Goal: Transaction & Acquisition: Purchase product/service

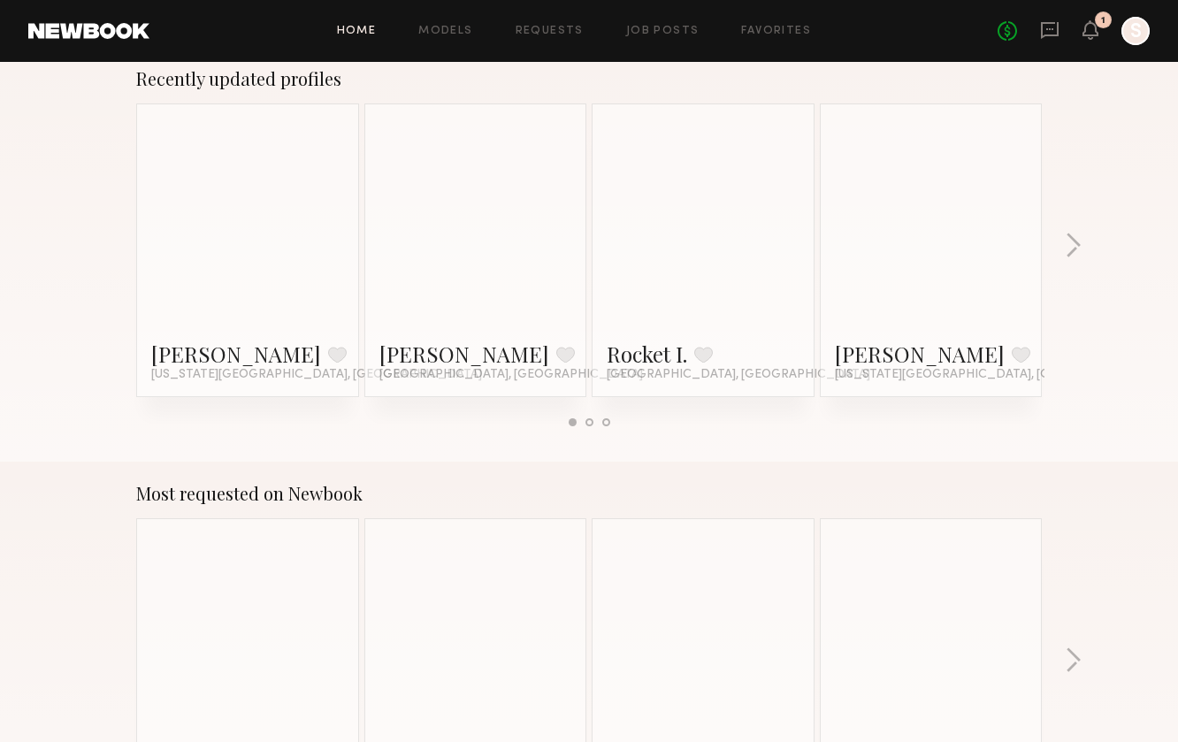
scroll to position [1129, 0]
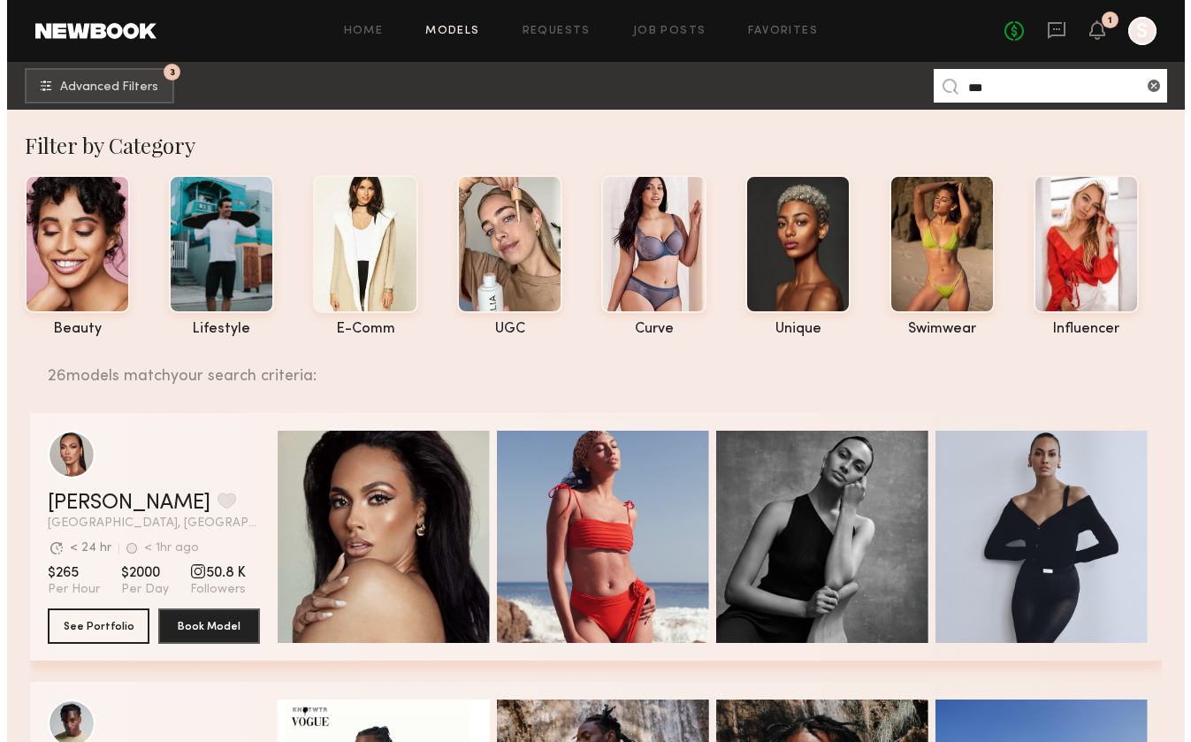
scroll to position [539, 0]
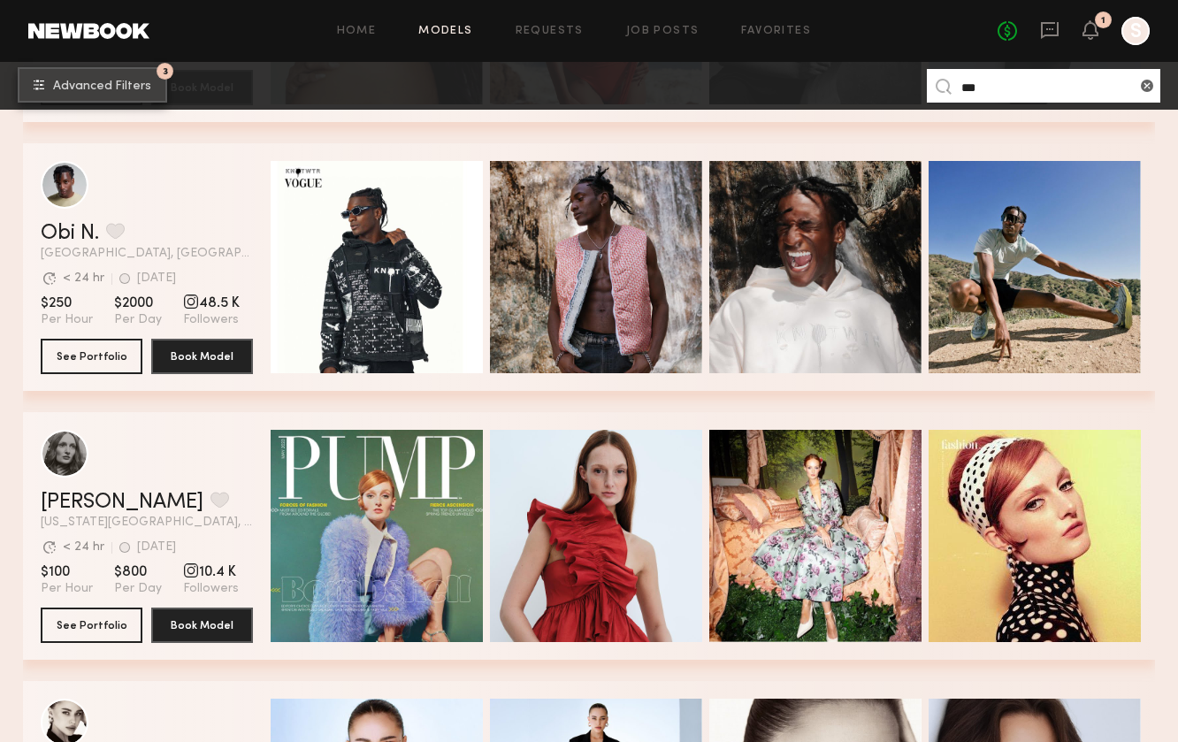
click at [126, 88] on span "Advanced Filters" at bounding box center [102, 86] width 98 height 12
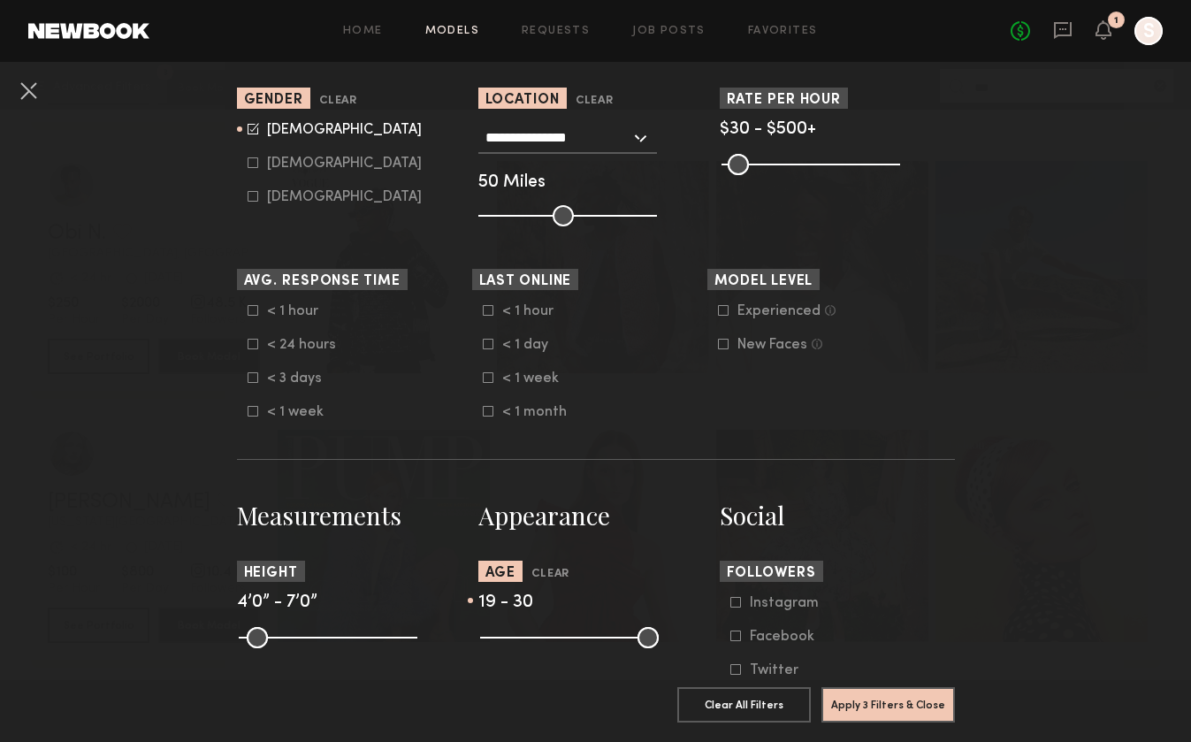
scroll to position [486, 0]
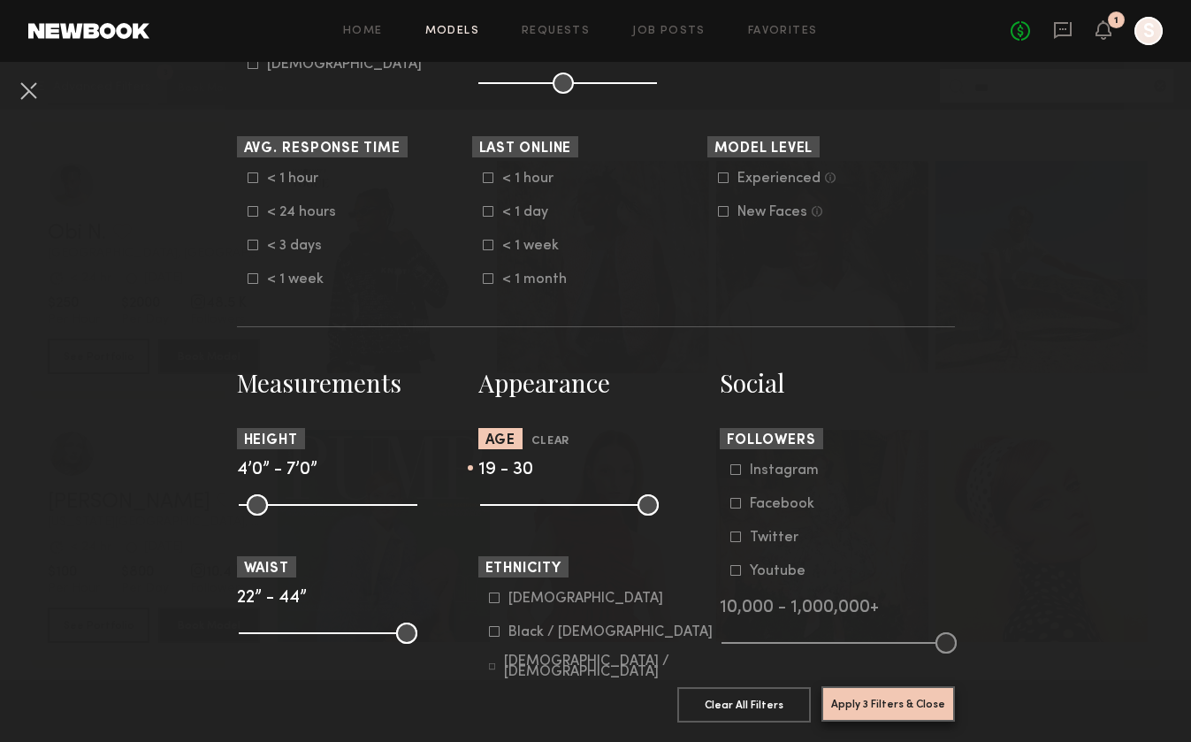
click at [884, 690] on button "Apply 3 Filters & Close" at bounding box center [889, 703] width 134 height 35
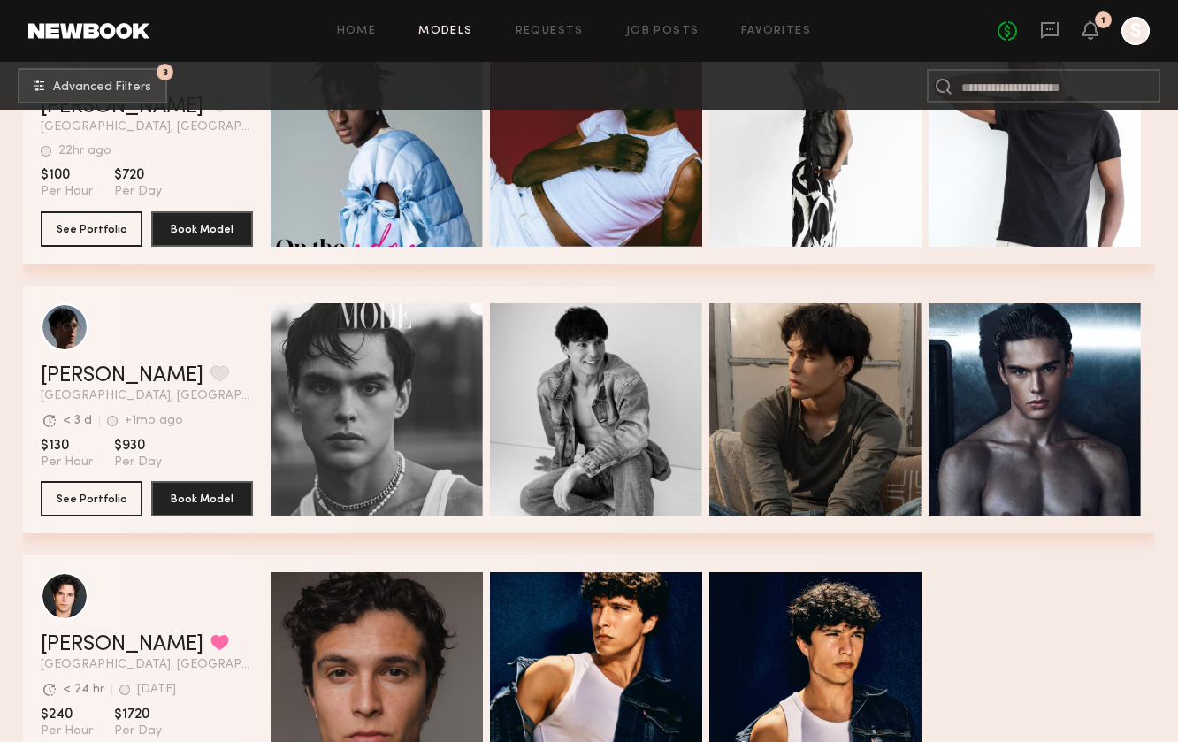
scroll to position [4968, 0]
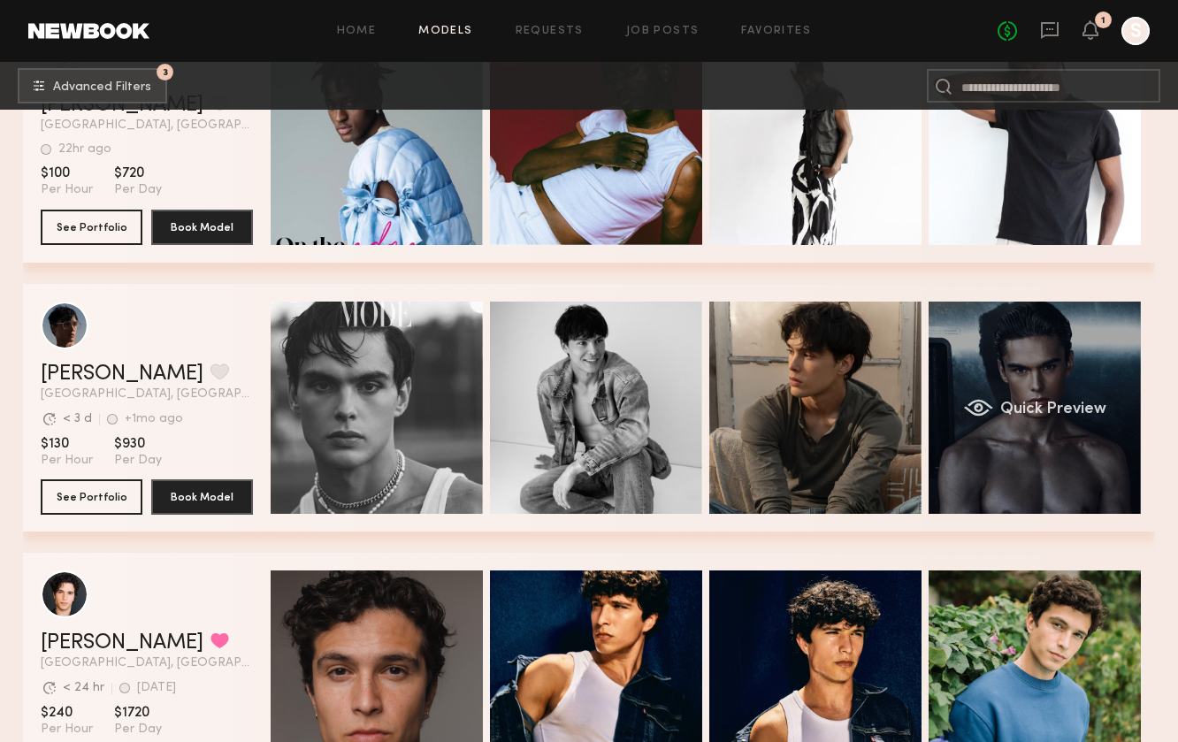
click at [1059, 374] on div "Quick Preview" at bounding box center [1035, 408] width 212 height 212
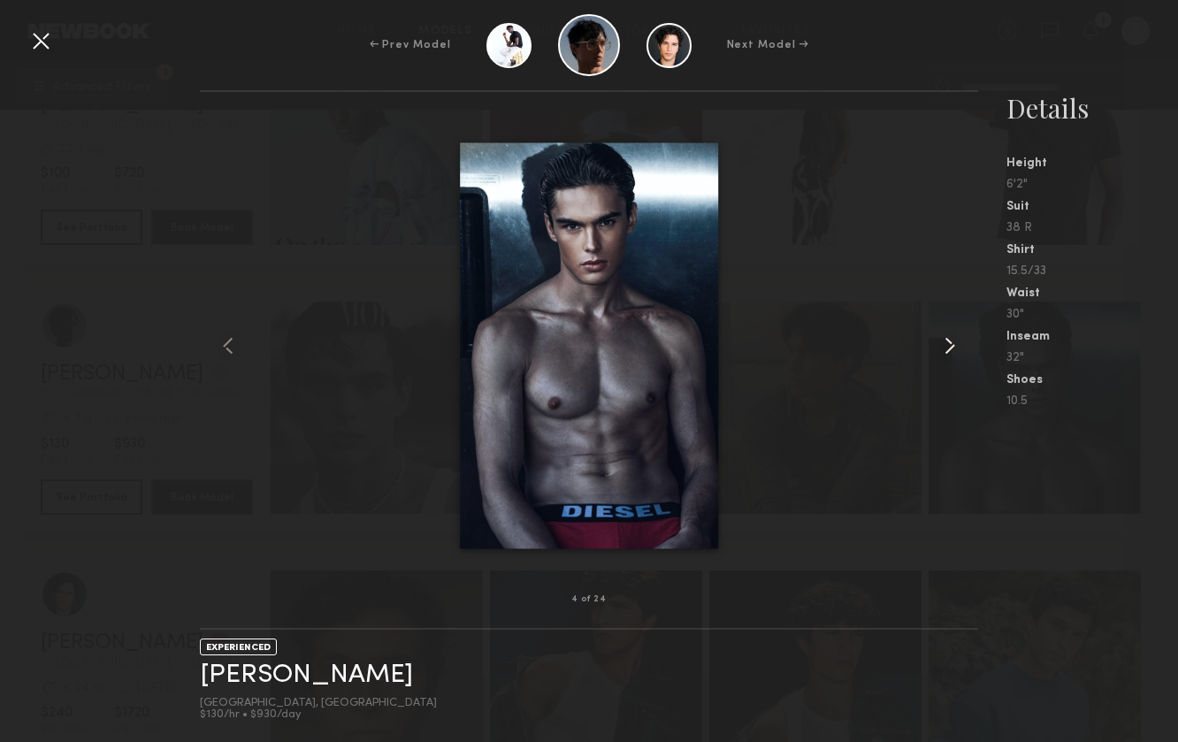
click at [952, 346] on common-icon at bounding box center [950, 346] width 28 height 28
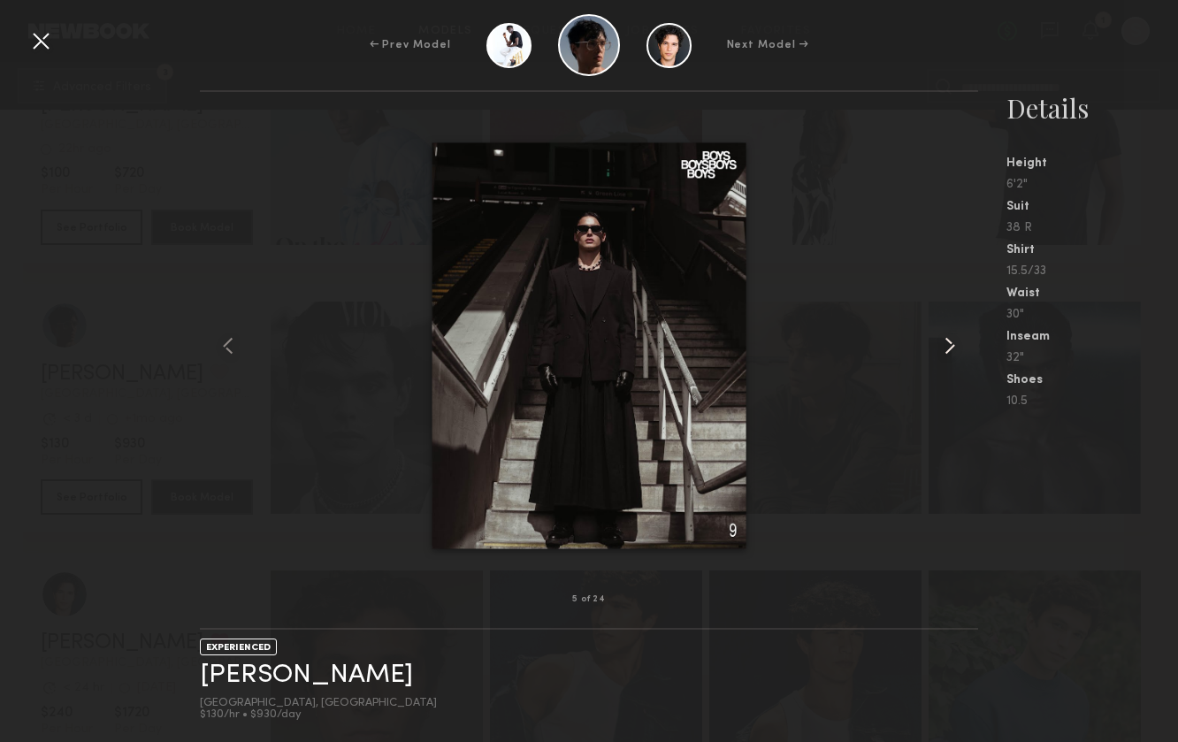
click at [952, 346] on common-icon at bounding box center [950, 346] width 28 height 28
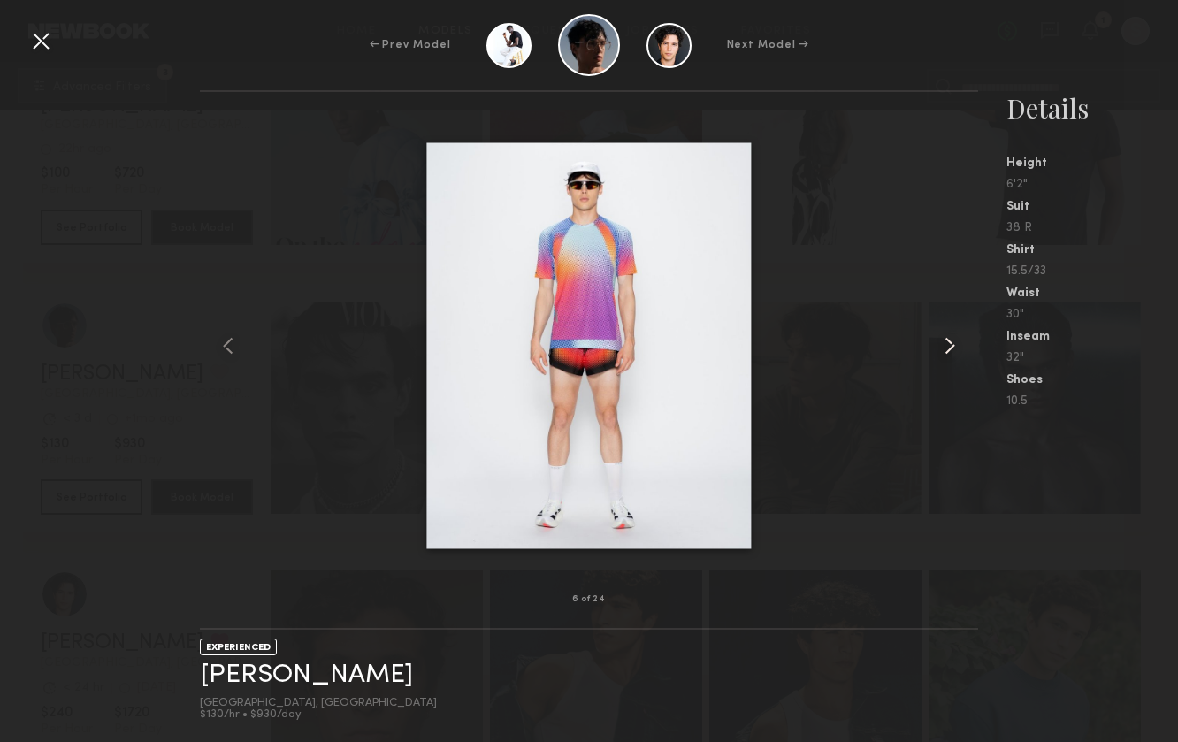
click at [952, 346] on common-icon at bounding box center [950, 346] width 28 height 28
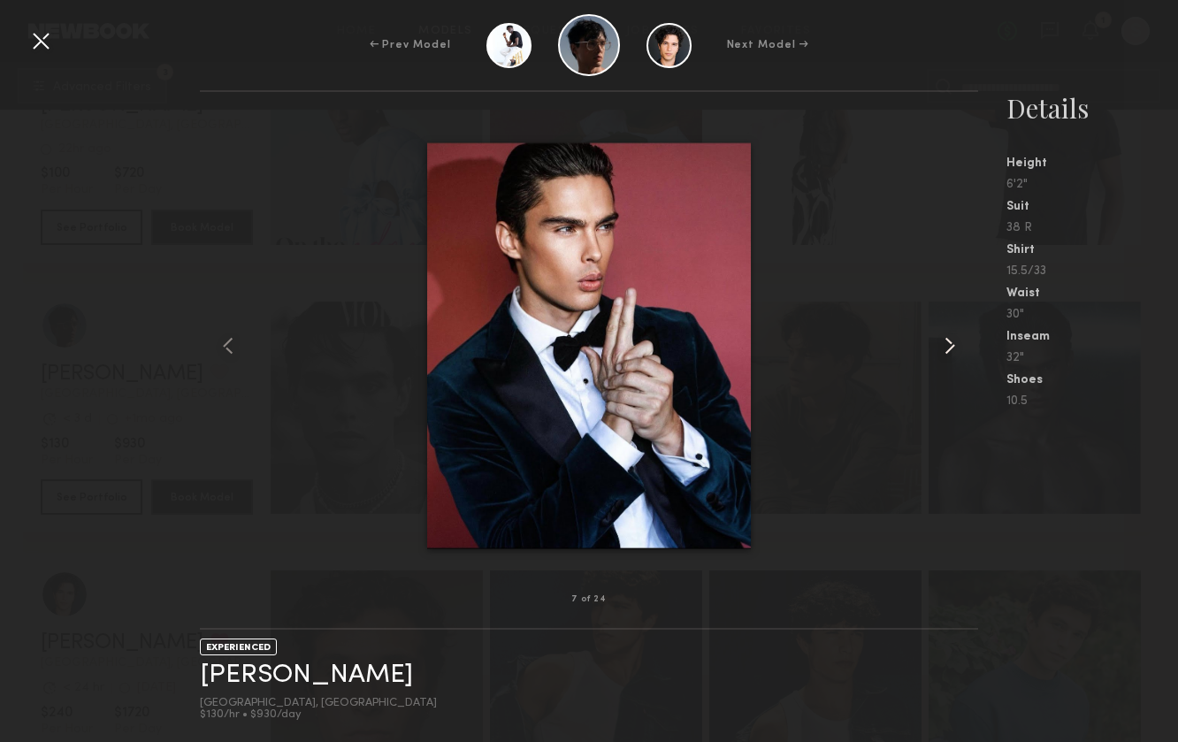
click at [952, 346] on common-icon at bounding box center [950, 346] width 28 height 28
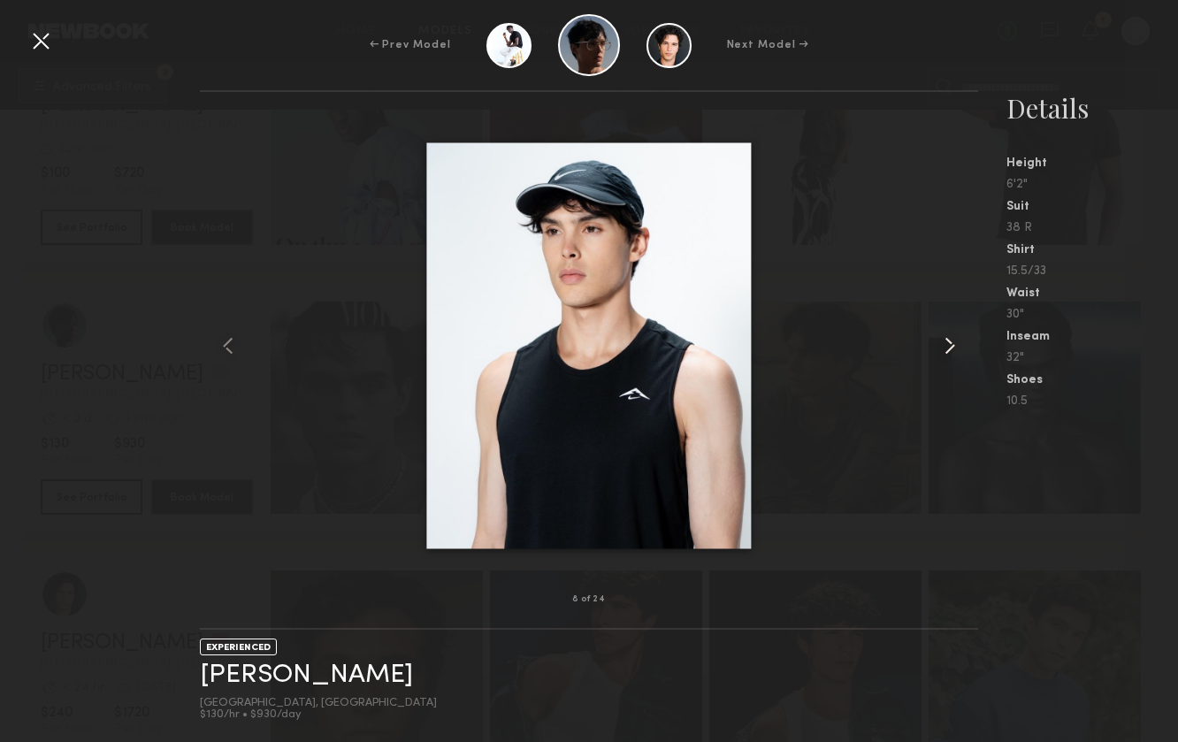
click at [951, 341] on common-icon at bounding box center [950, 346] width 28 height 28
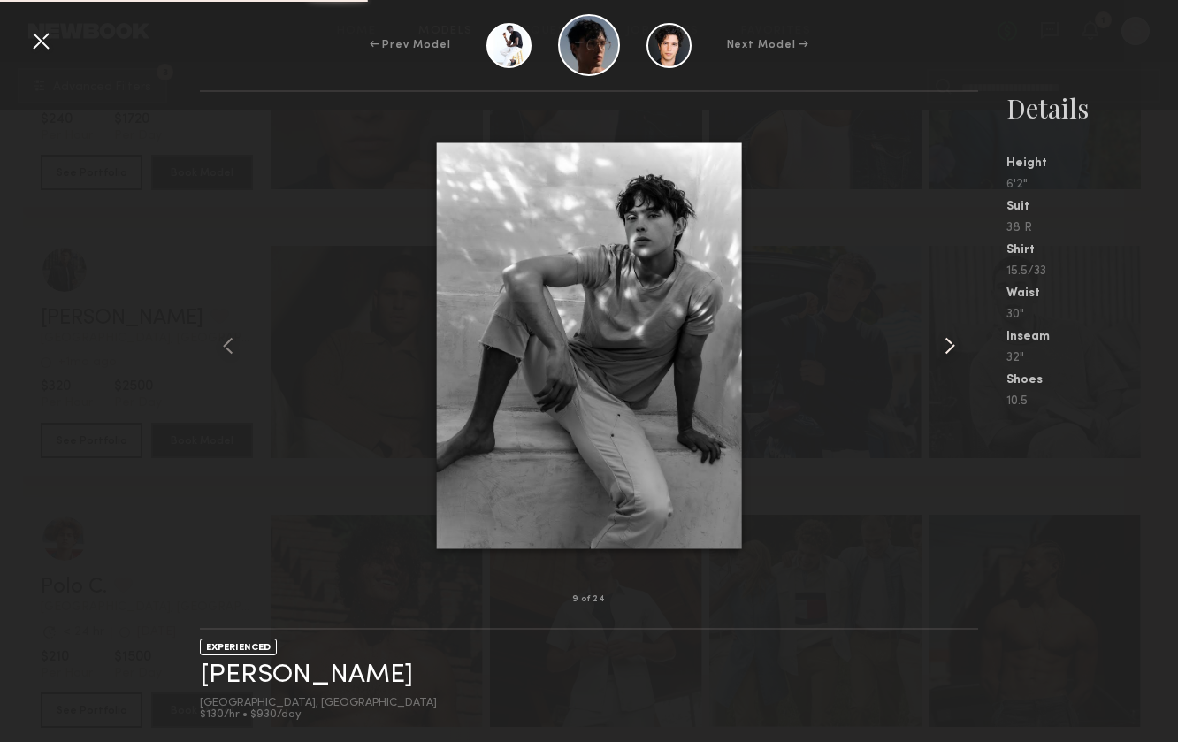
click at [951, 341] on common-icon at bounding box center [950, 346] width 28 height 28
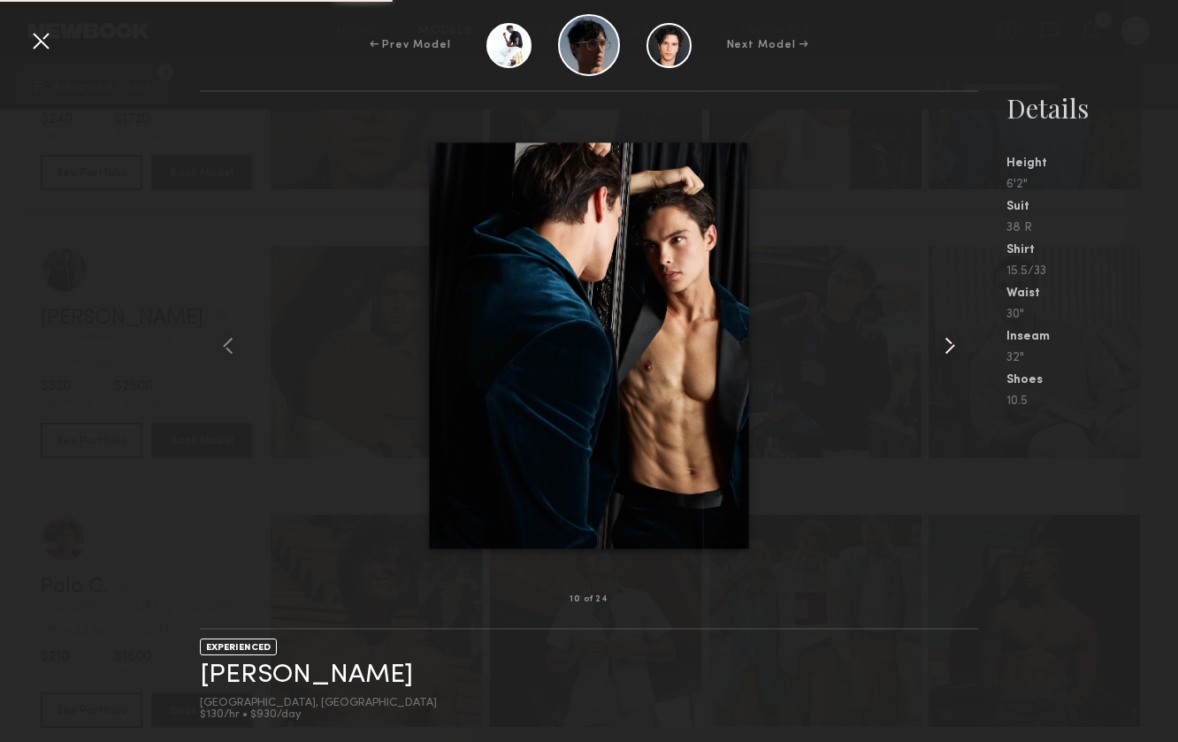
click at [951, 341] on common-icon at bounding box center [950, 346] width 28 height 28
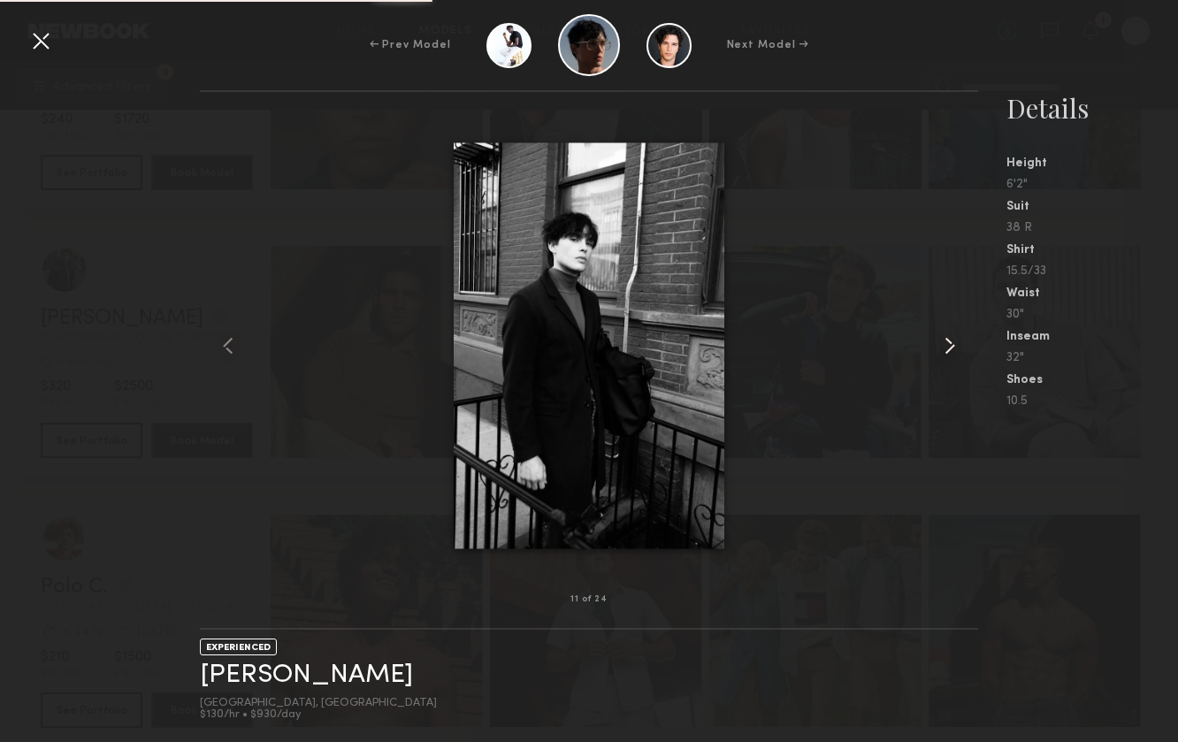
click at [951, 341] on common-icon at bounding box center [950, 346] width 28 height 28
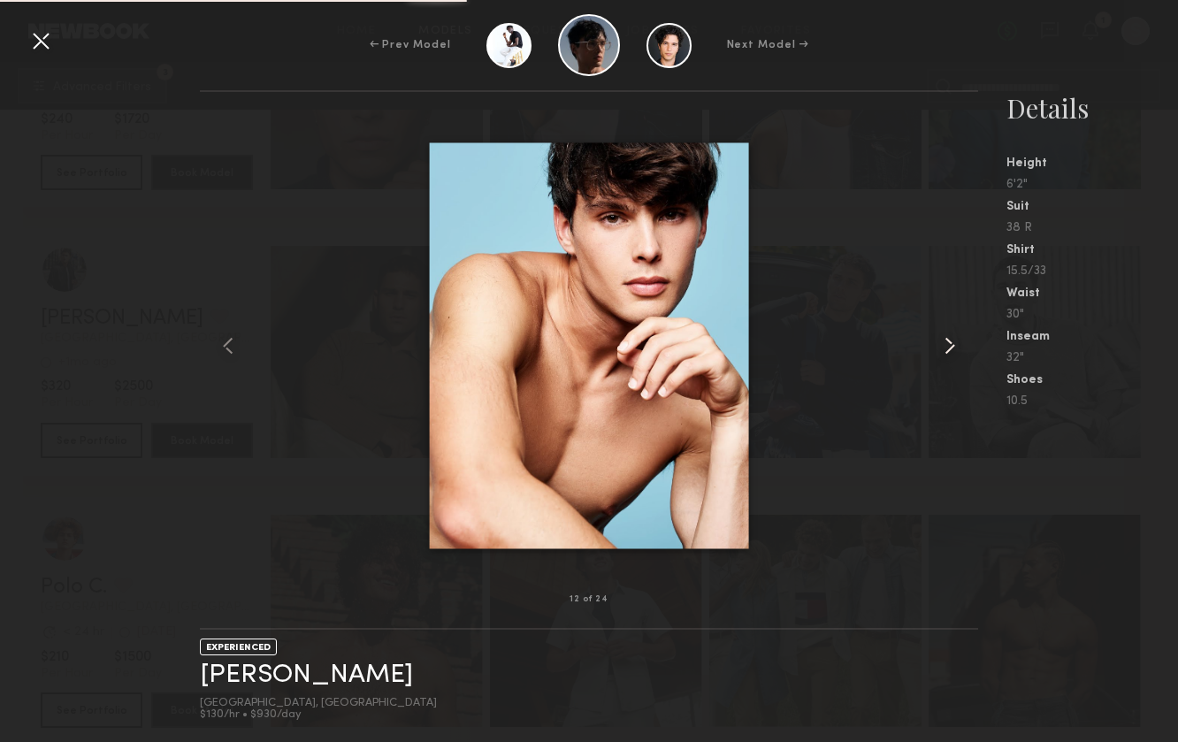
click at [951, 341] on common-icon at bounding box center [950, 346] width 28 height 28
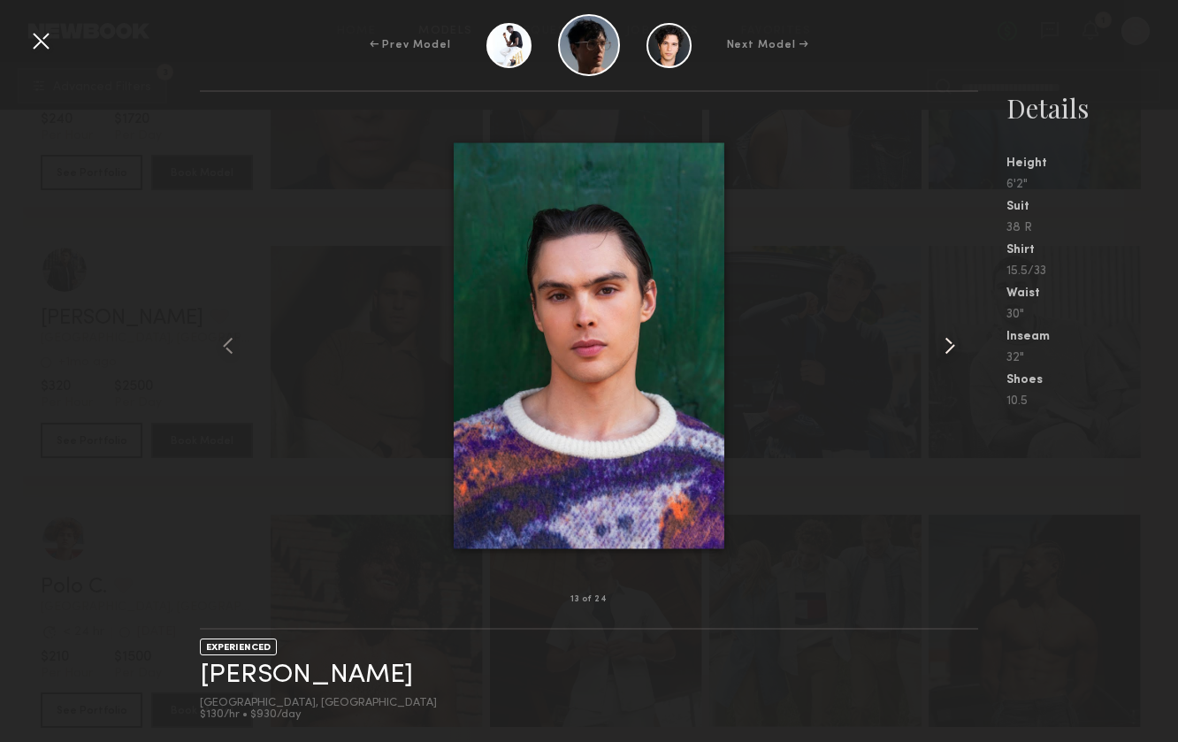
click at [956, 334] on common-icon at bounding box center [950, 346] width 28 height 28
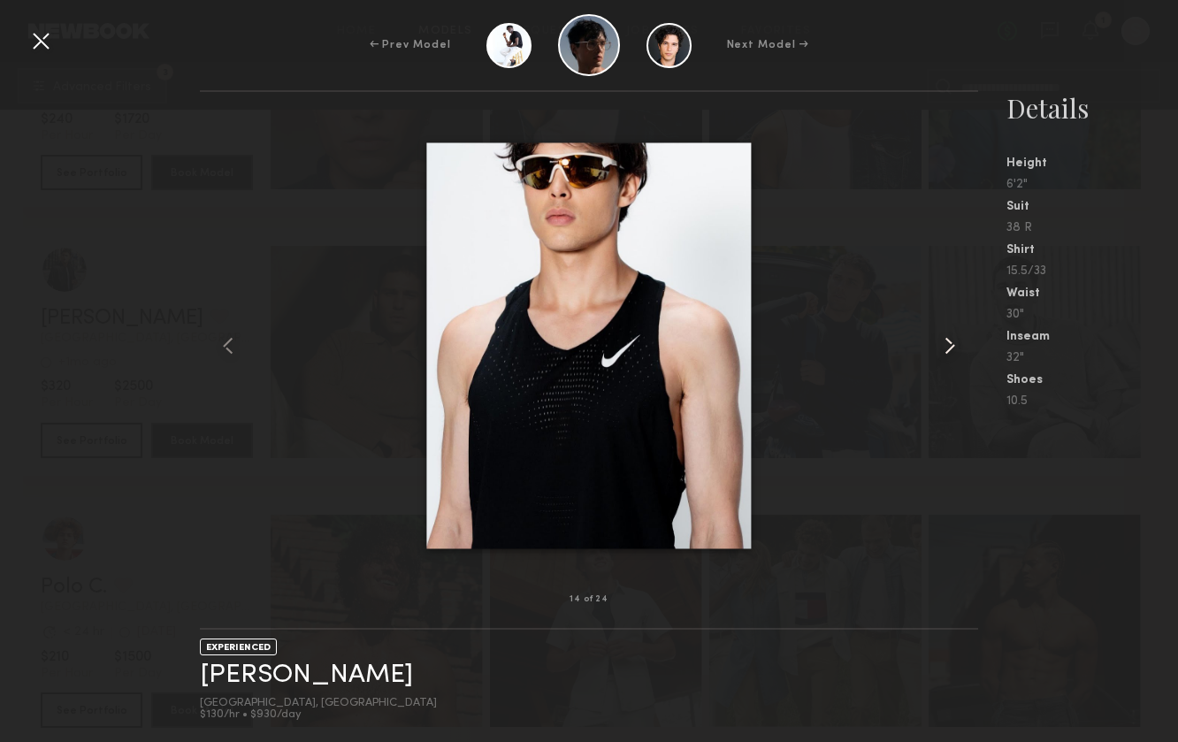
click at [956, 334] on common-icon at bounding box center [950, 346] width 28 height 28
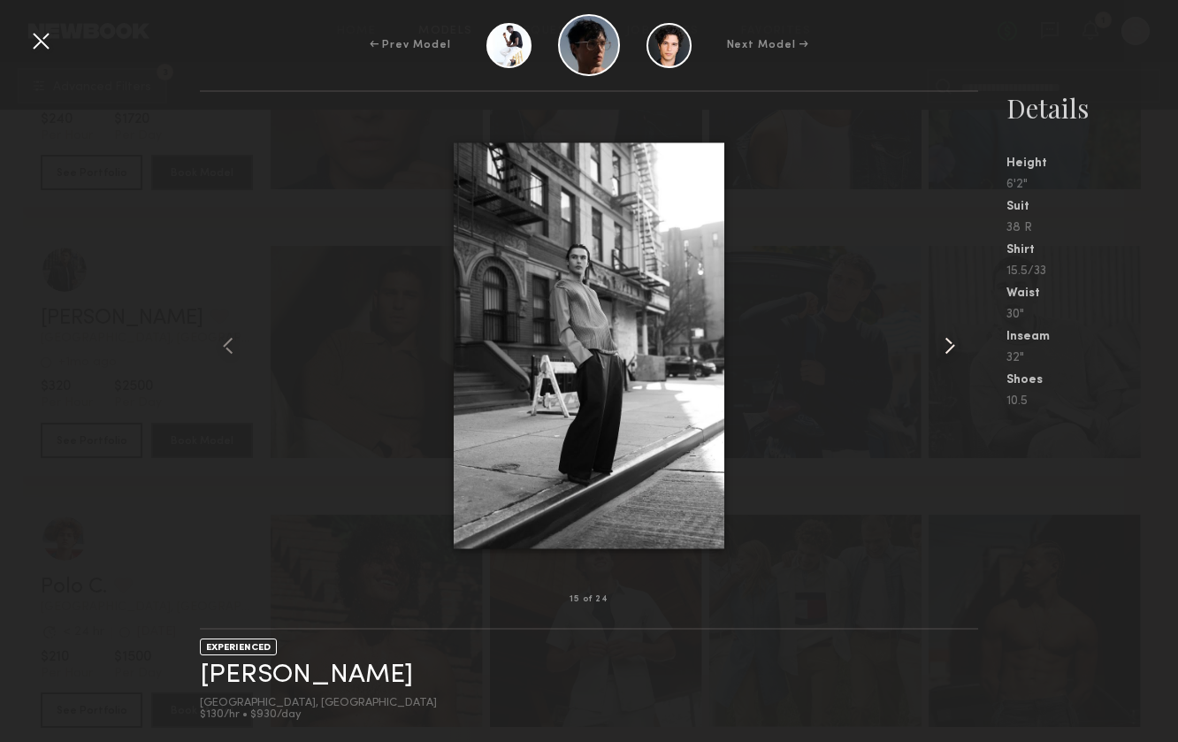
click at [956, 334] on common-icon at bounding box center [950, 346] width 28 height 28
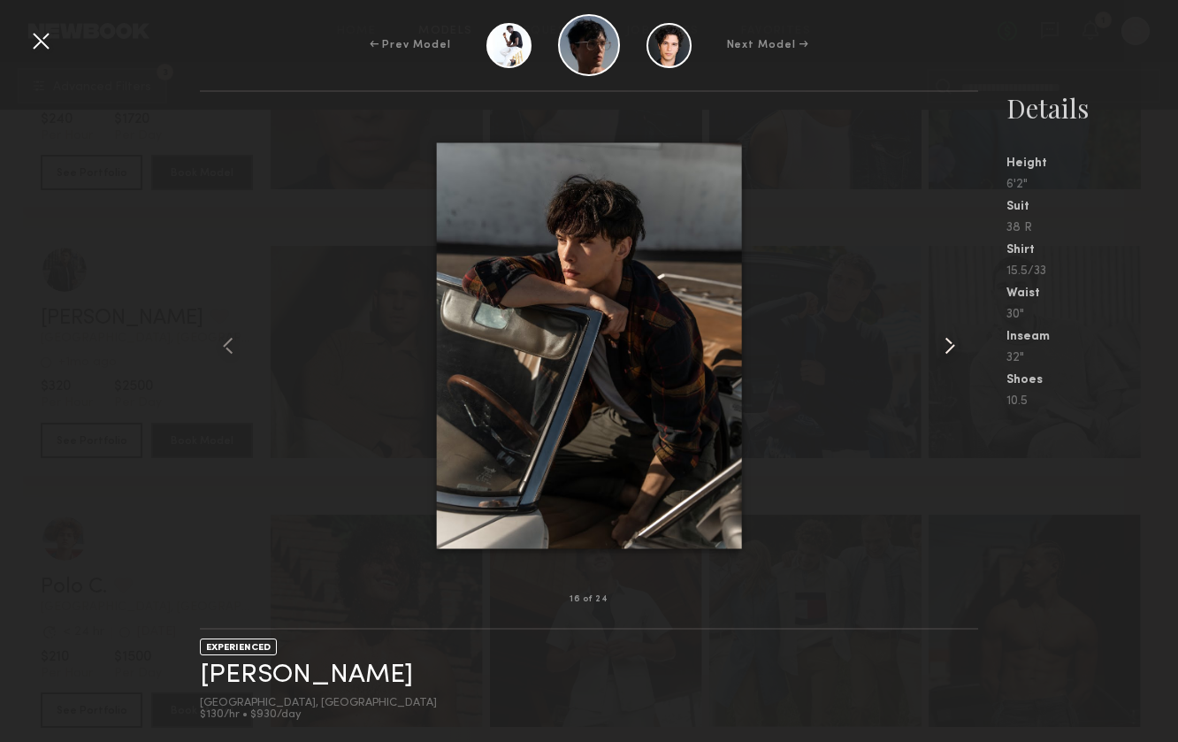
click at [956, 334] on common-icon at bounding box center [950, 346] width 28 height 28
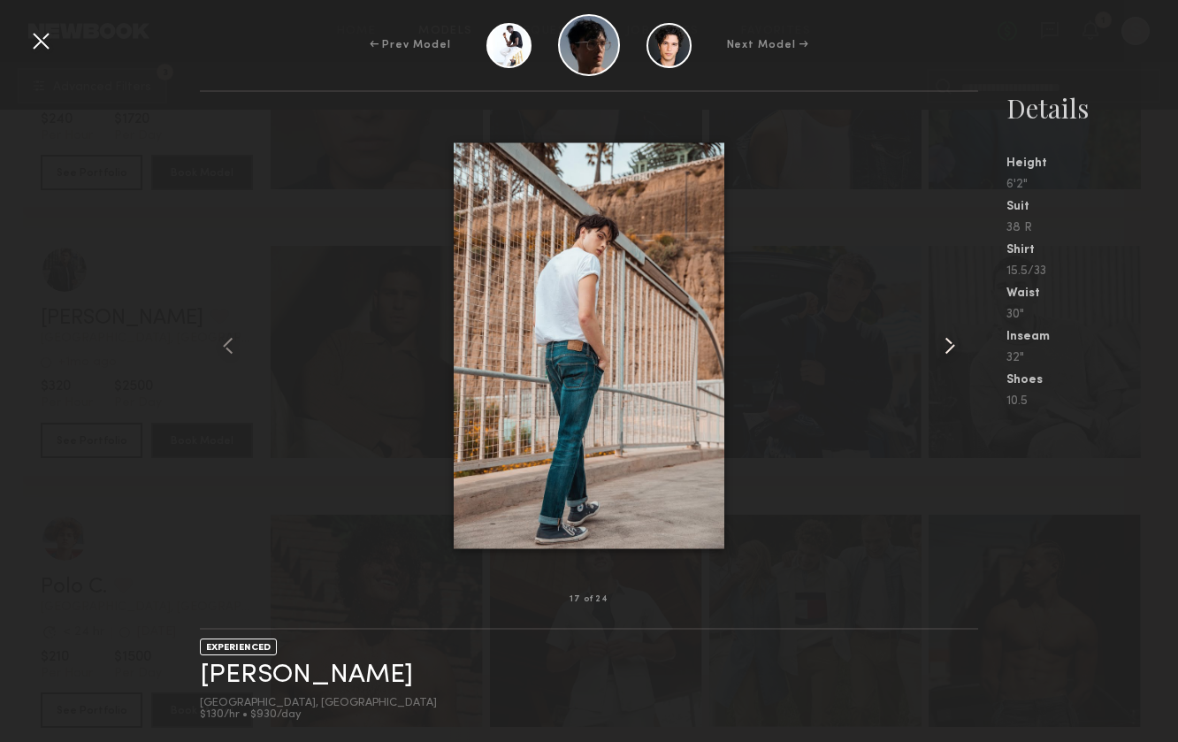
click at [956, 334] on common-icon at bounding box center [950, 346] width 28 height 28
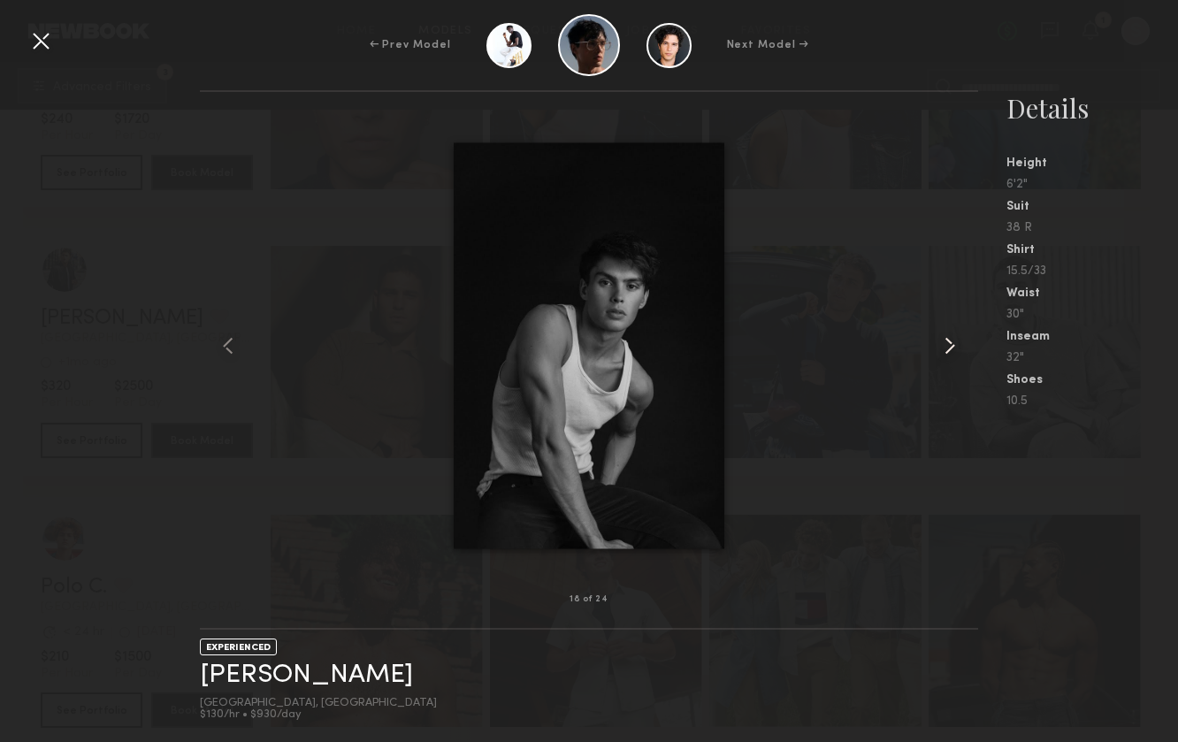
click at [956, 334] on common-icon at bounding box center [950, 346] width 28 height 28
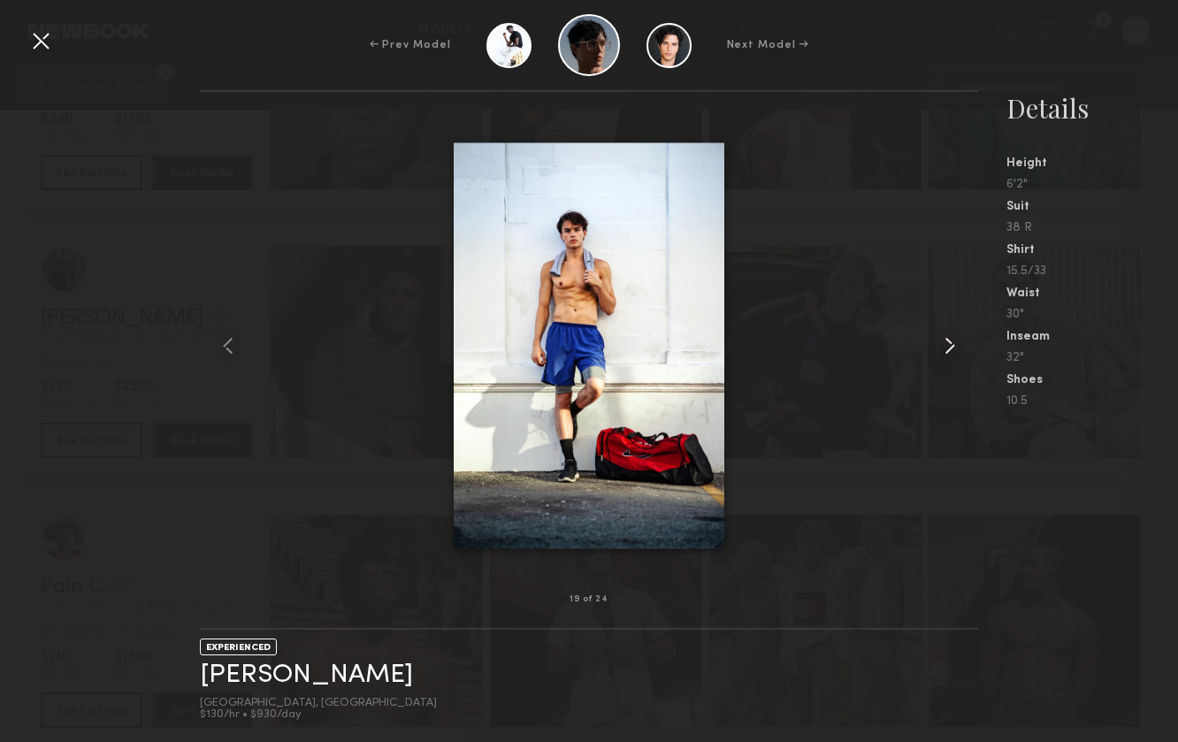
click at [956, 334] on common-icon at bounding box center [950, 346] width 28 height 28
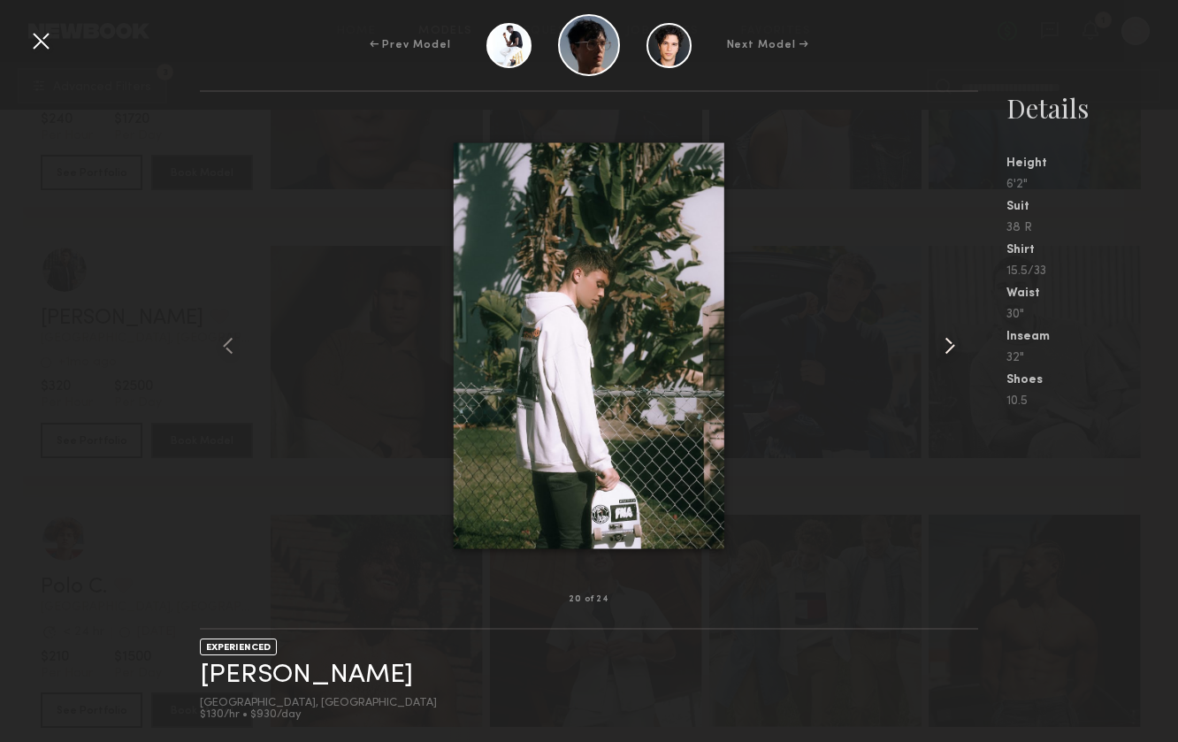
click at [956, 334] on common-icon at bounding box center [950, 346] width 28 height 28
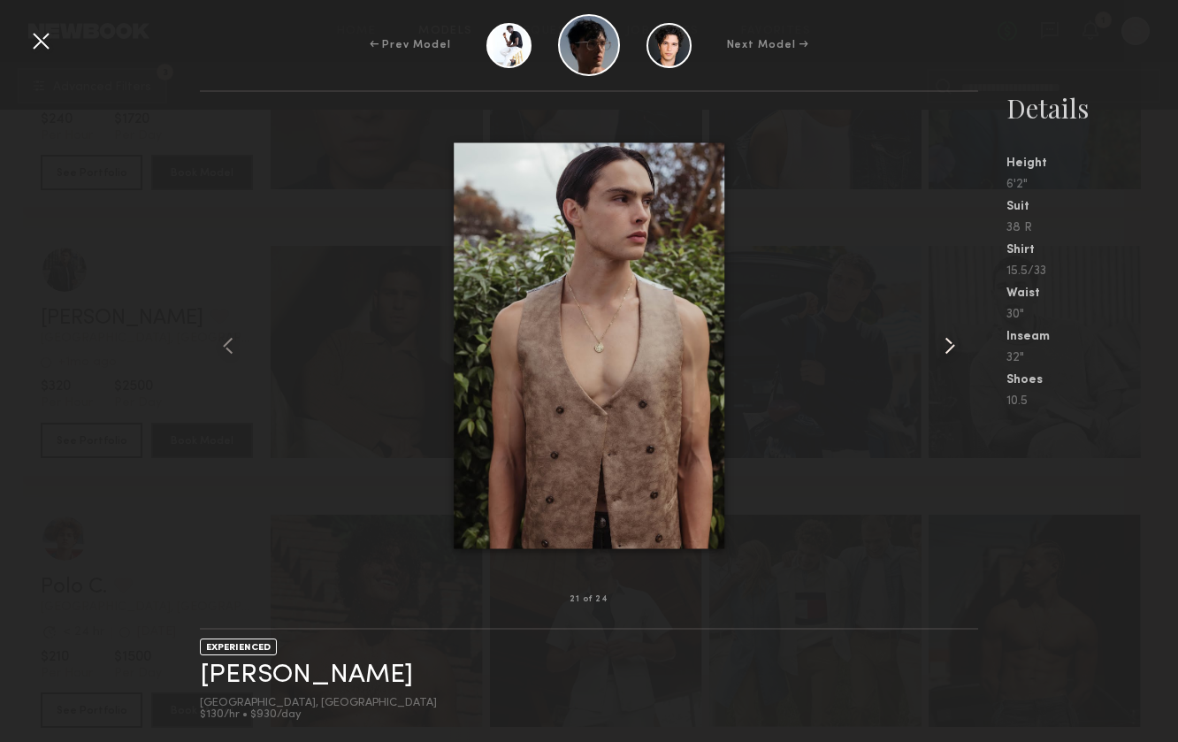
click at [956, 334] on common-icon at bounding box center [950, 346] width 28 height 28
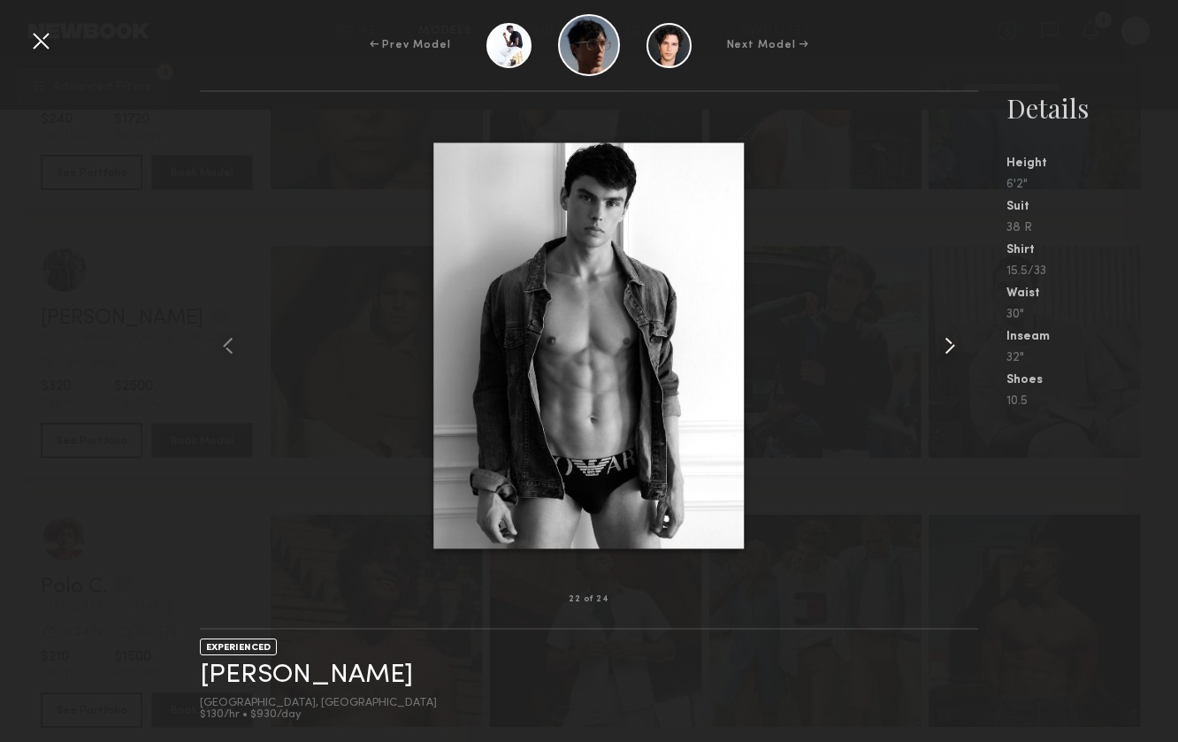
click at [956, 334] on common-icon at bounding box center [950, 346] width 28 height 28
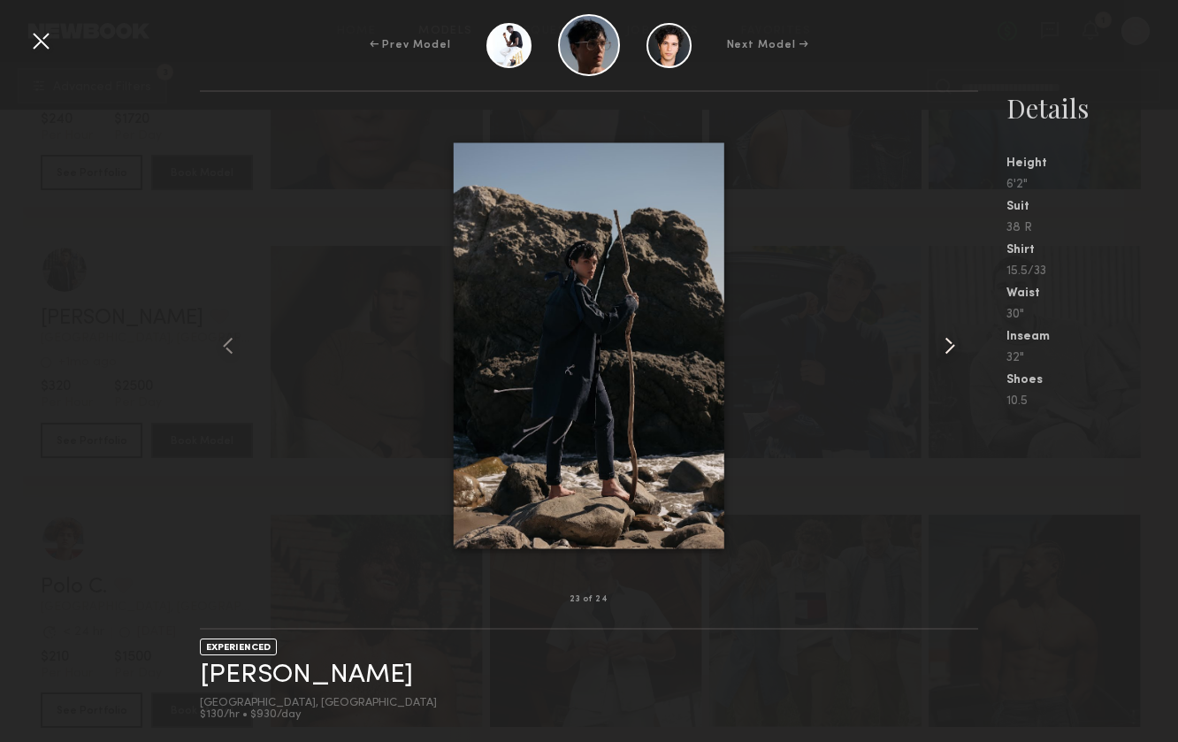
click at [956, 334] on common-icon at bounding box center [950, 346] width 28 height 28
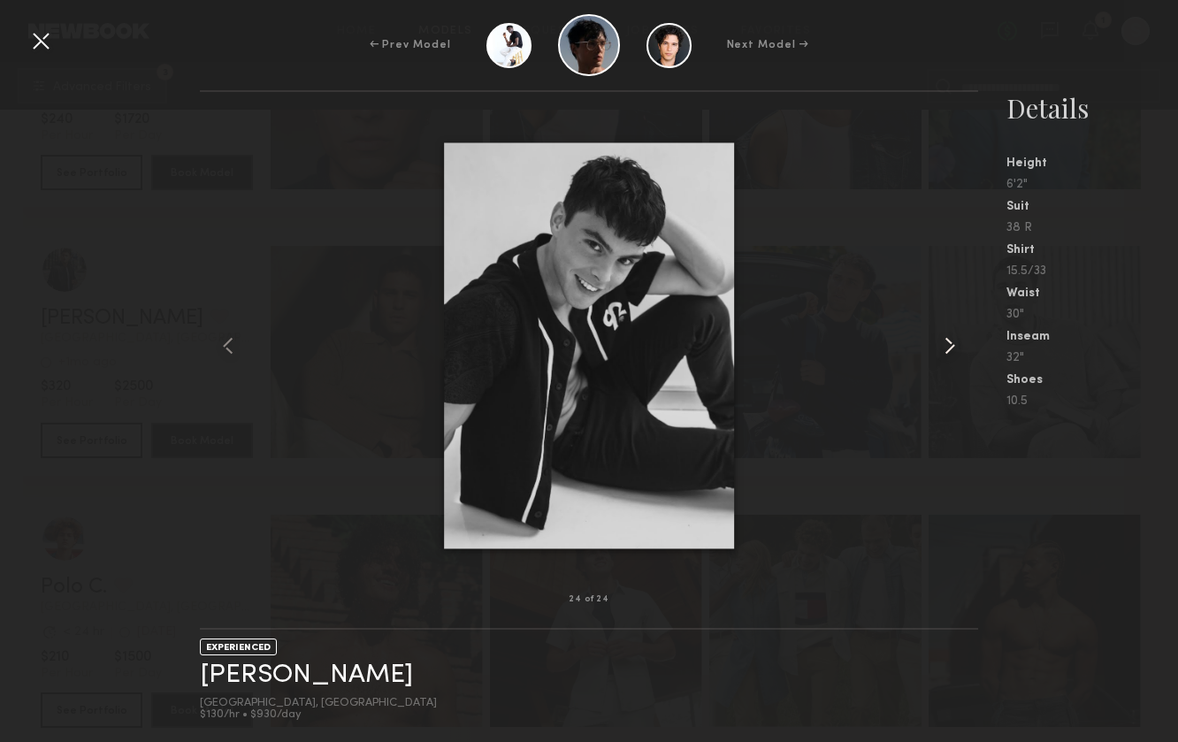
click at [956, 334] on common-icon at bounding box center [950, 346] width 28 height 28
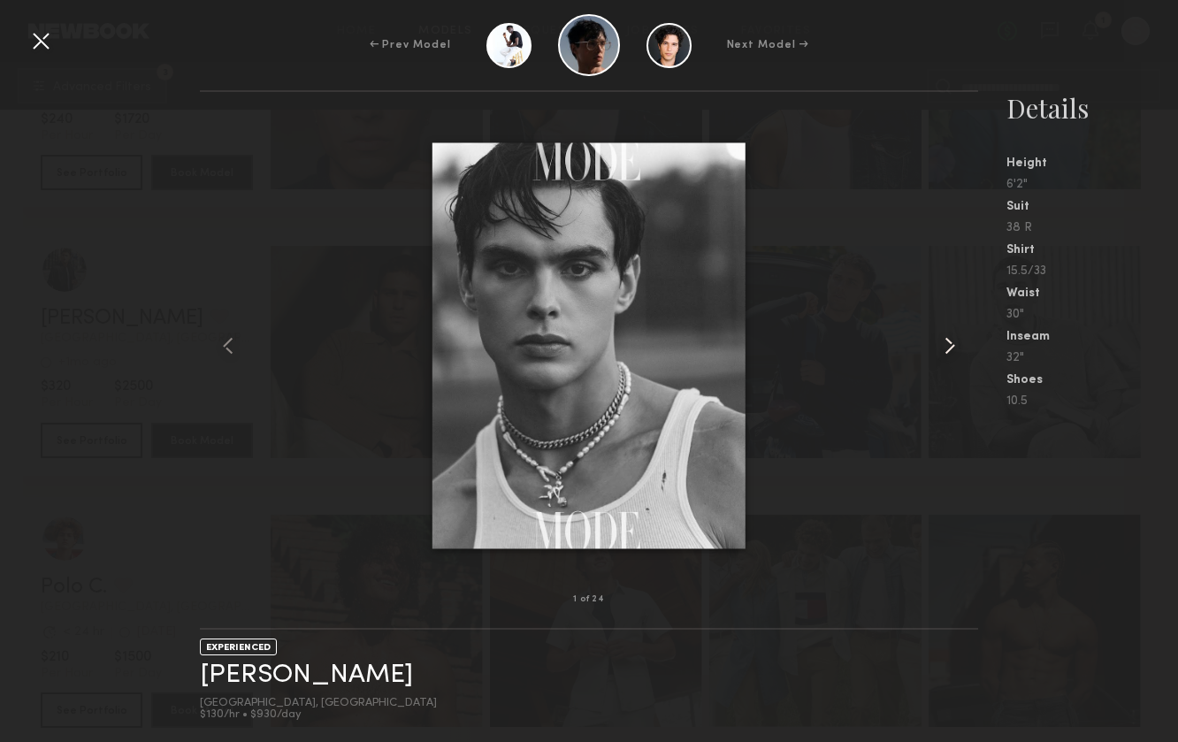
click at [956, 334] on common-icon at bounding box center [950, 346] width 28 height 28
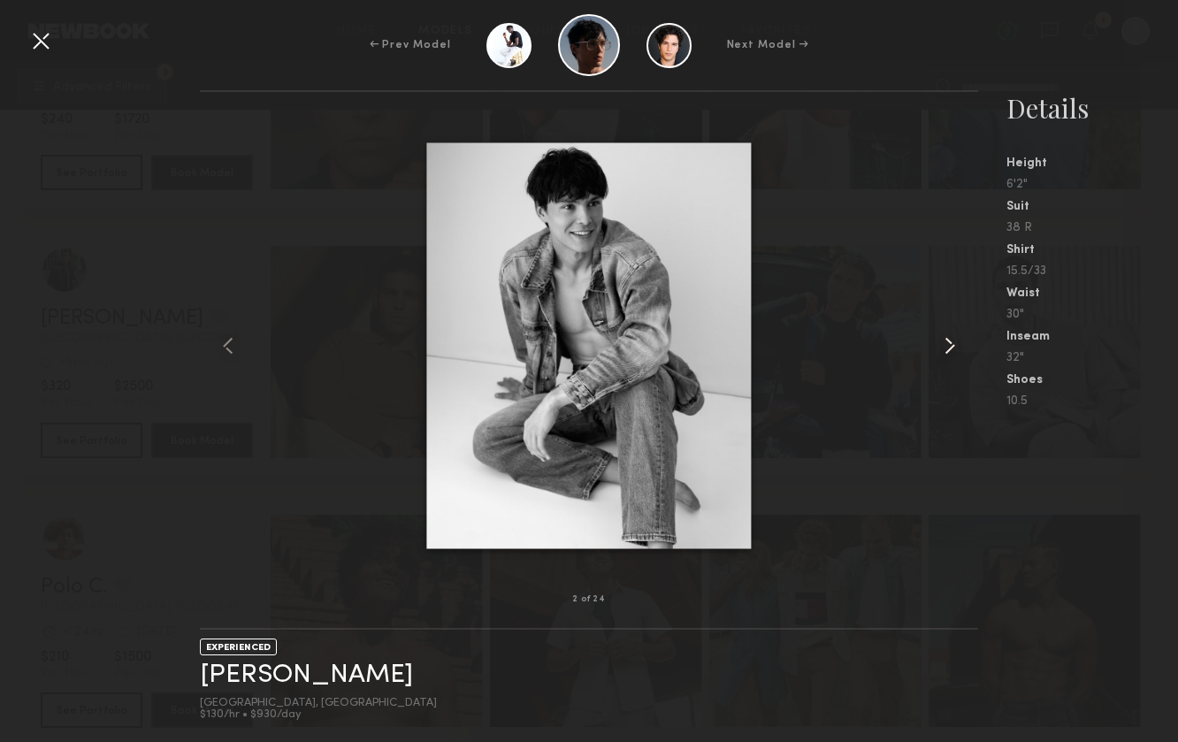
click at [956, 334] on common-icon at bounding box center [950, 346] width 28 height 28
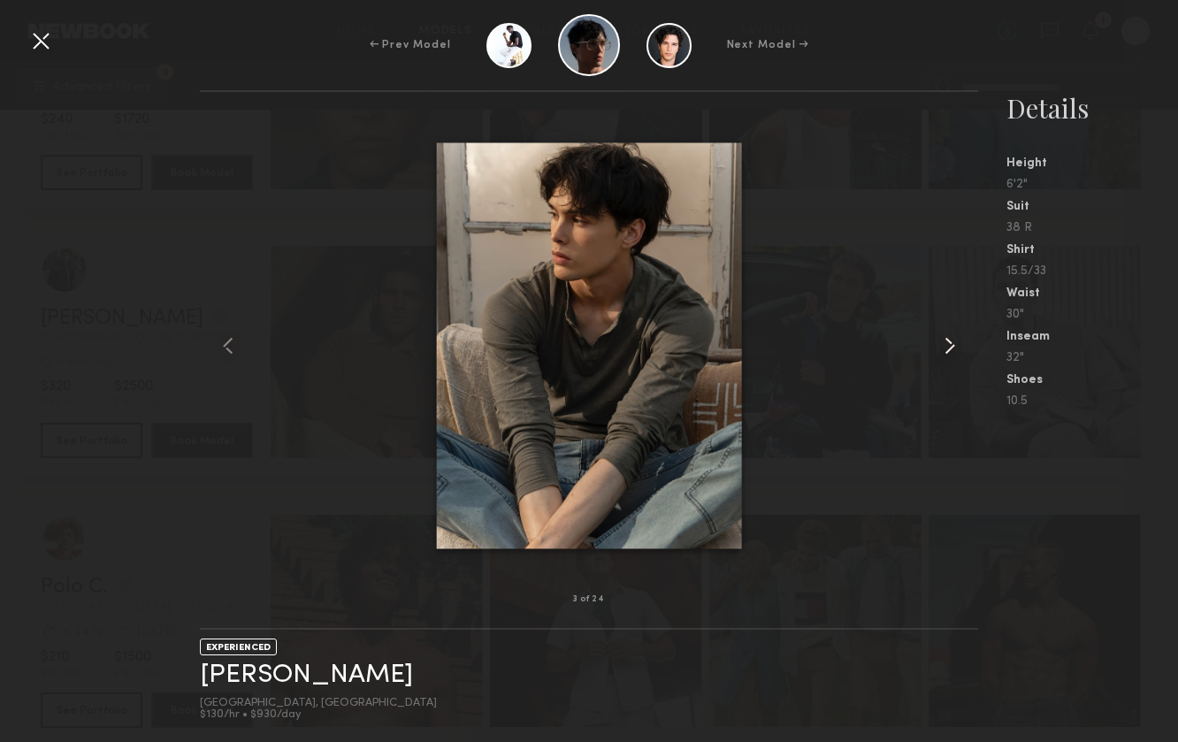
click at [956, 334] on common-icon at bounding box center [950, 346] width 28 height 28
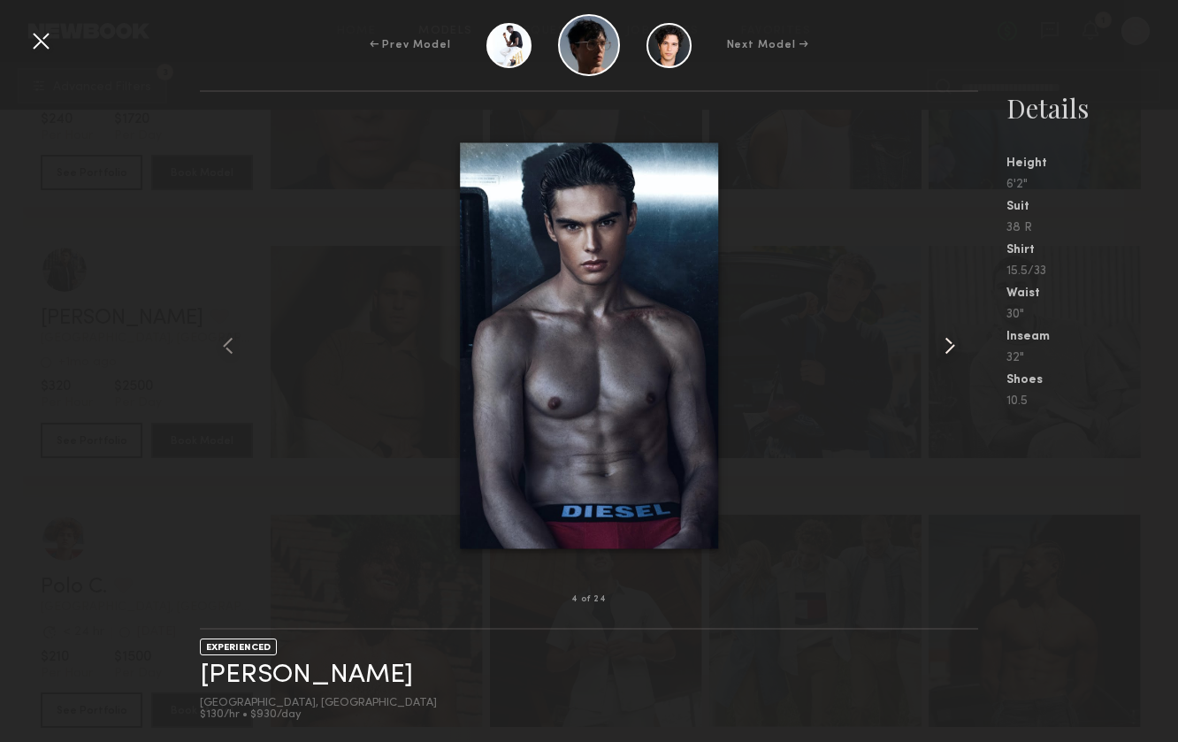
click at [956, 334] on common-icon at bounding box center [950, 346] width 28 height 28
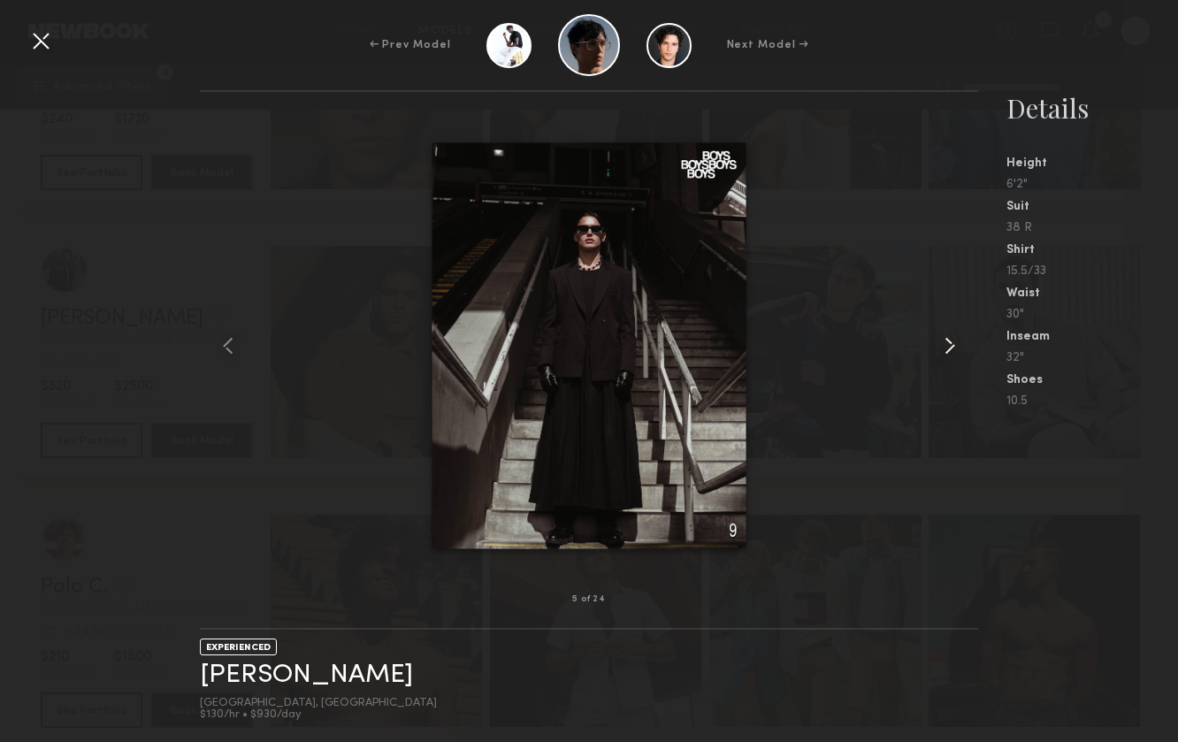
click at [956, 334] on common-icon at bounding box center [950, 346] width 28 height 28
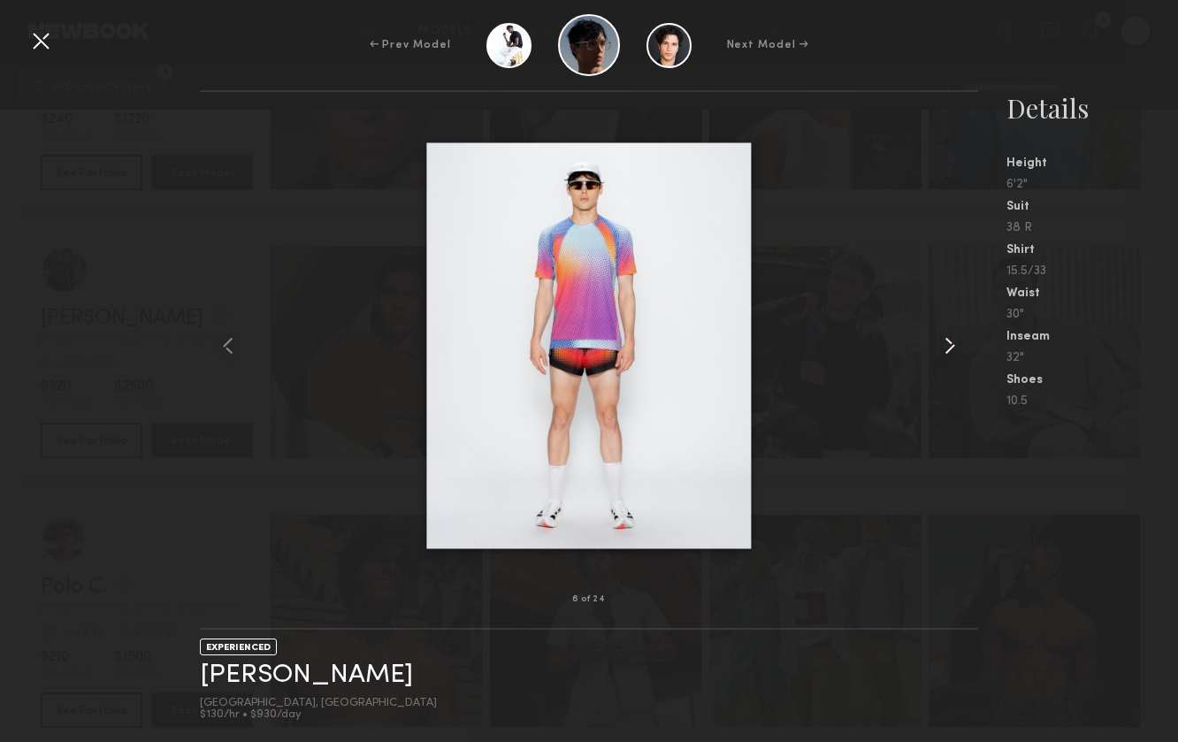
click at [956, 334] on common-icon at bounding box center [950, 346] width 28 height 28
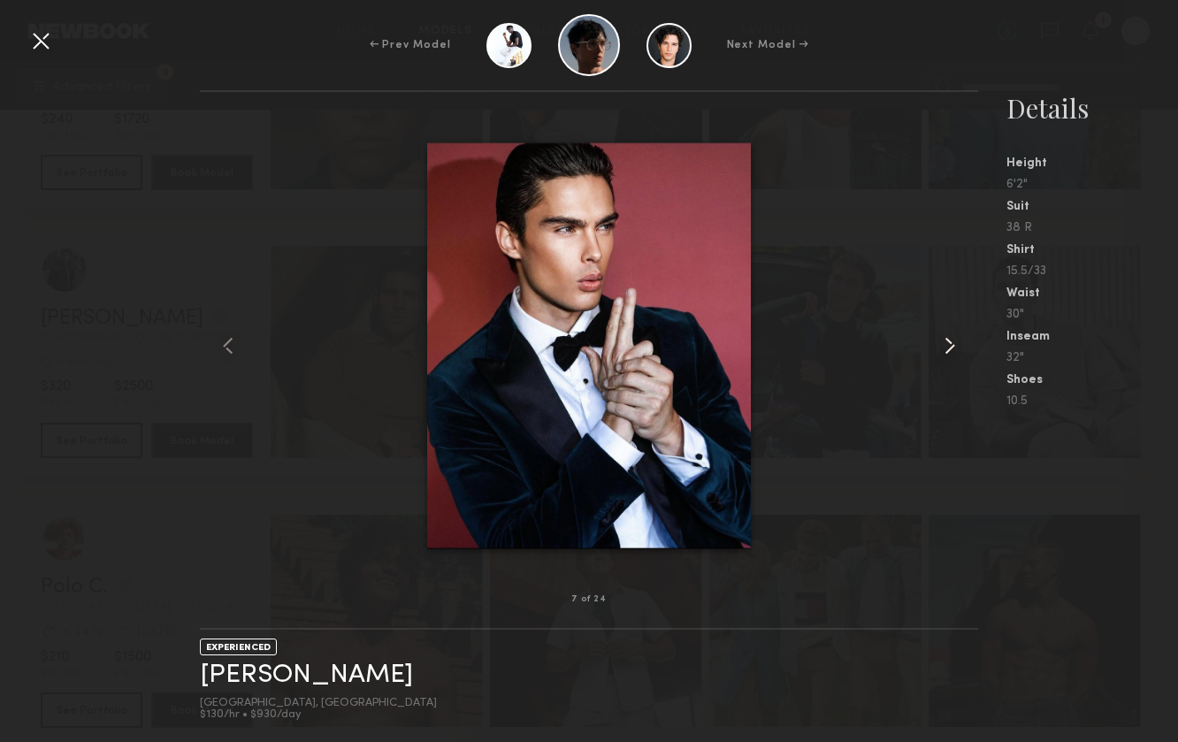
click at [956, 334] on common-icon at bounding box center [950, 346] width 28 height 28
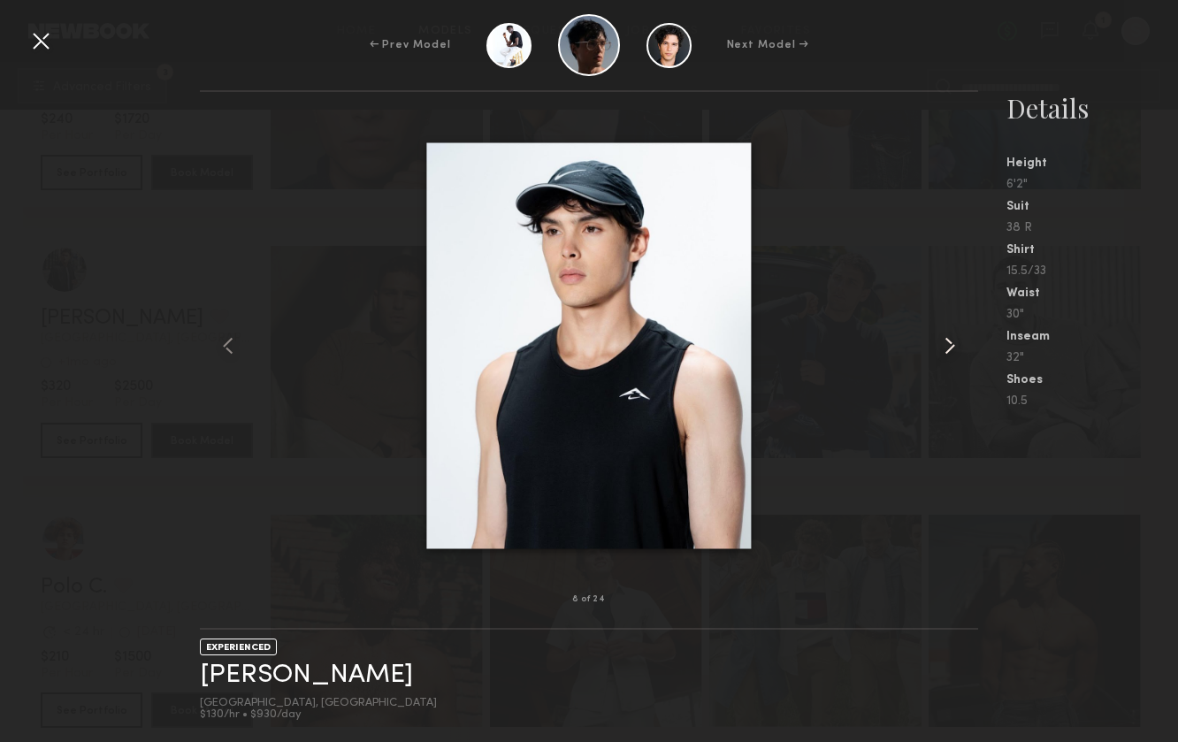
click at [956, 334] on common-icon at bounding box center [950, 346] width 28 height 28
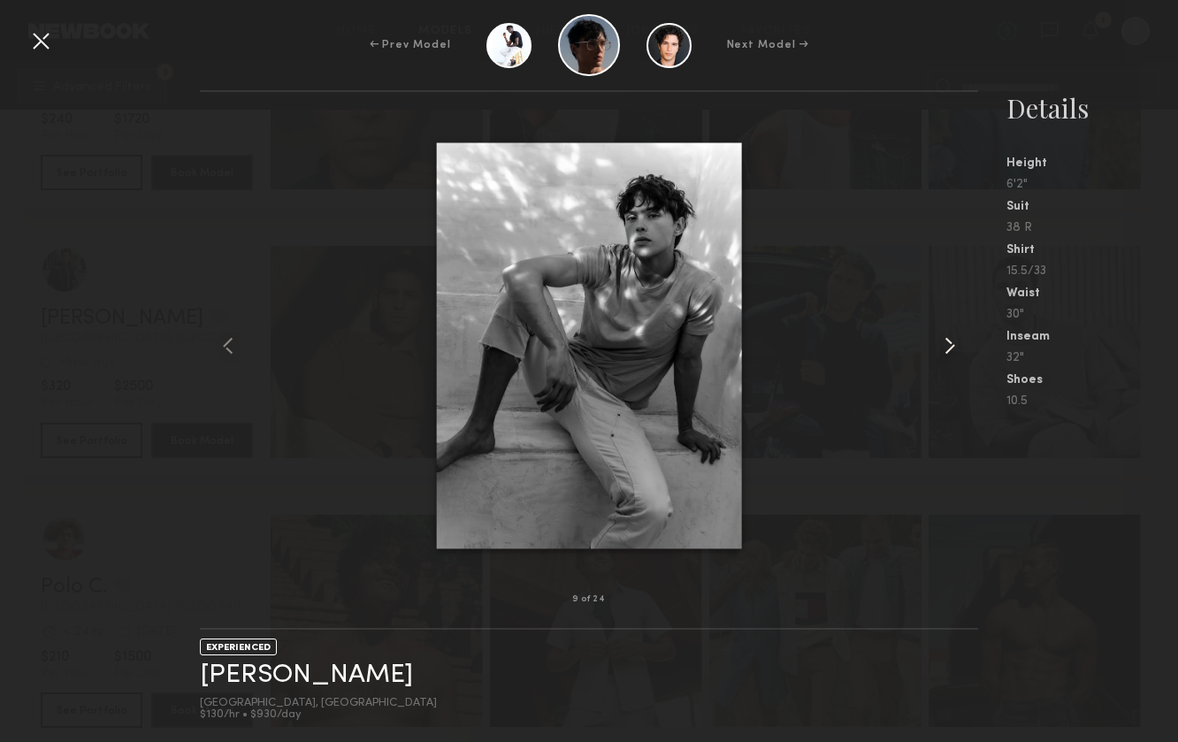
click at [956, 334] on common-icon at bounding box center [950, 346] width 28 height 28
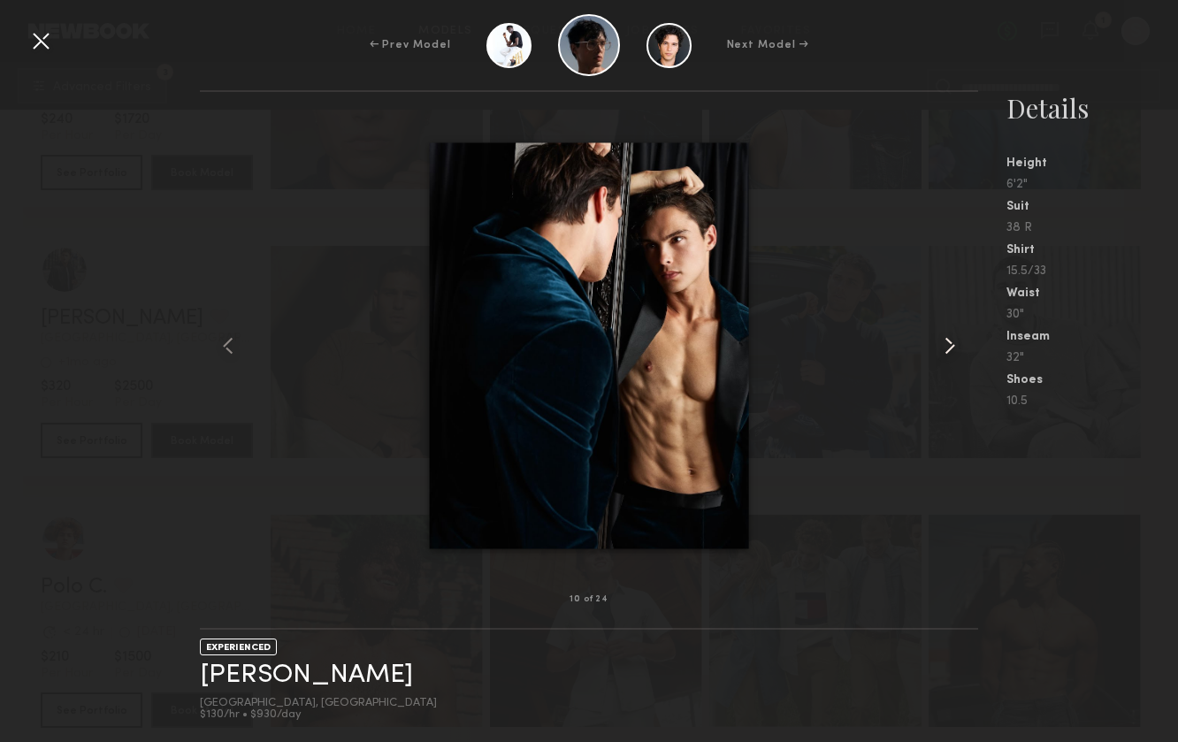
click at [956, 334] on common-icon at bounding box center [950, 346] width 28 height 28
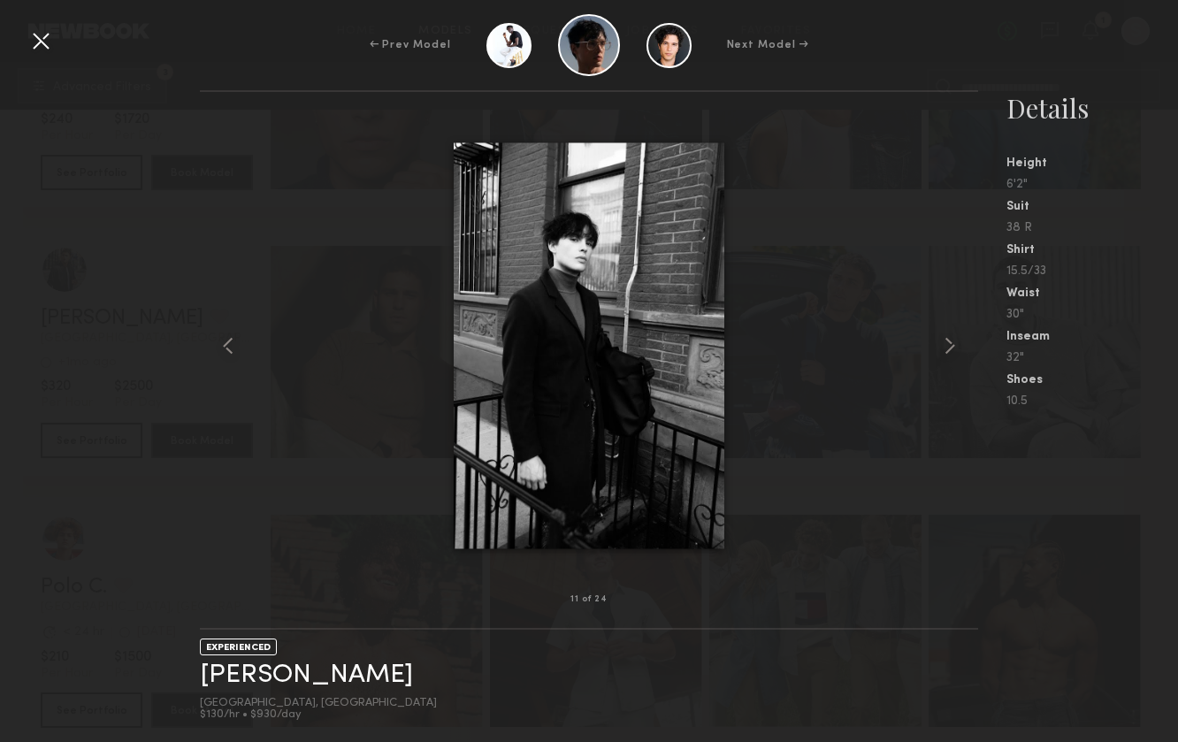
click at [308, 226] on div at bounding box center [588, 345] width 777 height 451
click at [22, 43] on div "← Prev Model Next Model →" at bounding box center [589, 45] width 1178 height 62
click at [40, 36] on div at bounding box center [41, 41] width 28 height 28
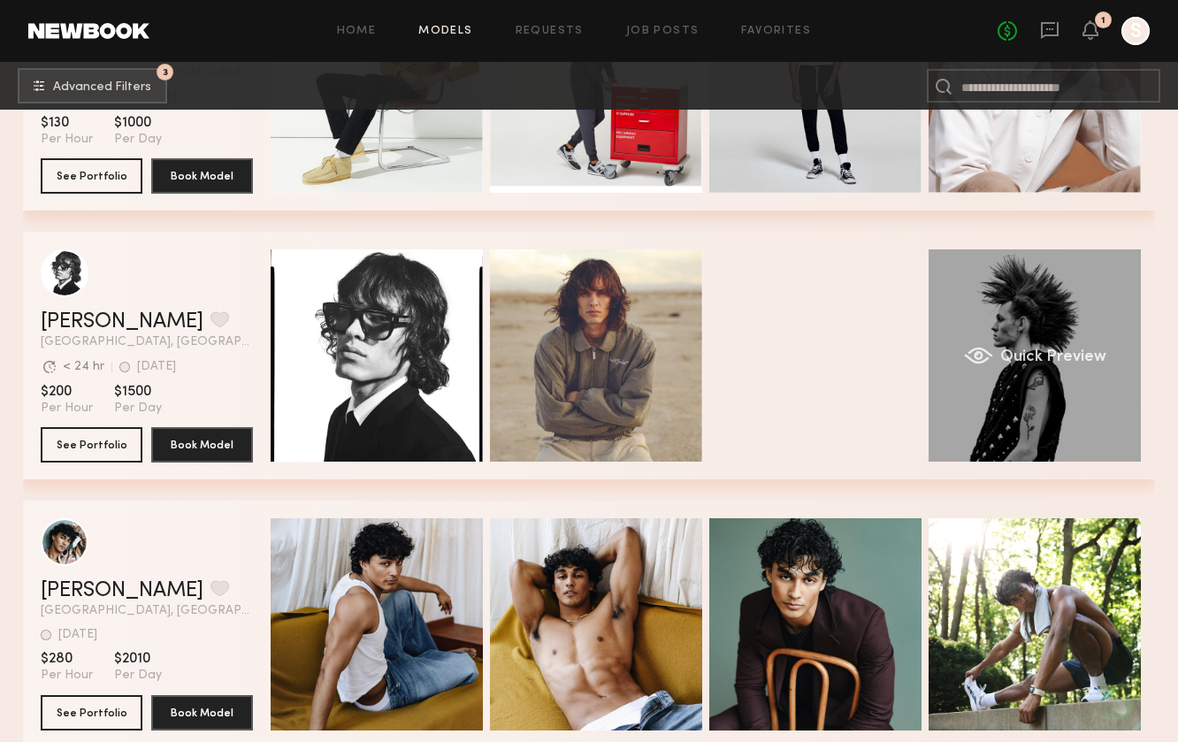
scroll to position [15236, 0]
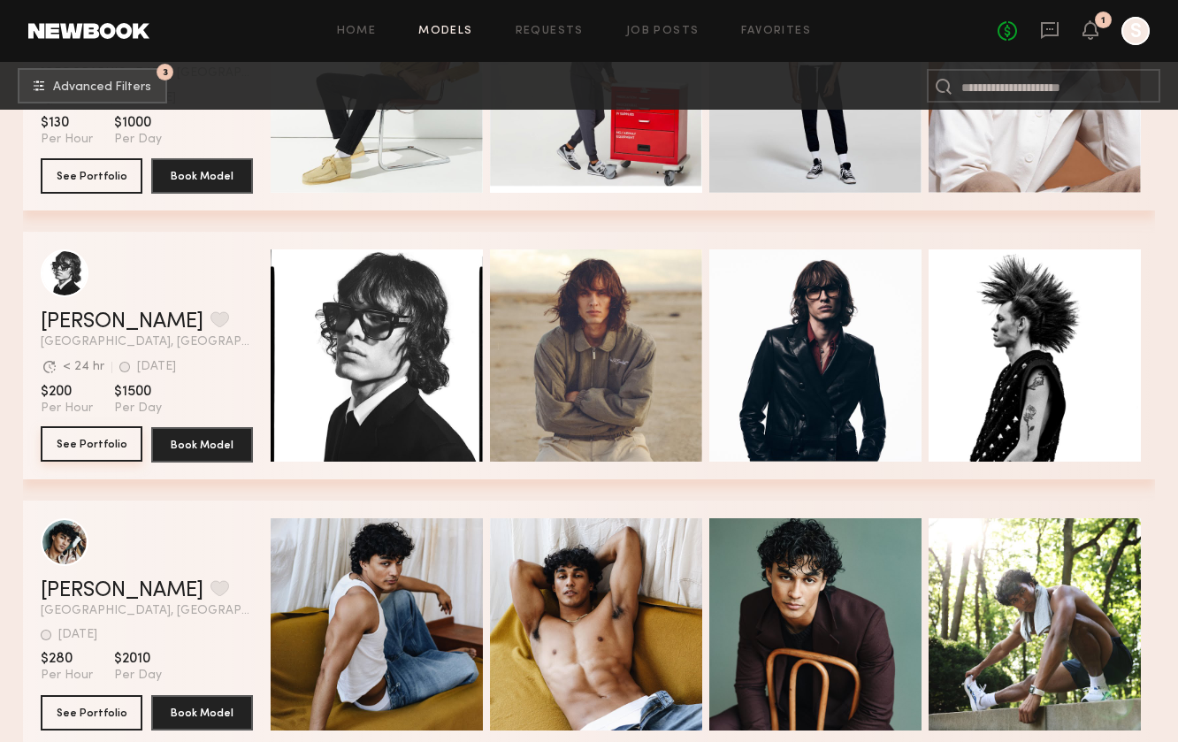
click at [96, 455] on button "See Portfolio" at bounding box center [92, 443] width 102 height 35
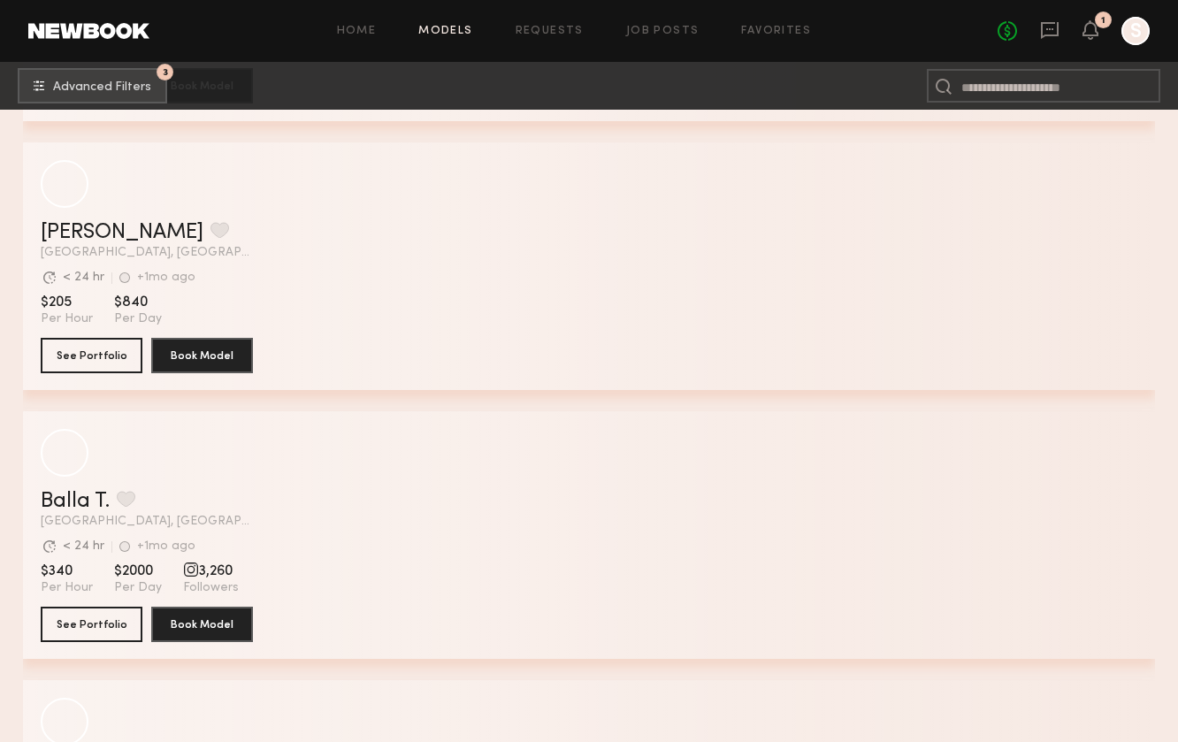
scroll to position [19486, 0]
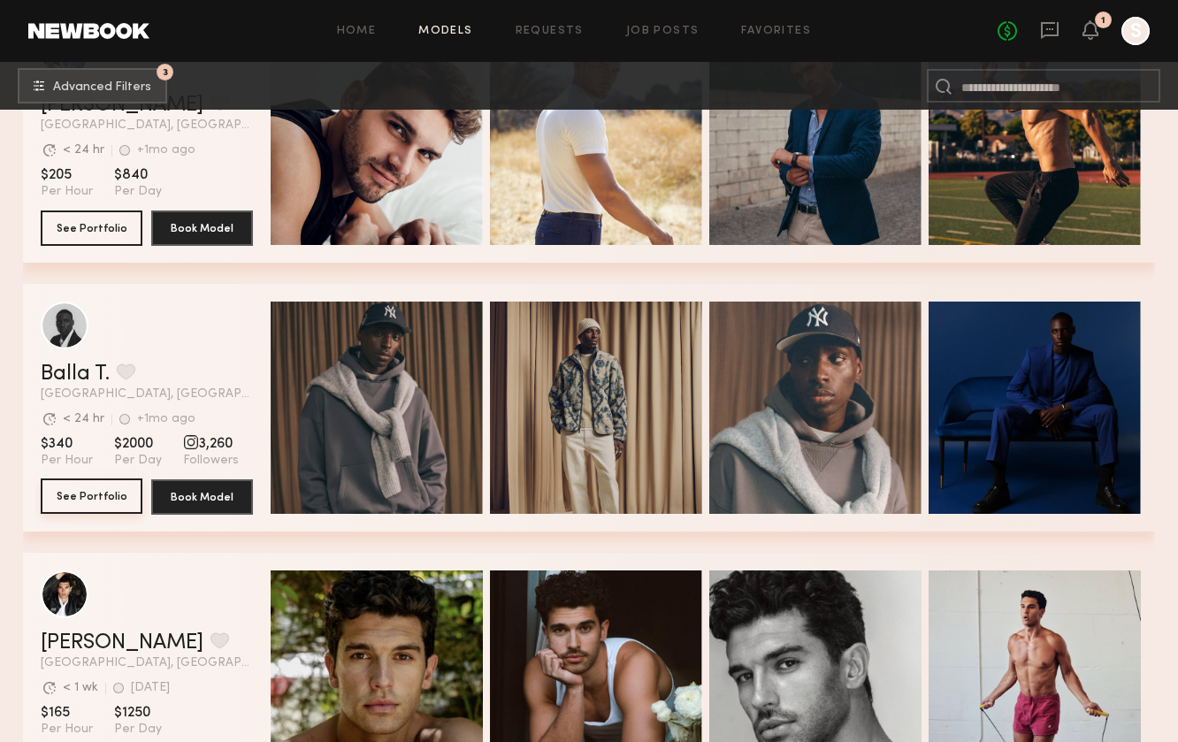
click at [79, 493] on button "See Portfolio" at bounding box center [92, 495] width 102 height 35
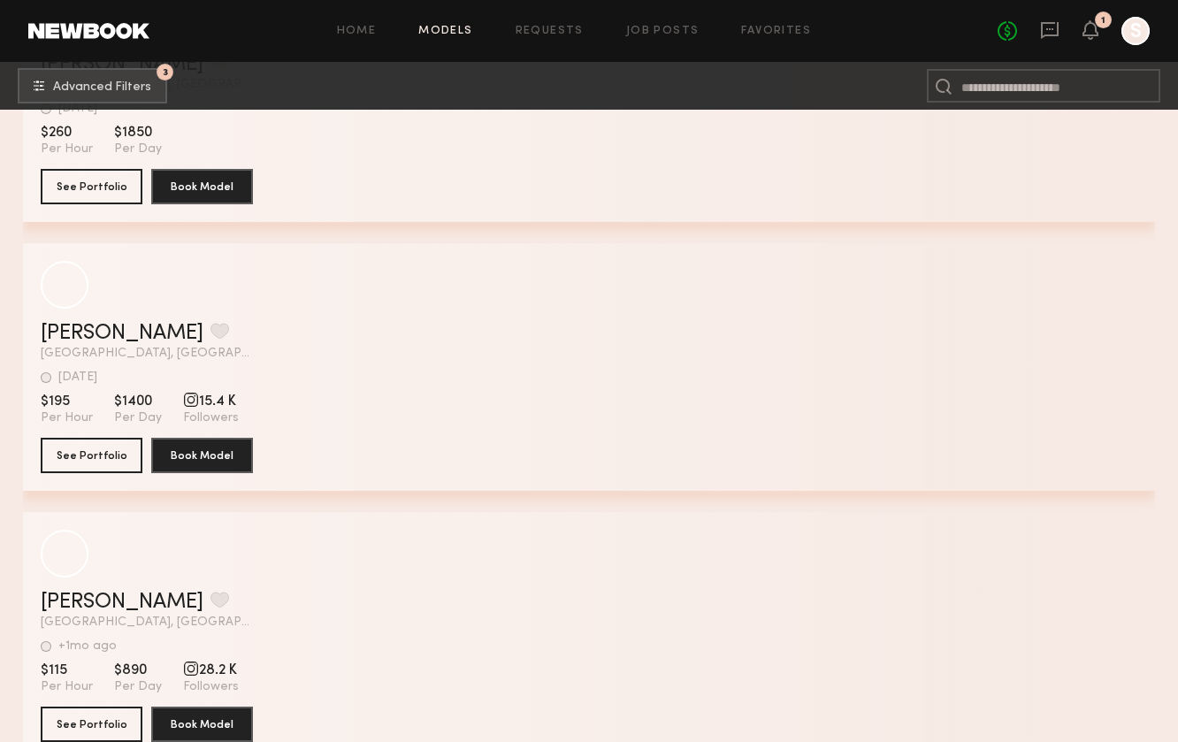
scroll to position [23030, 0]
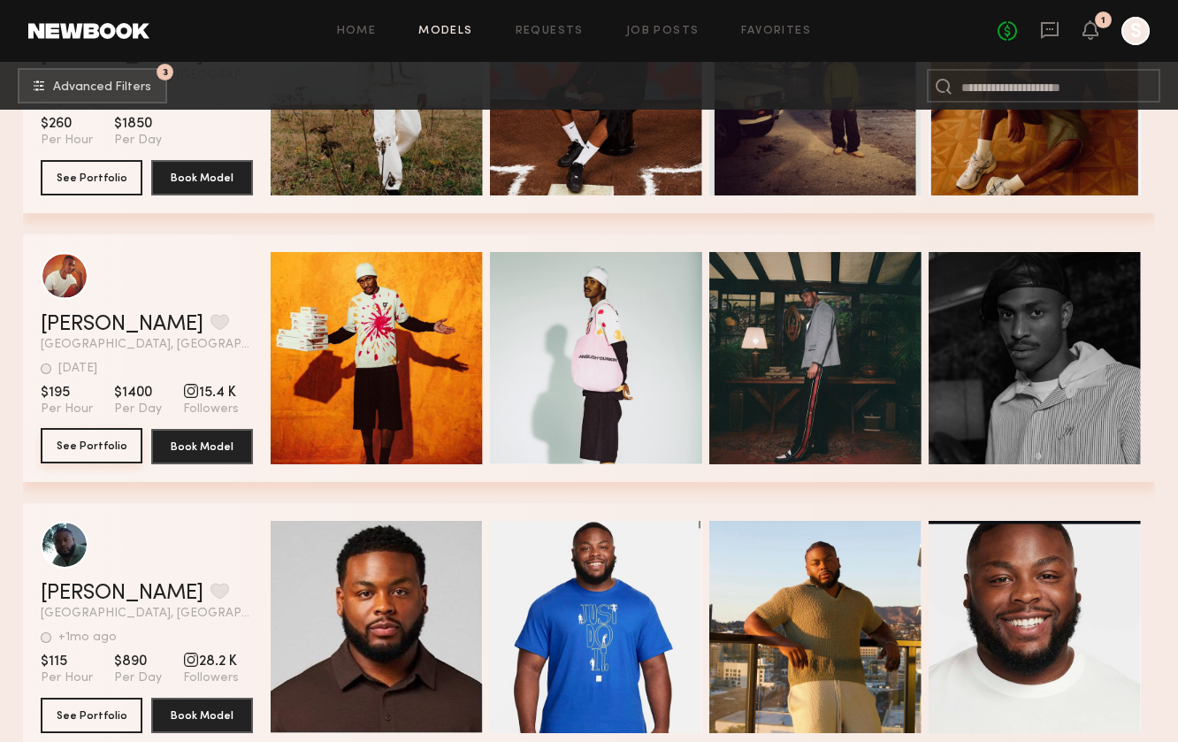
click at [117, 433] on button "See Portfolio" at bounding box center [92, 445] width 102 height 35
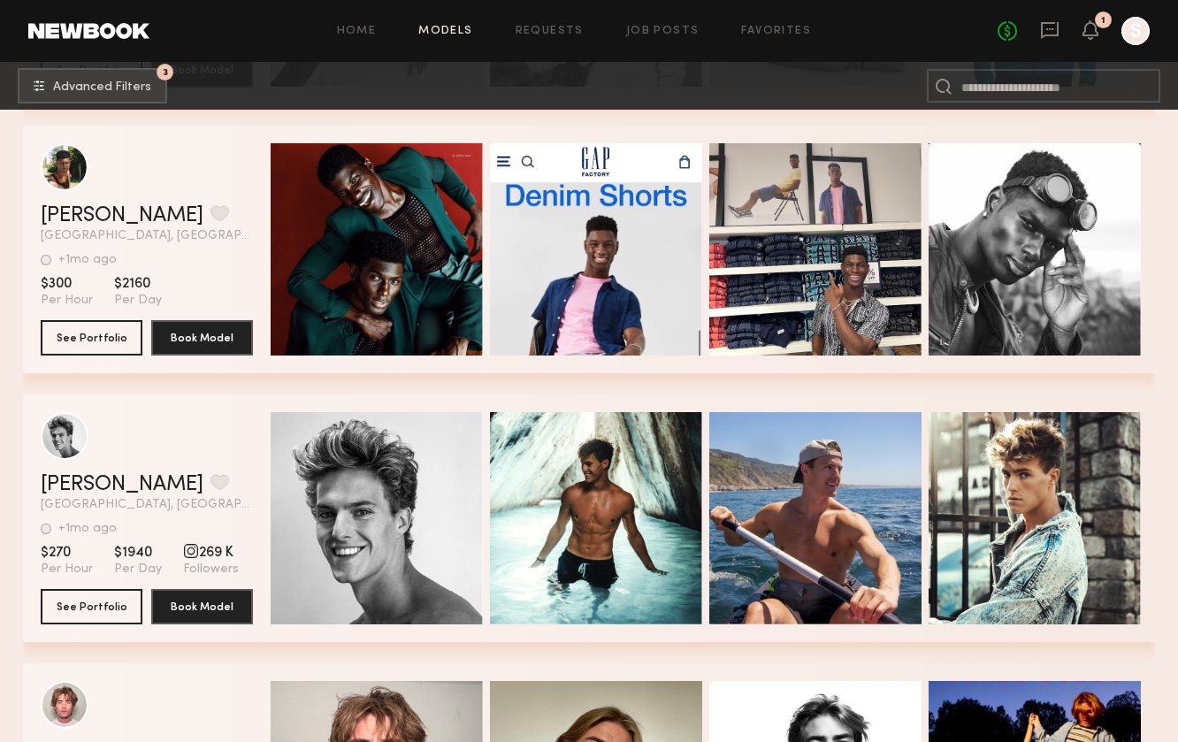
scroll to position [23951, 0]
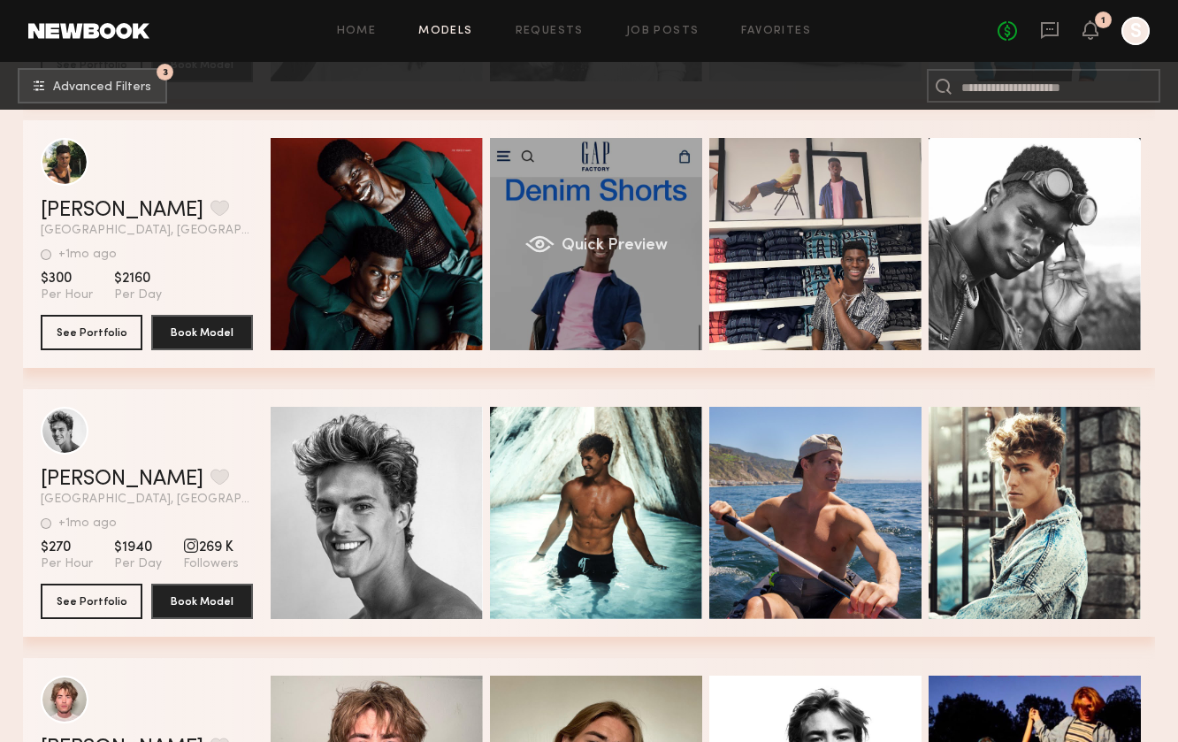
click at [579, 300] on div "Quick Preview" at bounding box center [596, 244] width 212 height 212
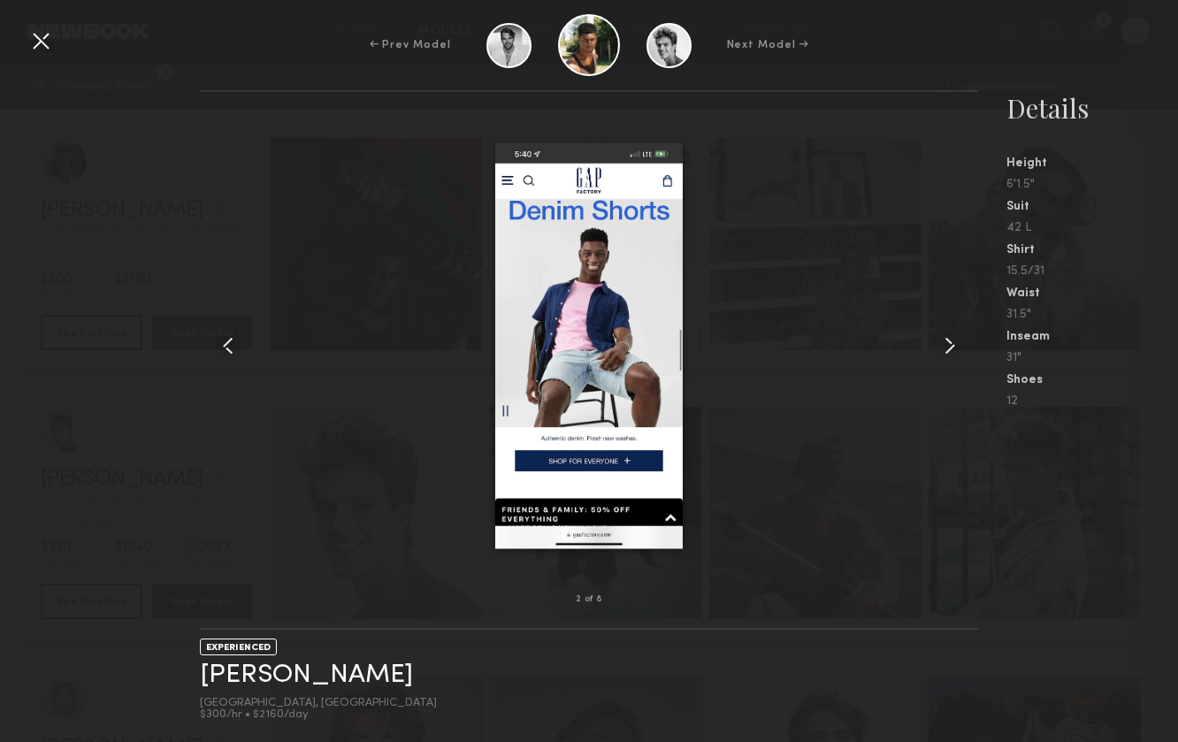
click at [952, 350] on common-icon at bounding box center [950, 346] width 28 height 28
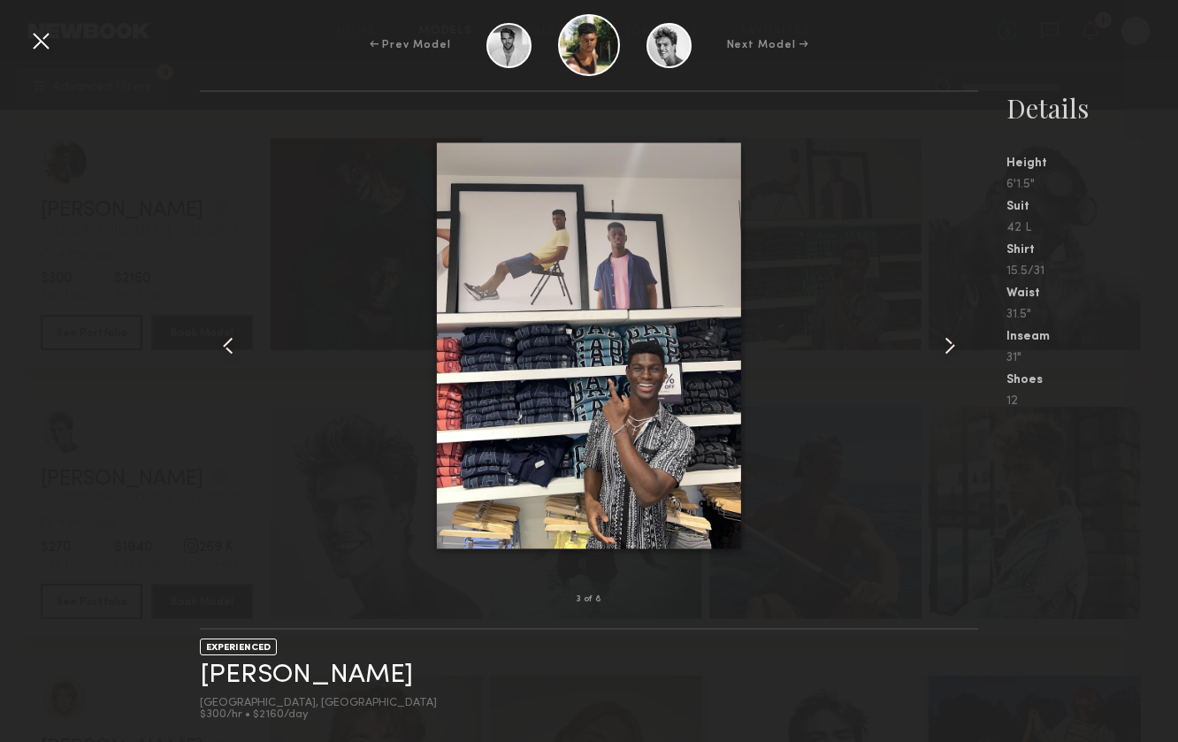
click at [952, 350] on common-icon at bounding box center [950, 346] width 28 height 28
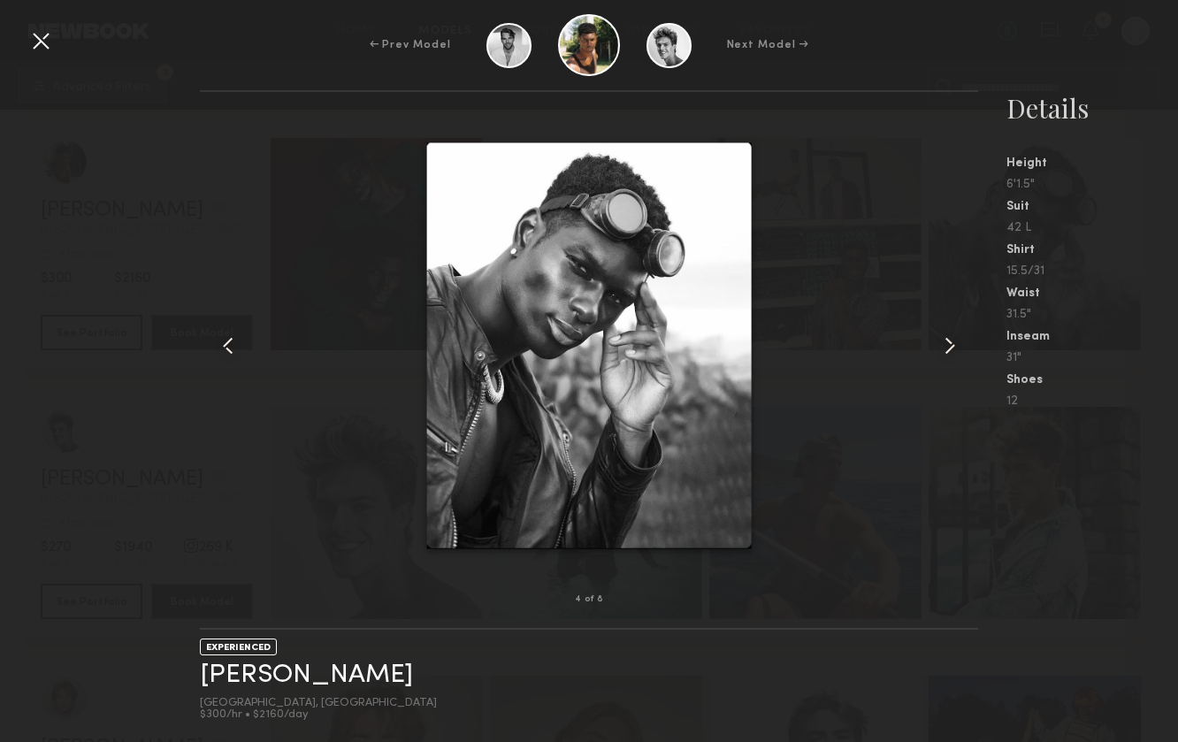
click at [952, 350] on common-icon at bounding box center [950, 346] width 28 height 28
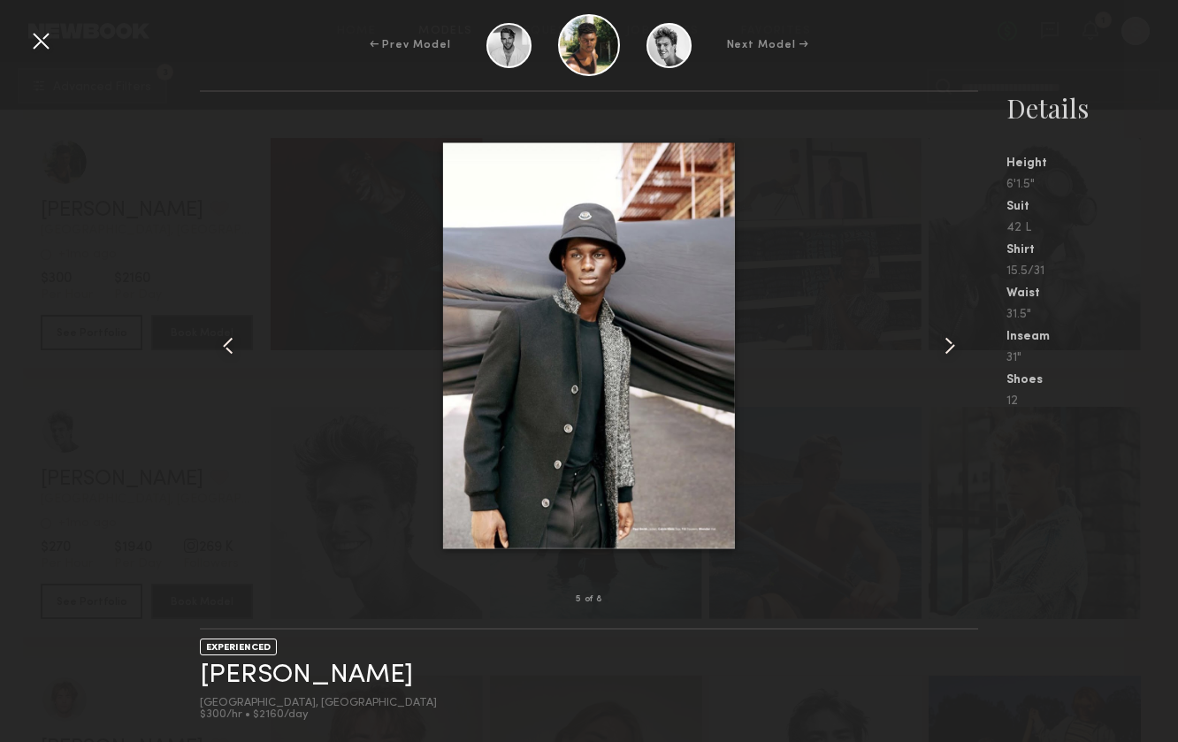
click at [952, 350] on common-icon at bounding box center [950, 346] width 28 height 28
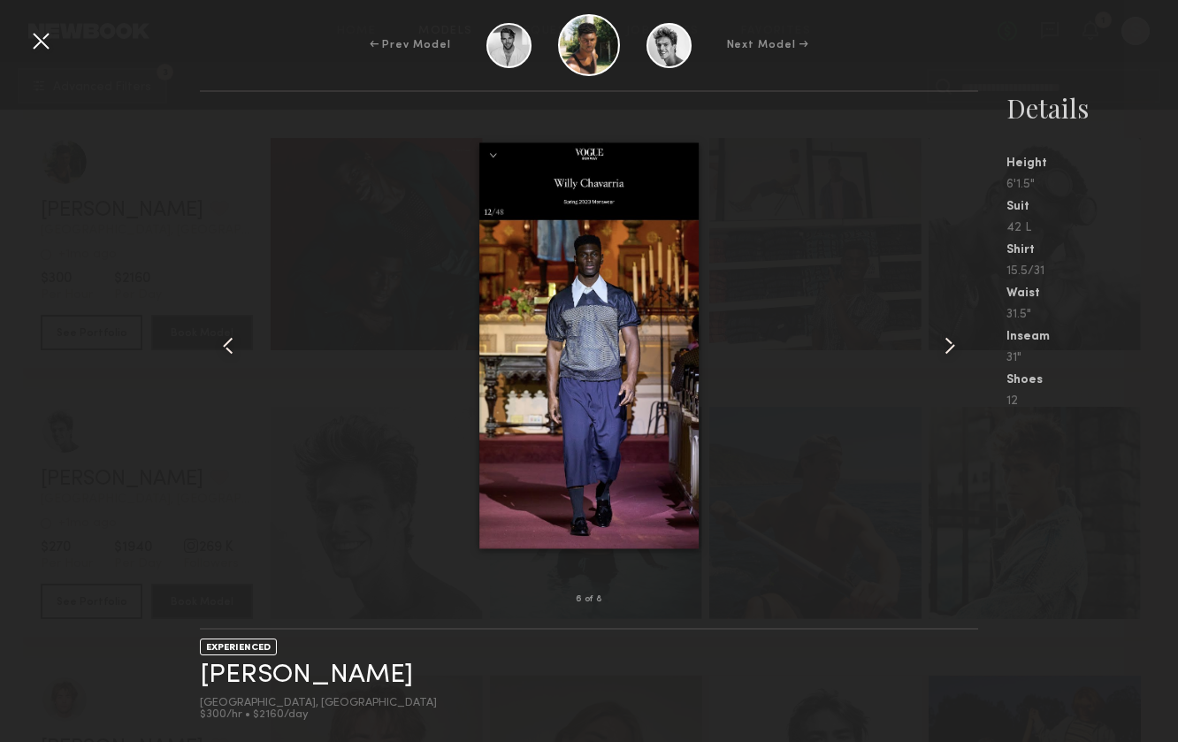
click at [952, 350] on common-icon at bounding box center [950, 346] width 28 height 28
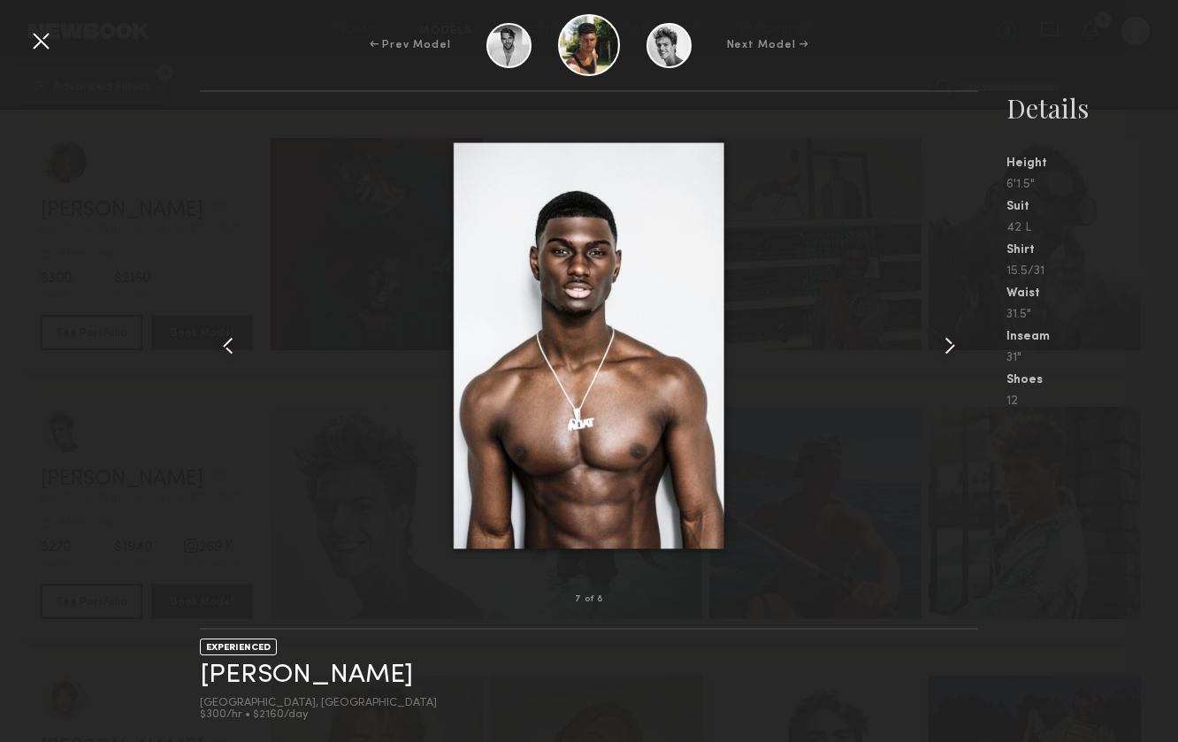
click at [952, 350] on common-icon at bounding box center [950, 346] width 28 height 28
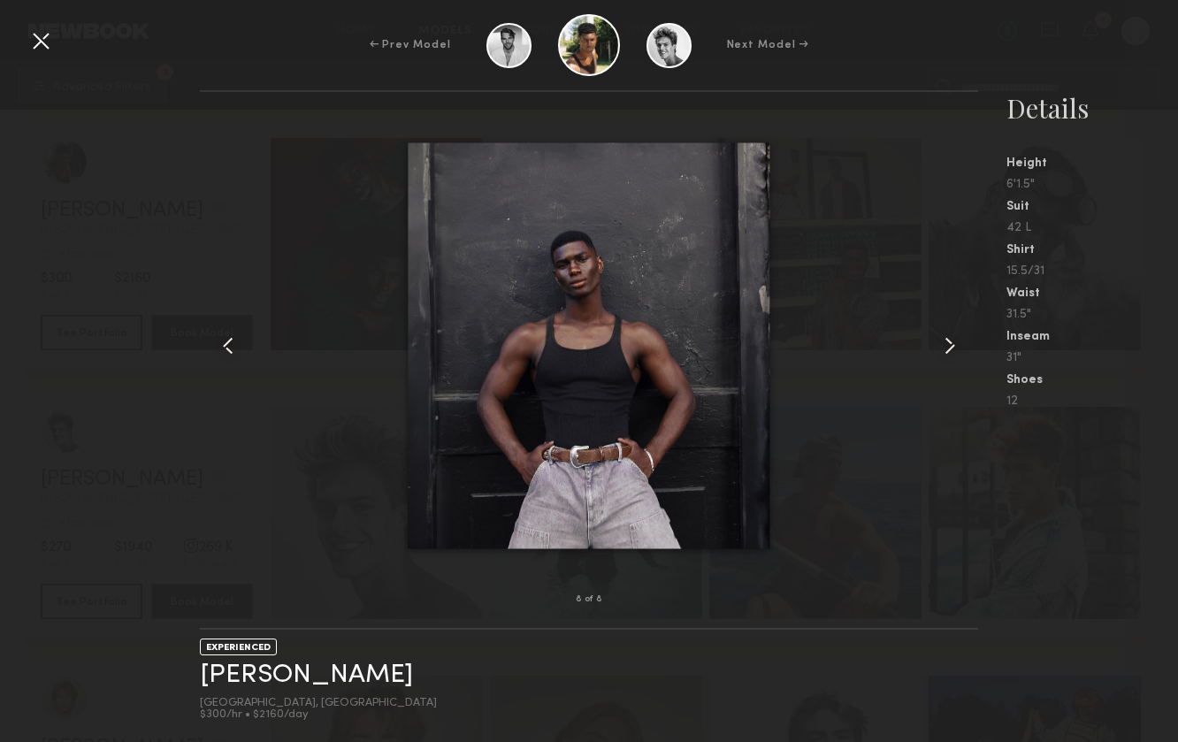
click at [952, 350] on common-icon at bounding box center [950, 346] width 28 height 28
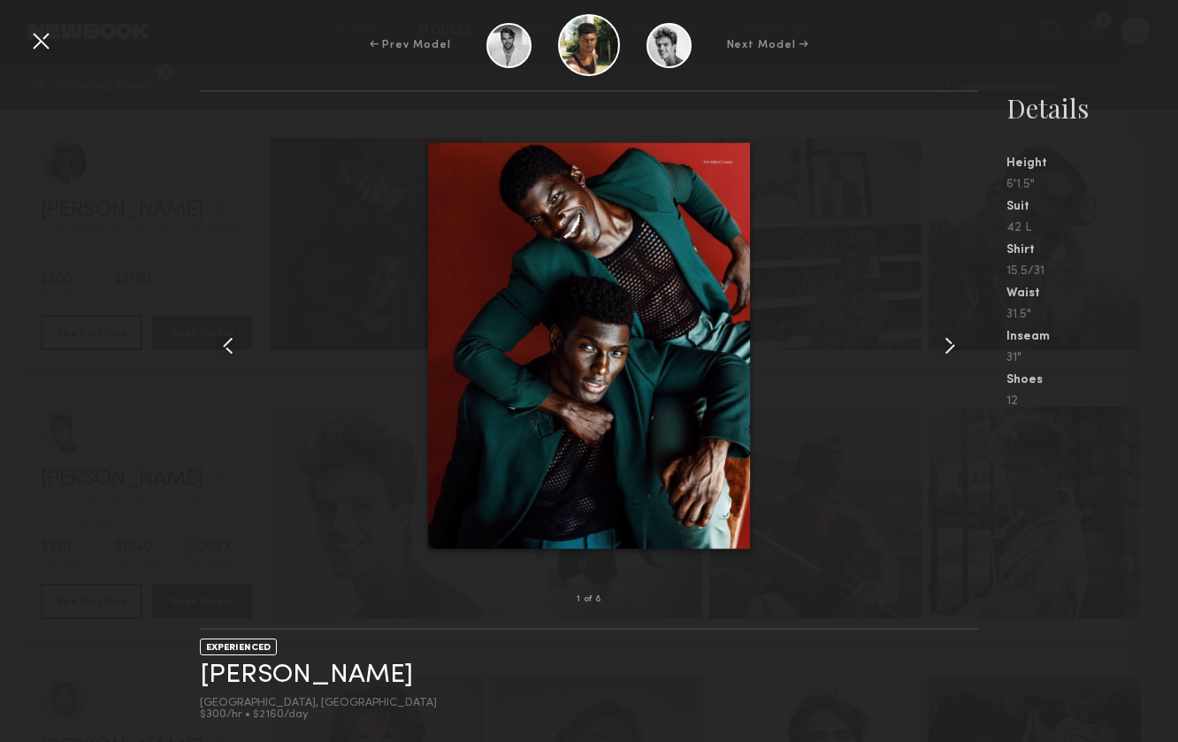
click at [952, 350] on common-icon at bounding box center [950, 346] width 28 height 28
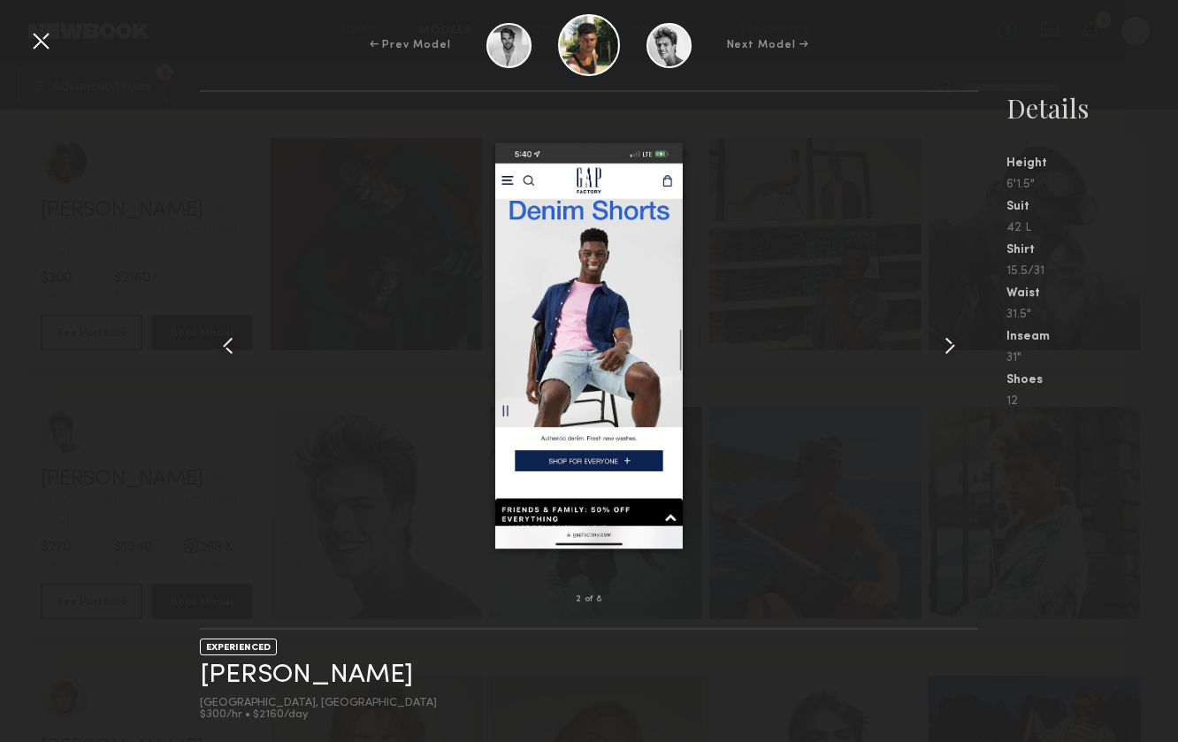
click at [952, 350] on common-icon at bounding box center [950, 346] width 28 height 28
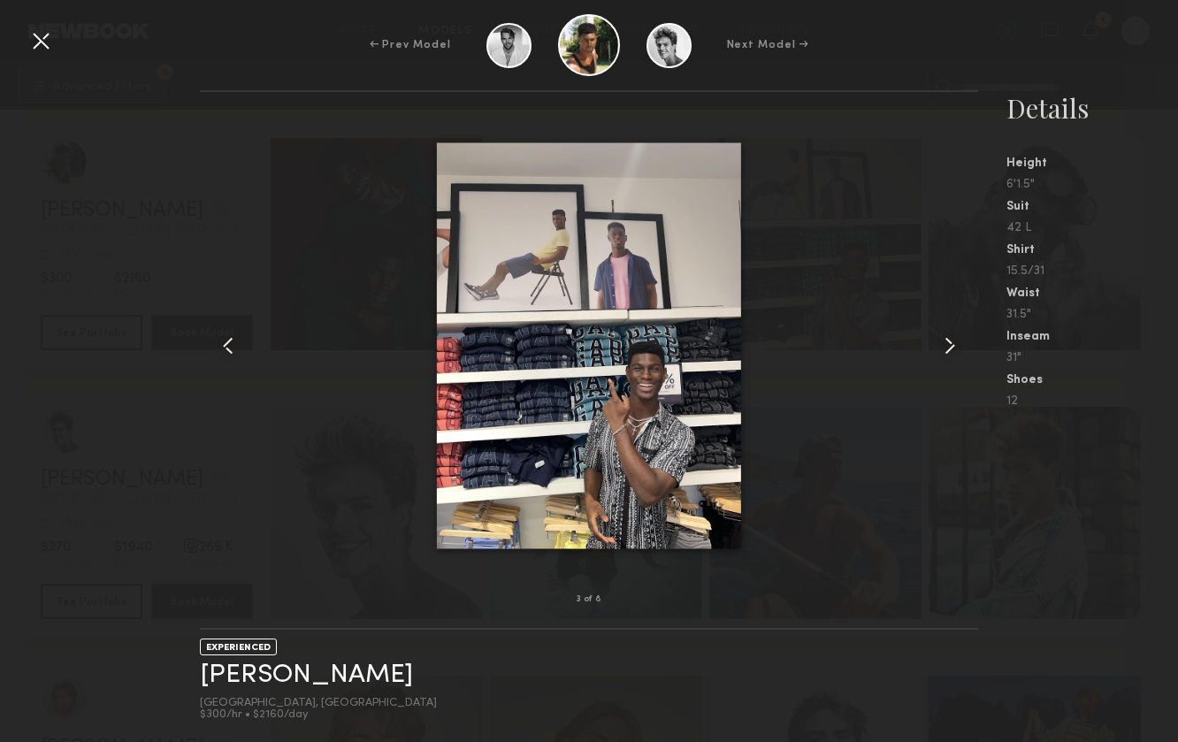
click at [952, 350] on common-icon at bounding box center [950, 346] width 28 height 28
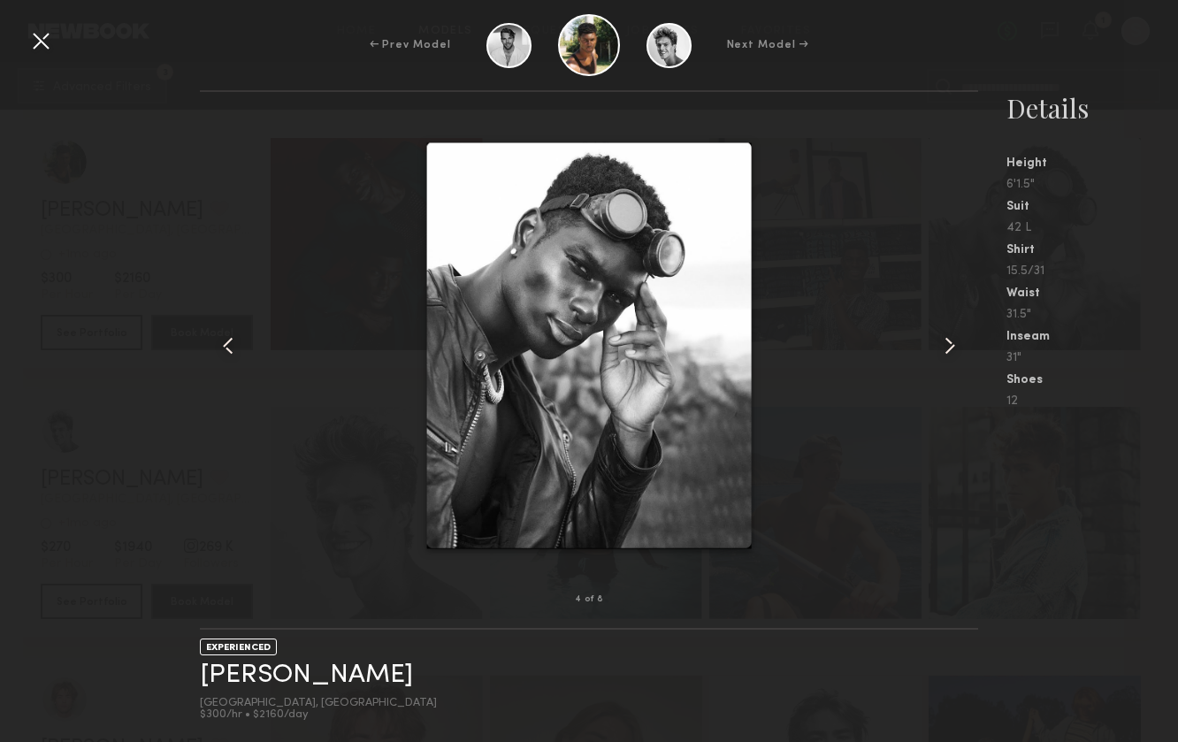
click at [952, 350] on common-icon at bounding box center [950, 346] width 28 height 28
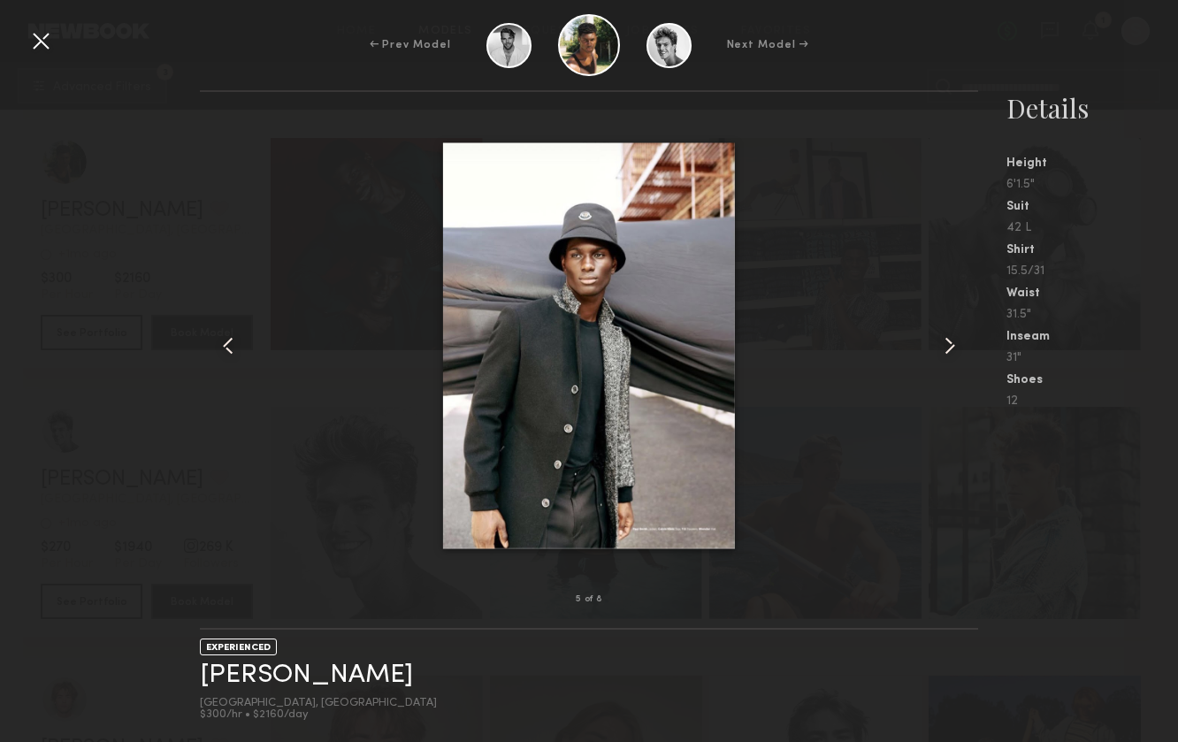
click at [952, 350] on common-icon at bounding box center [950, 346] width 28 height 28
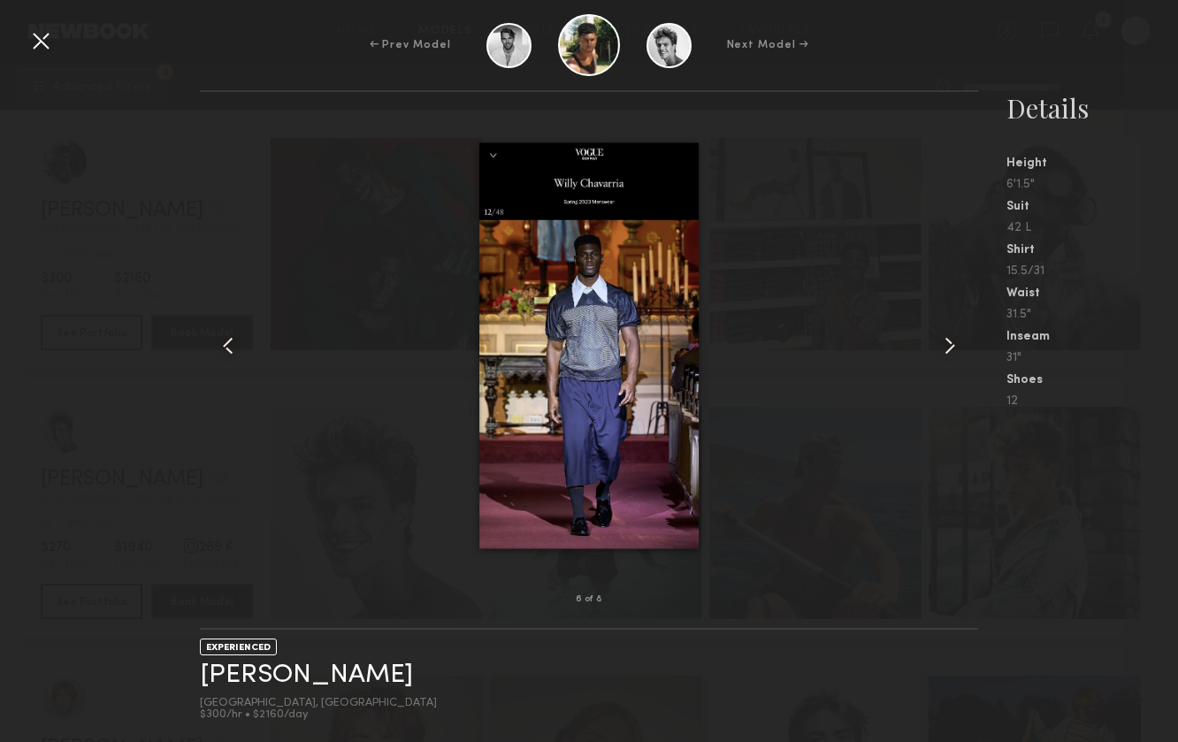
click at [952, 350] on common-icon at bounding box center [950, 346] width 28 height 28
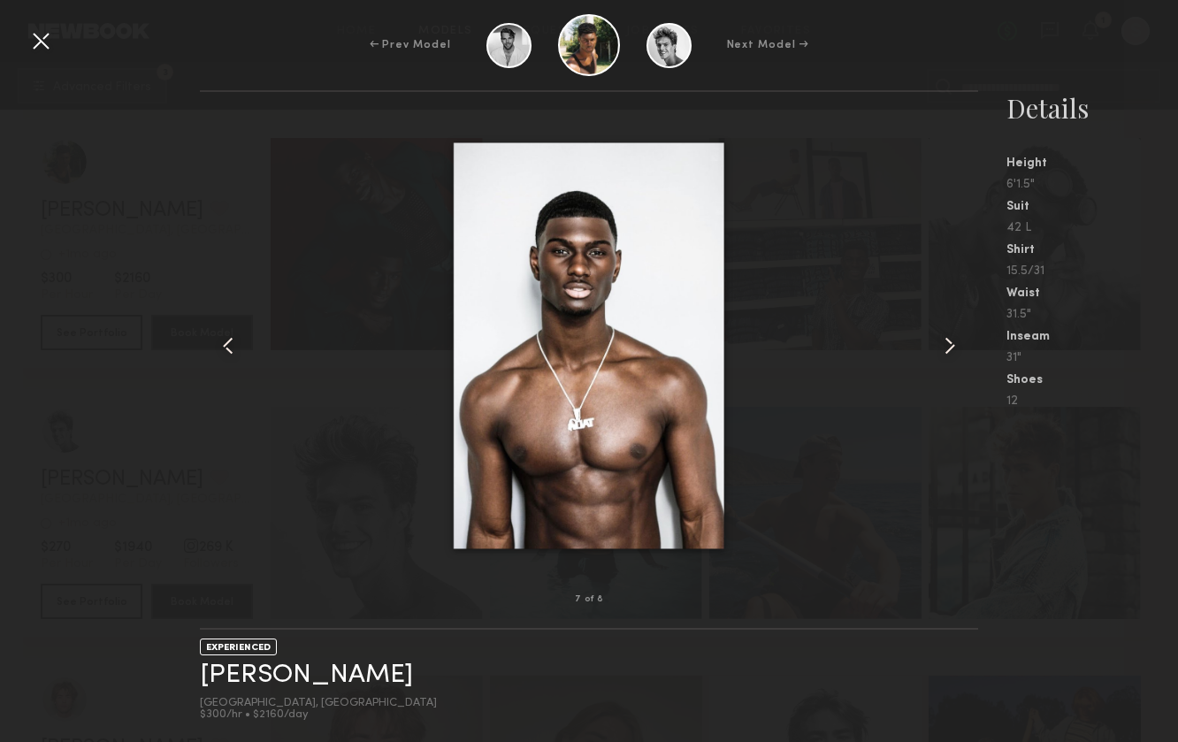
click at [952, 350] on common-icon at bounding box center [950, 346] width 28 height 28
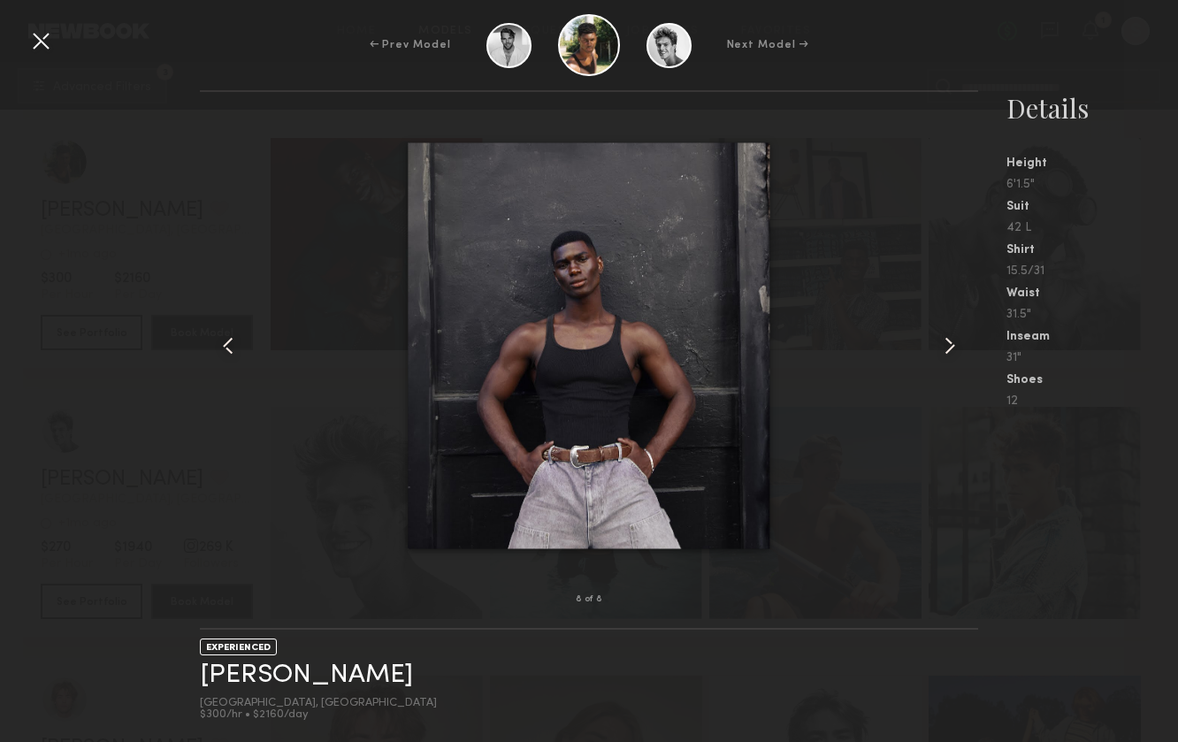
click at [952, 350] on common-icon at bounding box center [950, 346] width 28 height 28
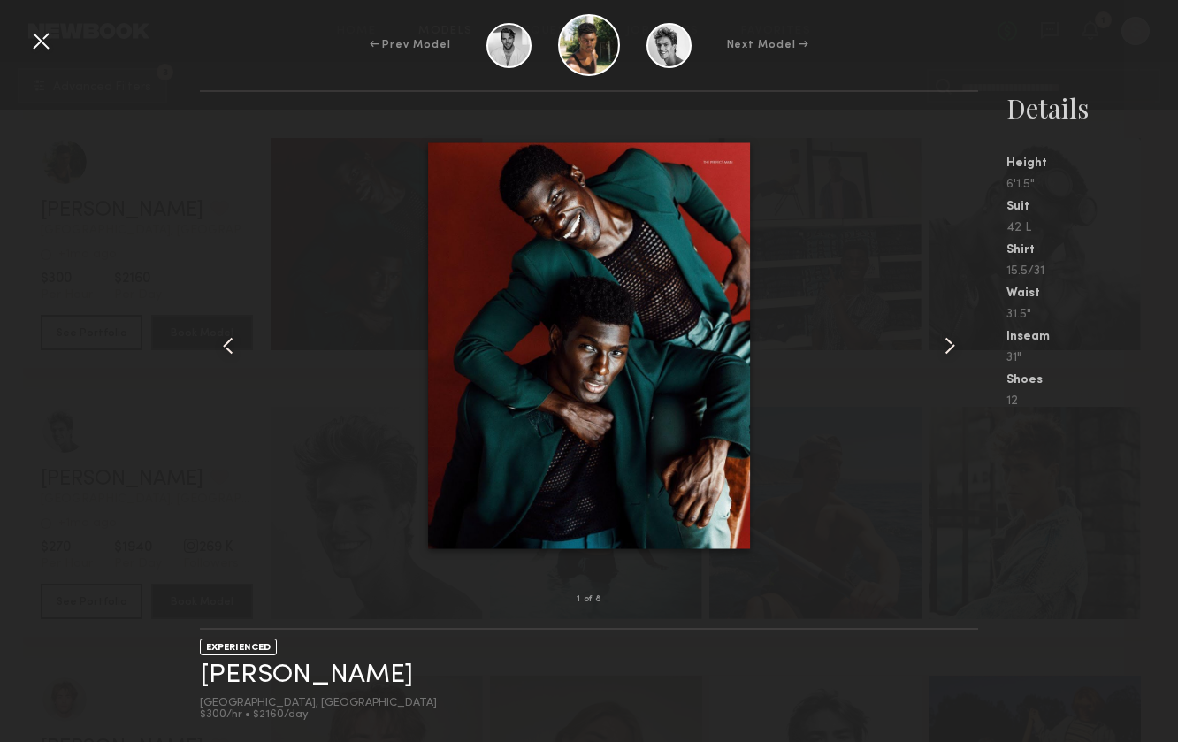
click at [952, 350] on common-icon at bounding box center [950, 346] width 28 height 28
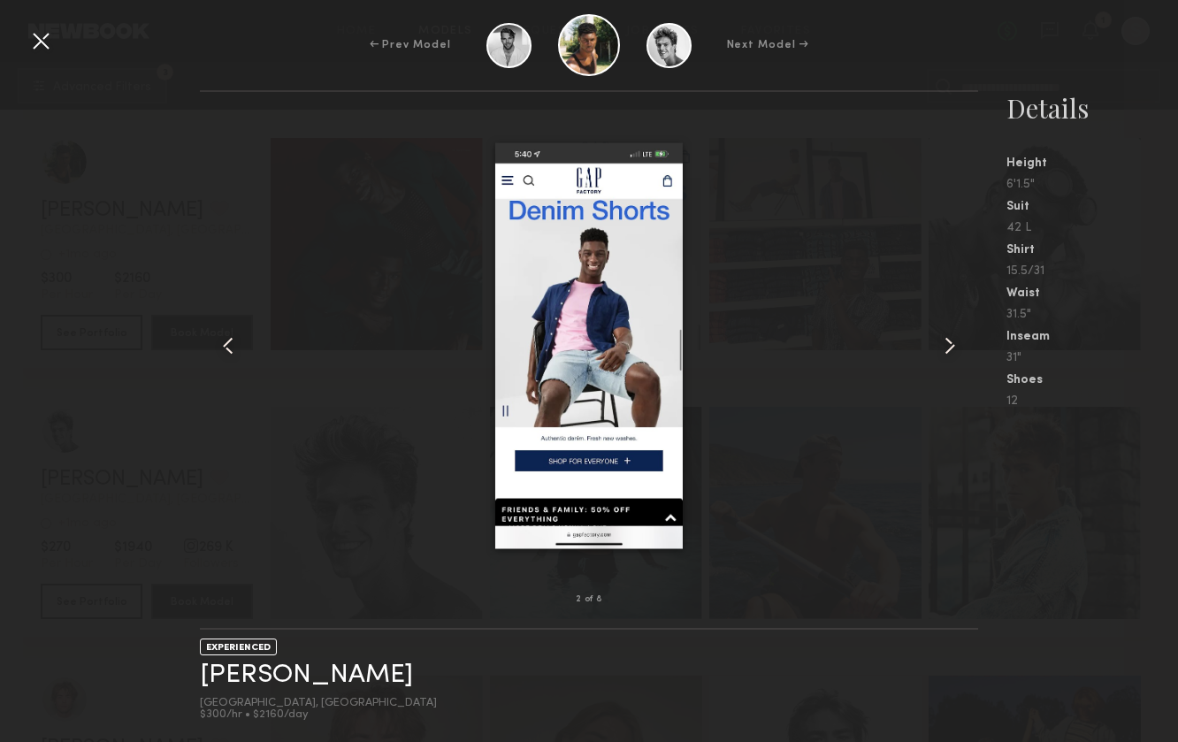
click at [952, 350] on common-icon at bounding box center [950, 346] width 28 height 28
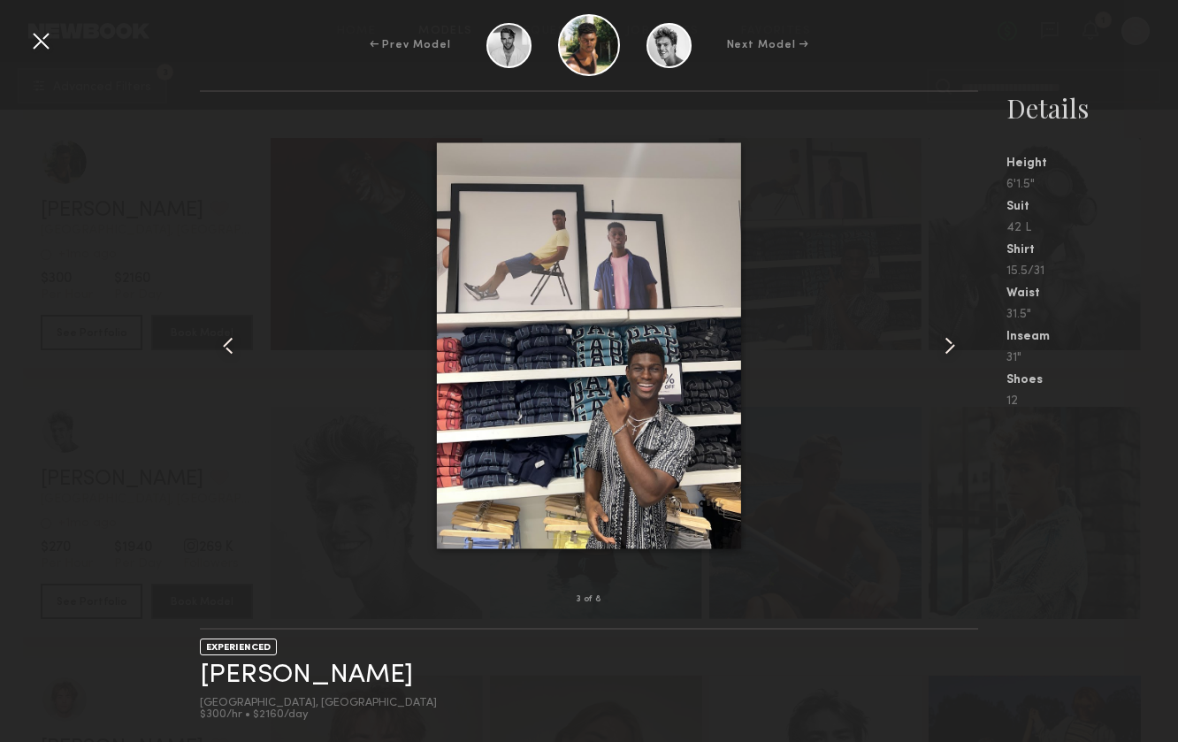
click at [952, 350] on common-icon at bounding box center [950, 346] width 28 height 28
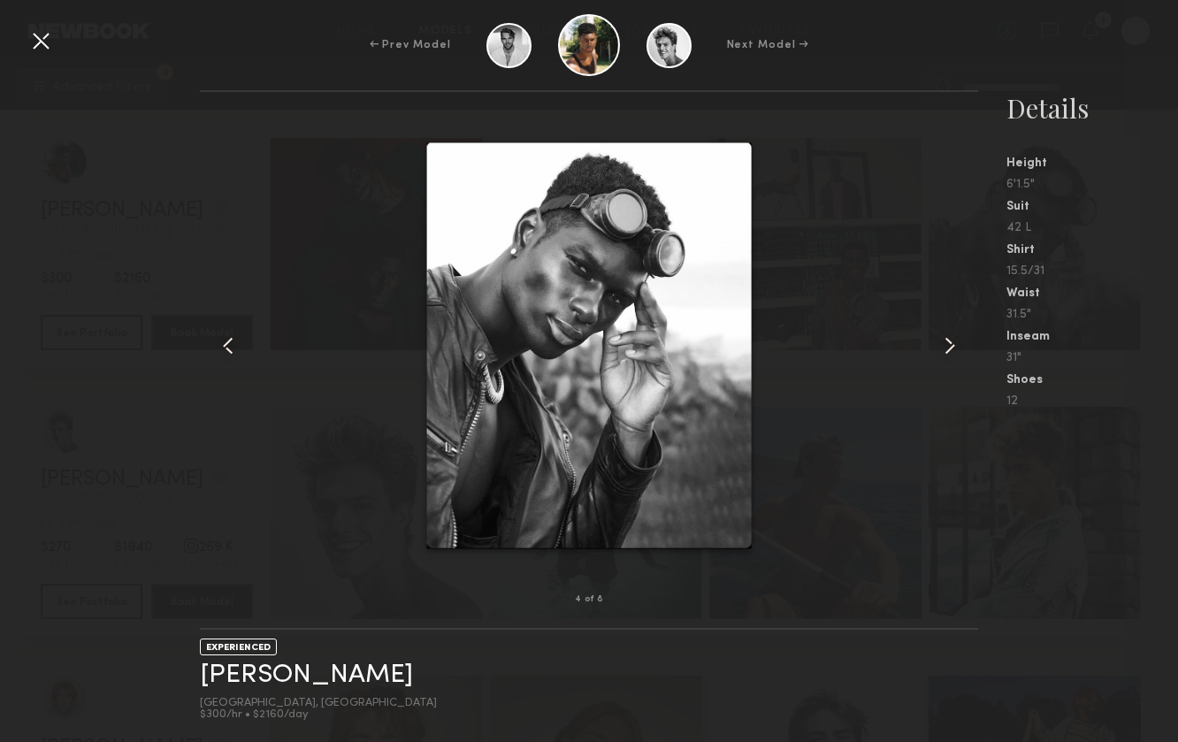
click at [159, 297] on div "4 of 8 EXPERIENCED Joseph A. Los Angeles, CA $300/hr • $2160/day Details Height…" at bounding box center [589, 416] width 1178 height 652
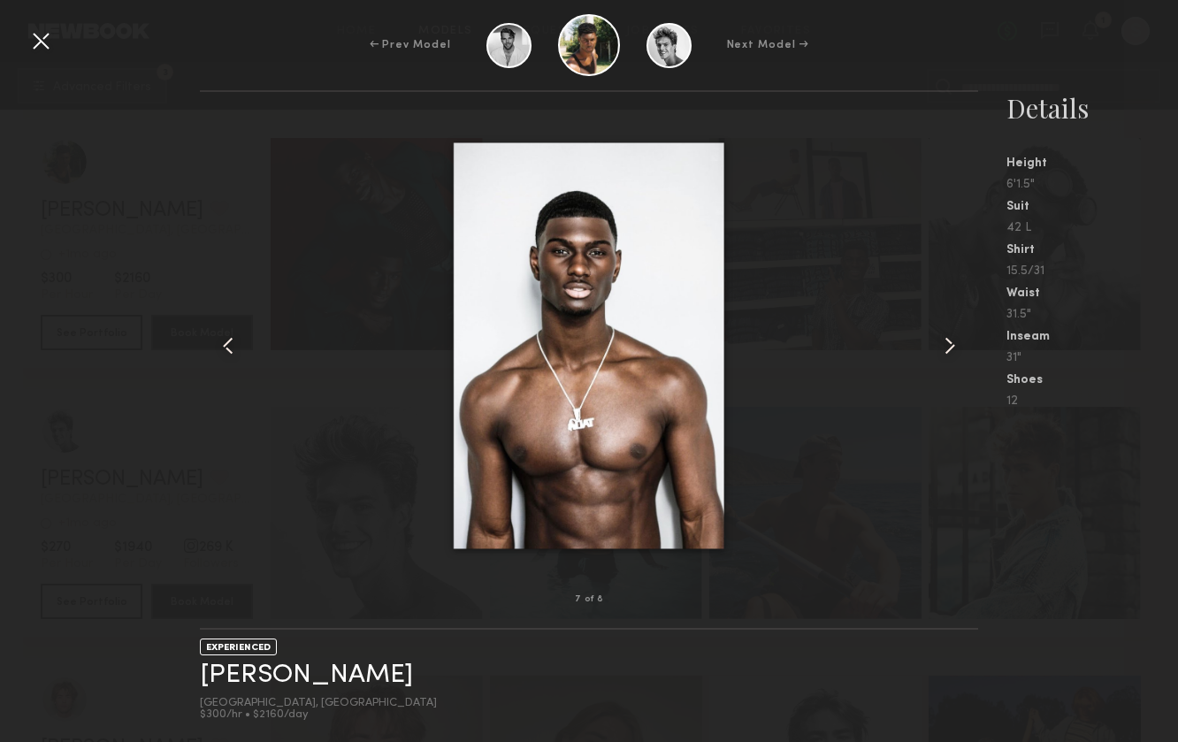
click at [313, 232] on div at bounding box center [588, 345] width 777 height 451
click at [34, 39] on div at bounding box center [41, 41] width 28 height 28
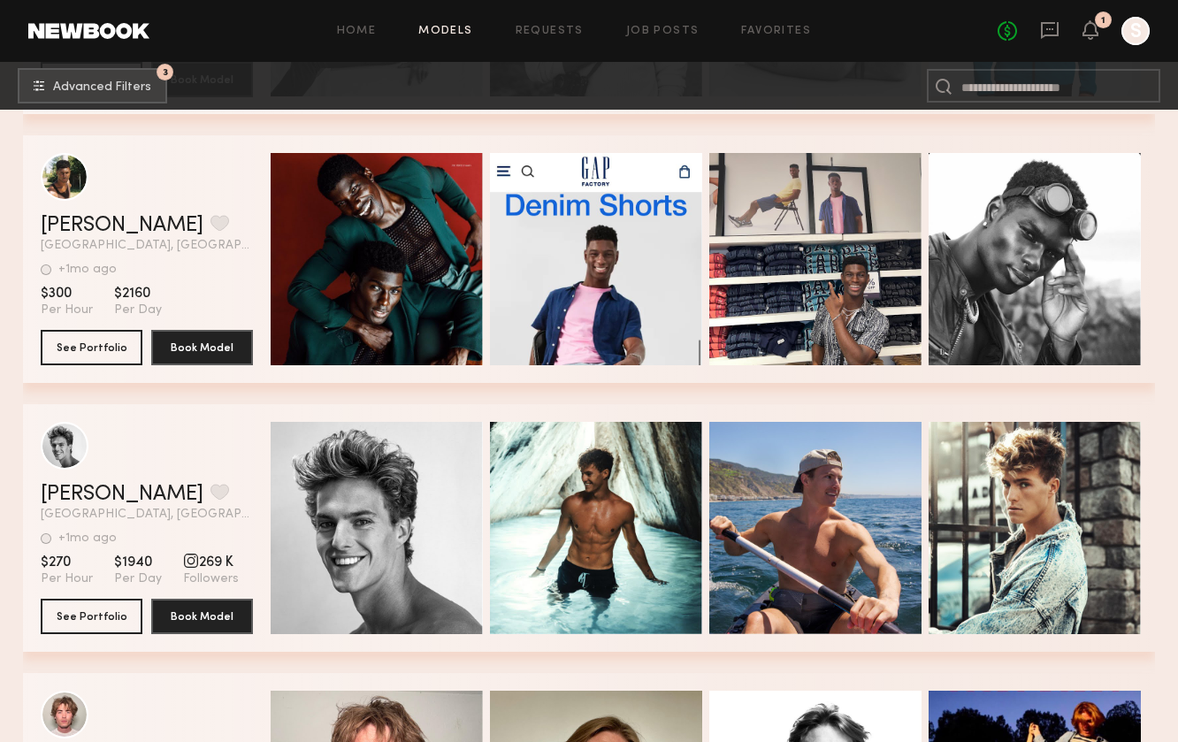
scroll to position [23931, 0]
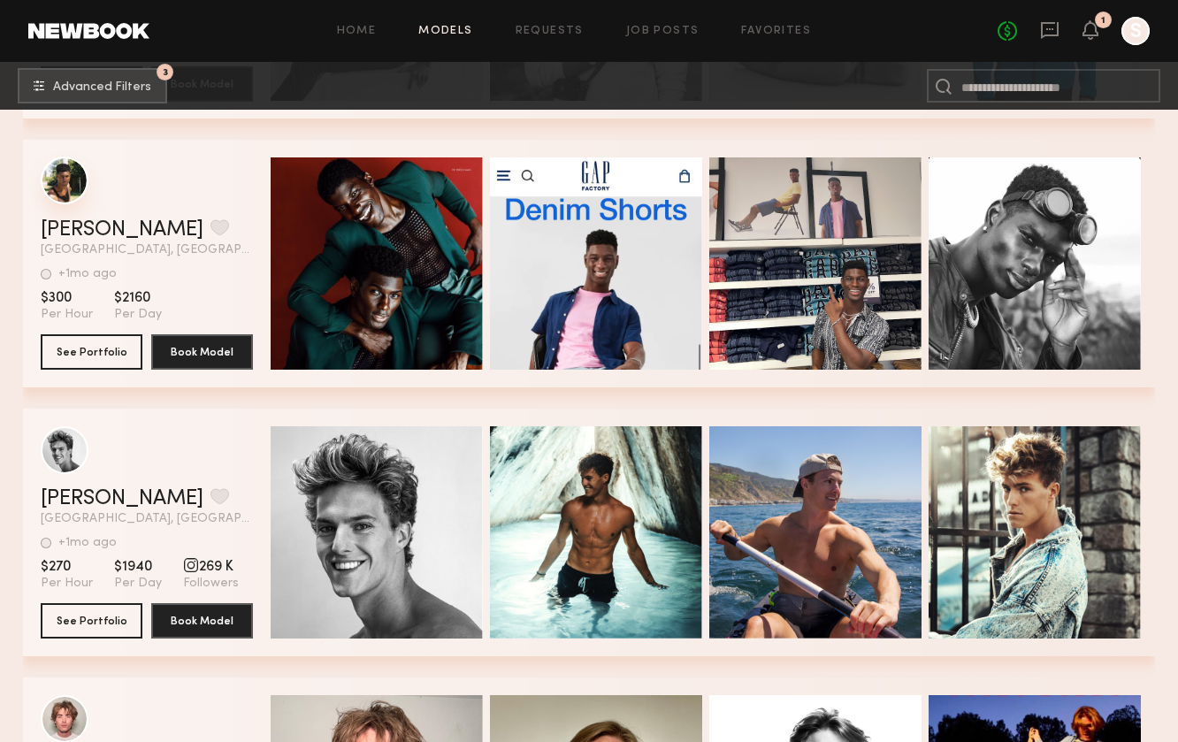
click at [78, 180] on div "grid" at bounding box center [65, 181] width 48 height 48
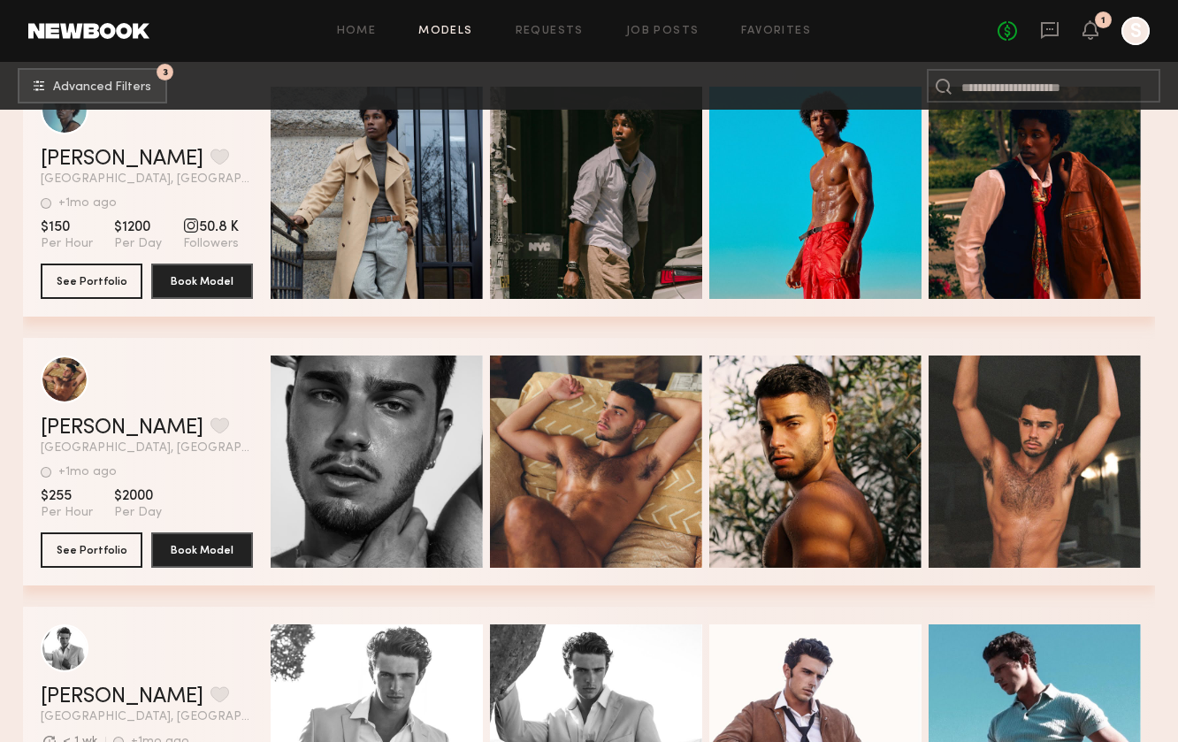
scroll to position [24807, 0]
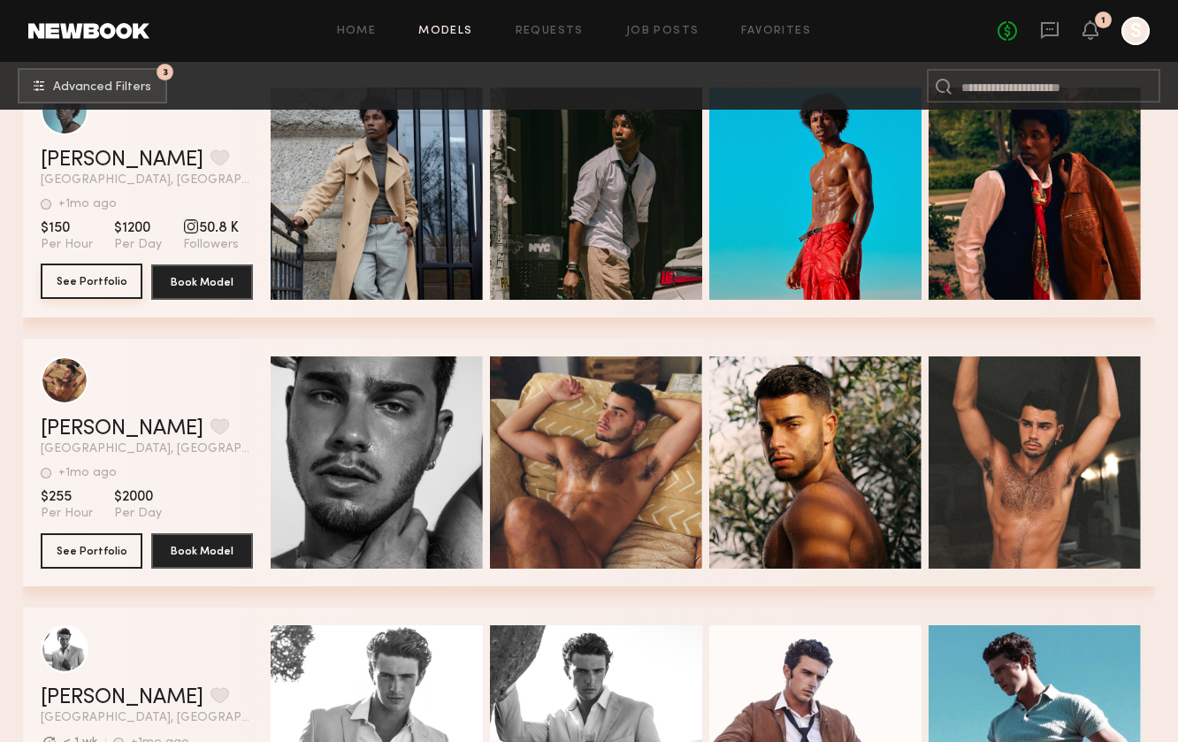
click at [103, 270] on button "See Portfolio" at bounding box center [92, 281] width 102 height 35
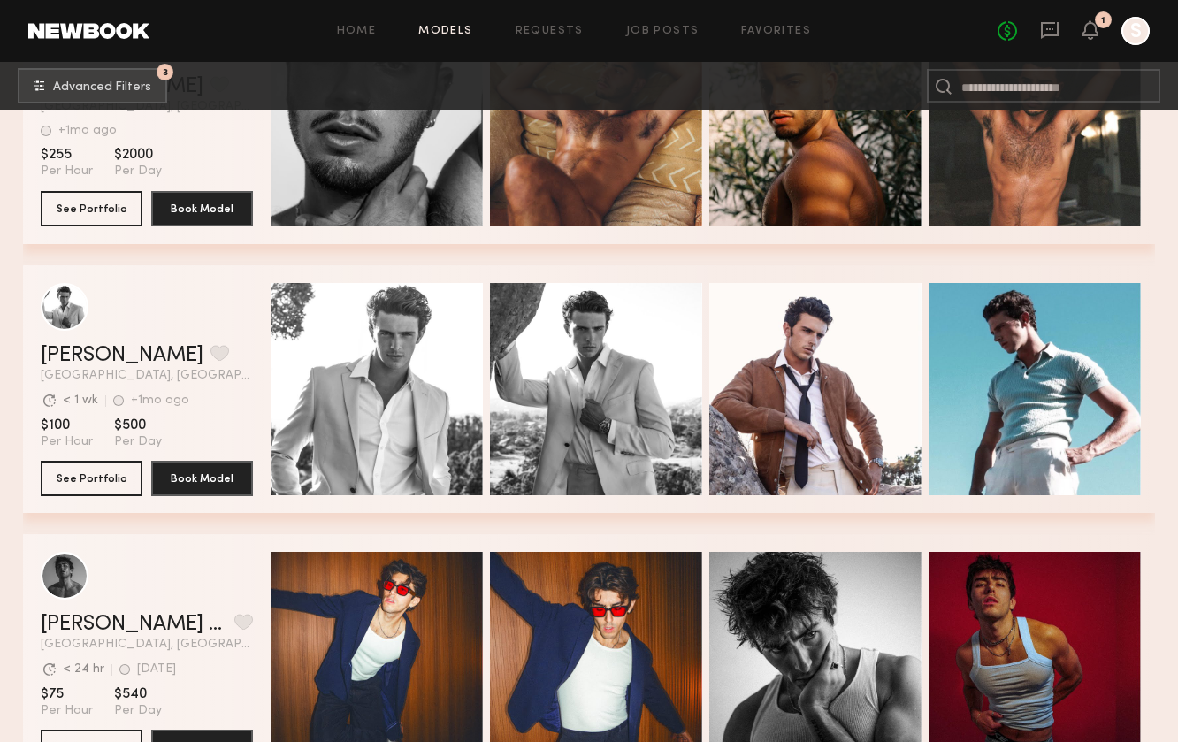
scroll to position [25151, 0]
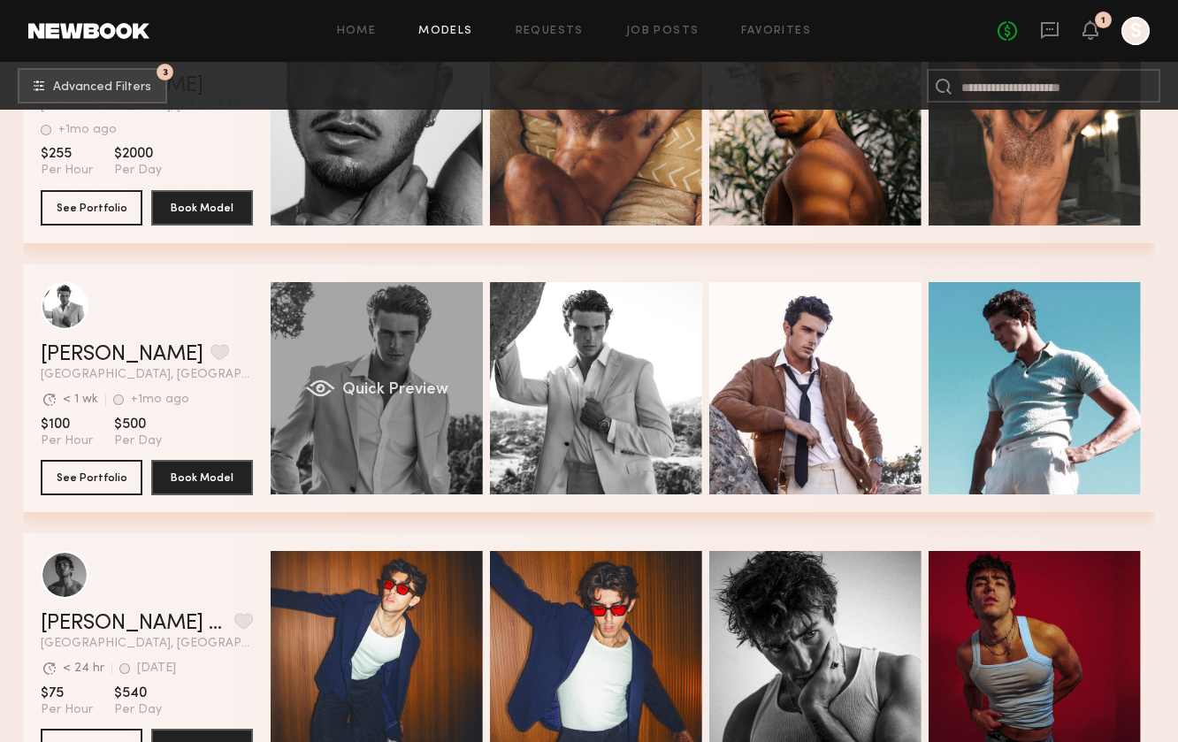
click at [462, 393] on div "Quick Preview" at bounding box center [377, 388] width 212 height 212
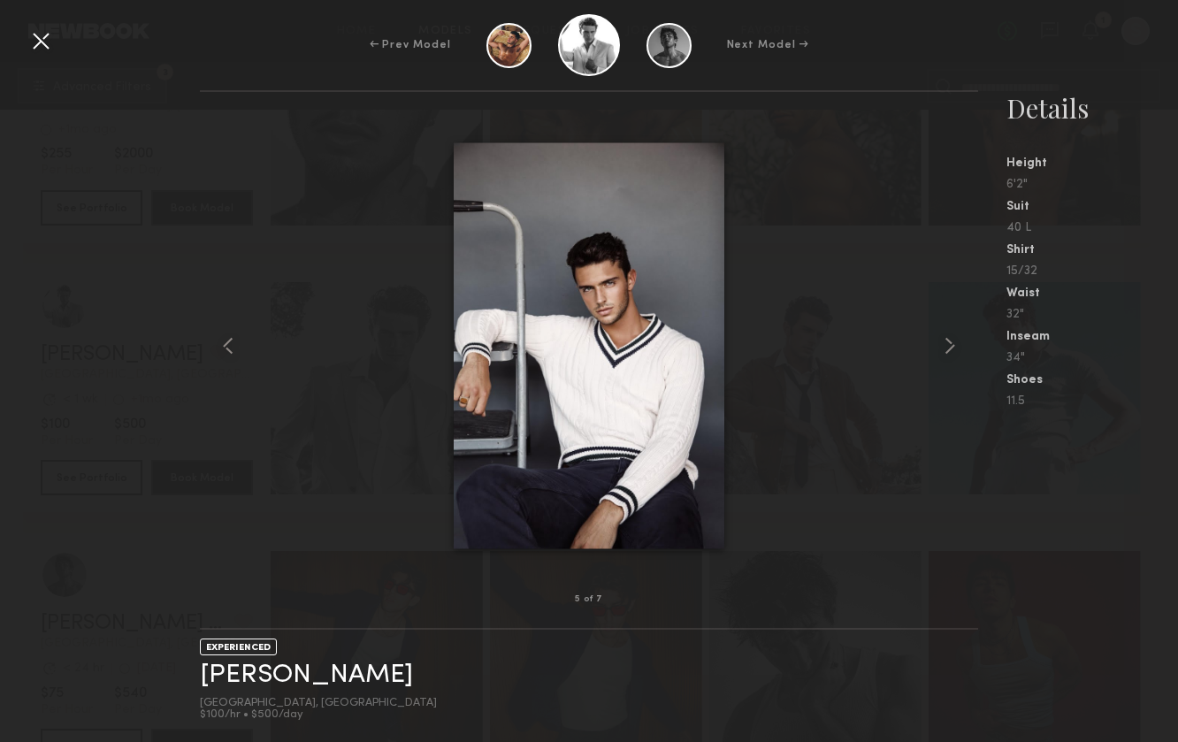
click at [164, 151] on div "5 of 7 EXPERIENCED Chris Q. Beverly Hills, CA $100/hr • $500/day Details Height…" at bounding box center [589, 416] width 1178 height 652
click at [36, 53] on div at bounding box center [41, 41] width 28 height 28
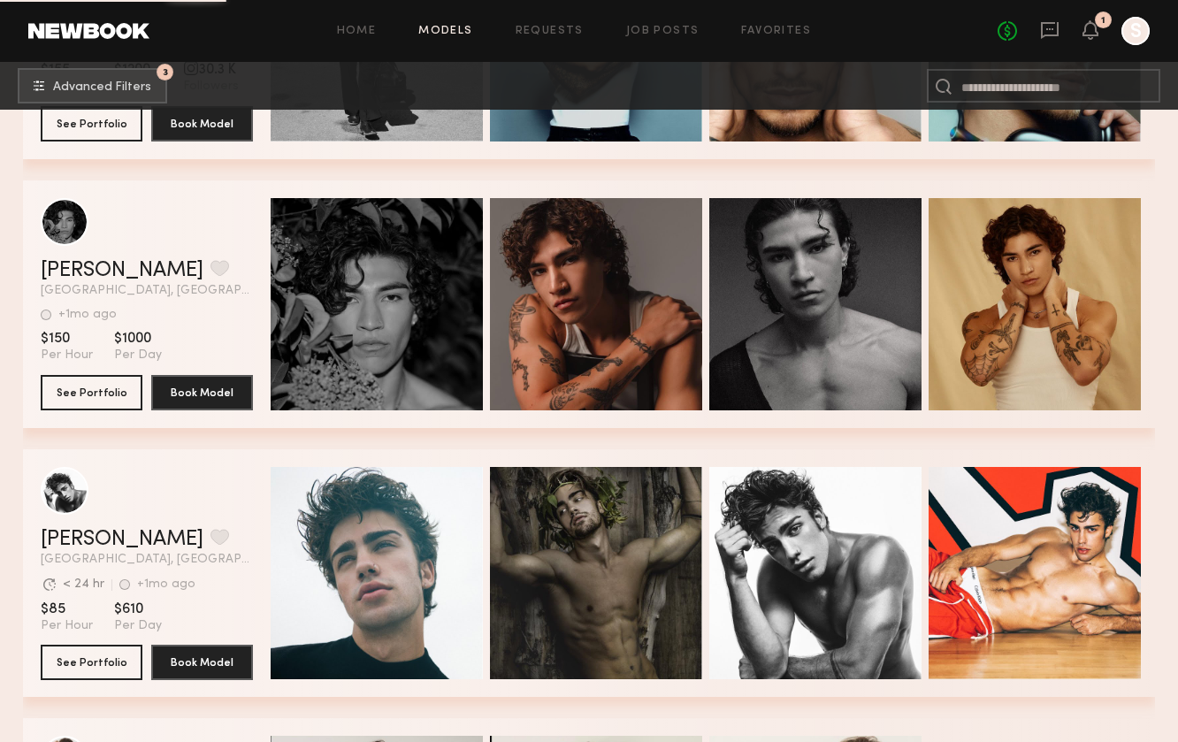
scroll to position [27983, 0]
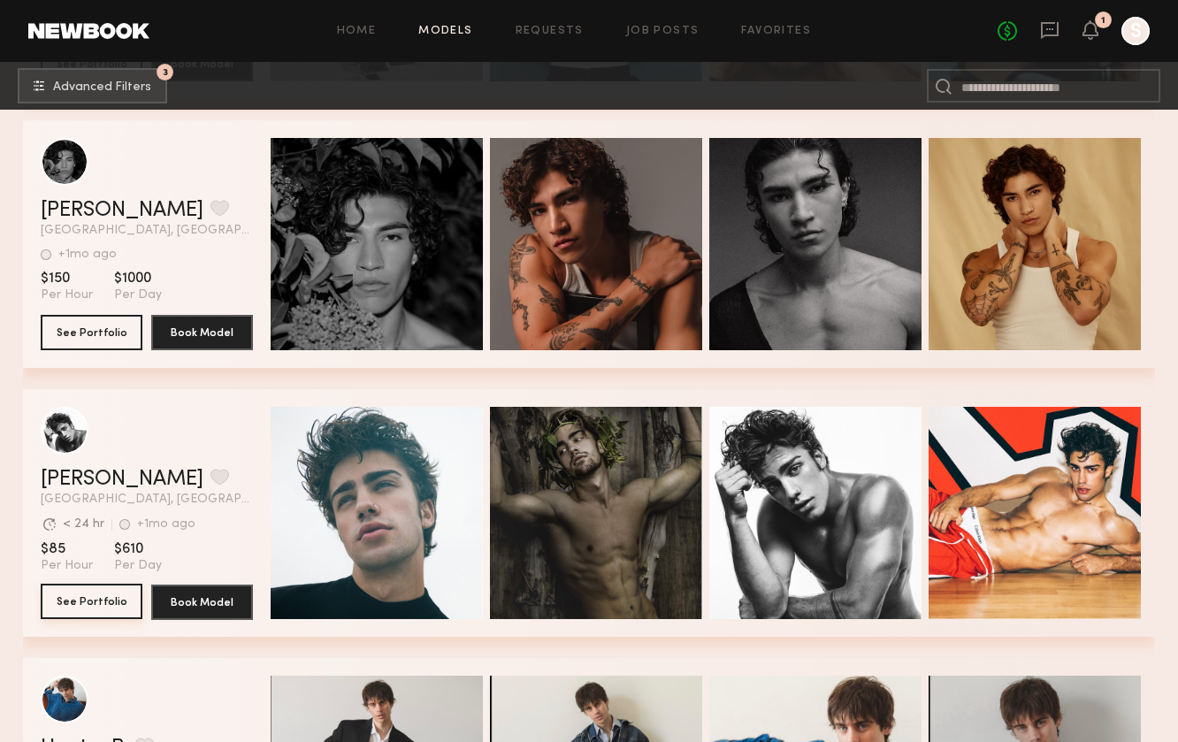
click at [95, 608] on button "See Portfolio" at bounding box center [92, 601] width 102 height 35
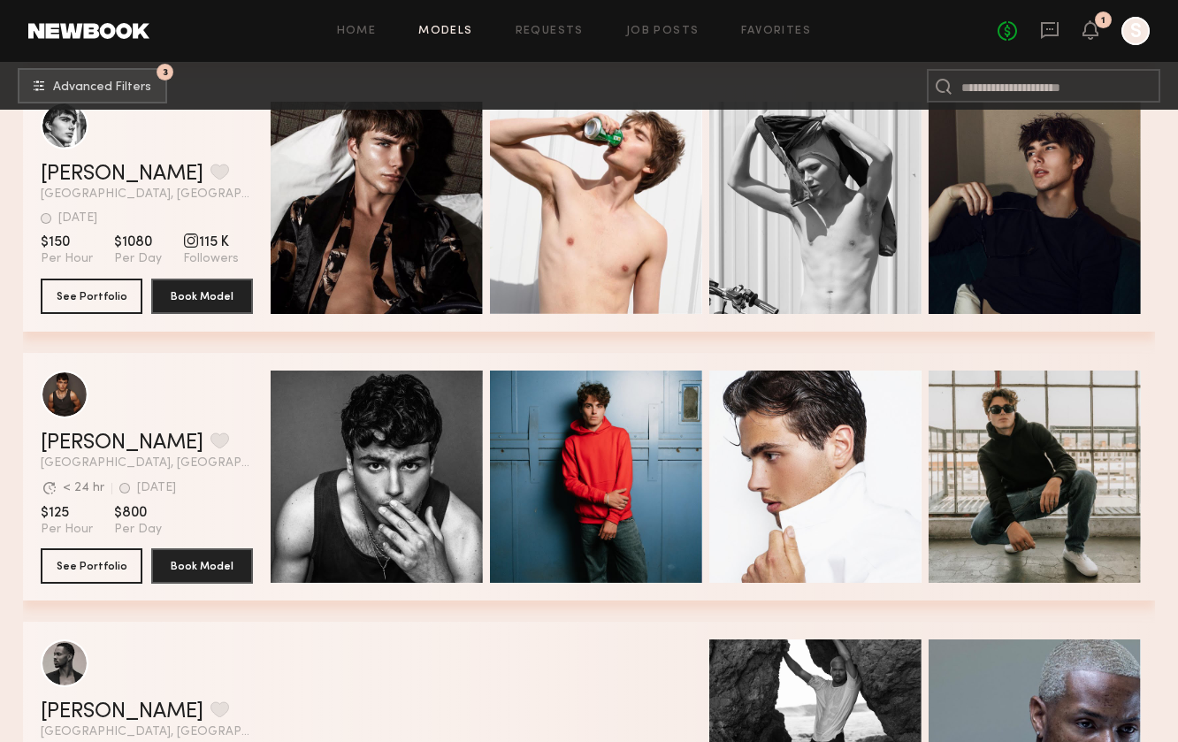
scroll to position [31801, 0]
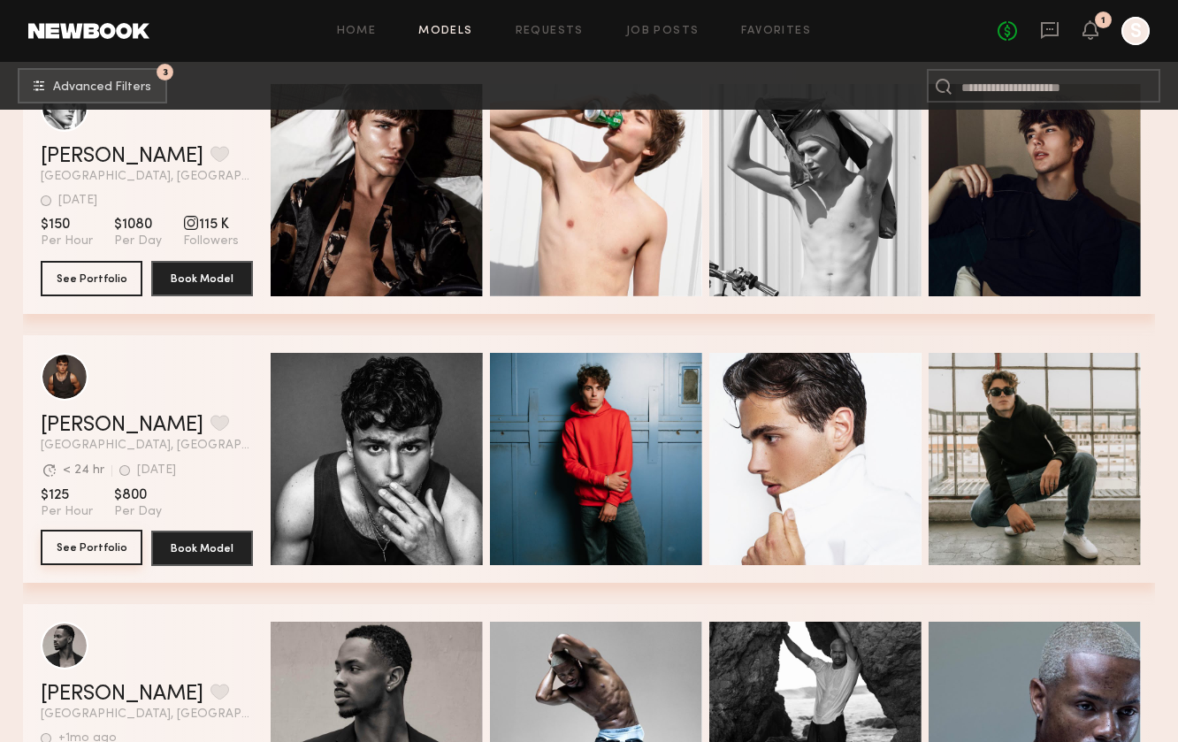
click at [116, 545] on button "See Portfolio" at bounding box center [92, 547] width 102 height 35
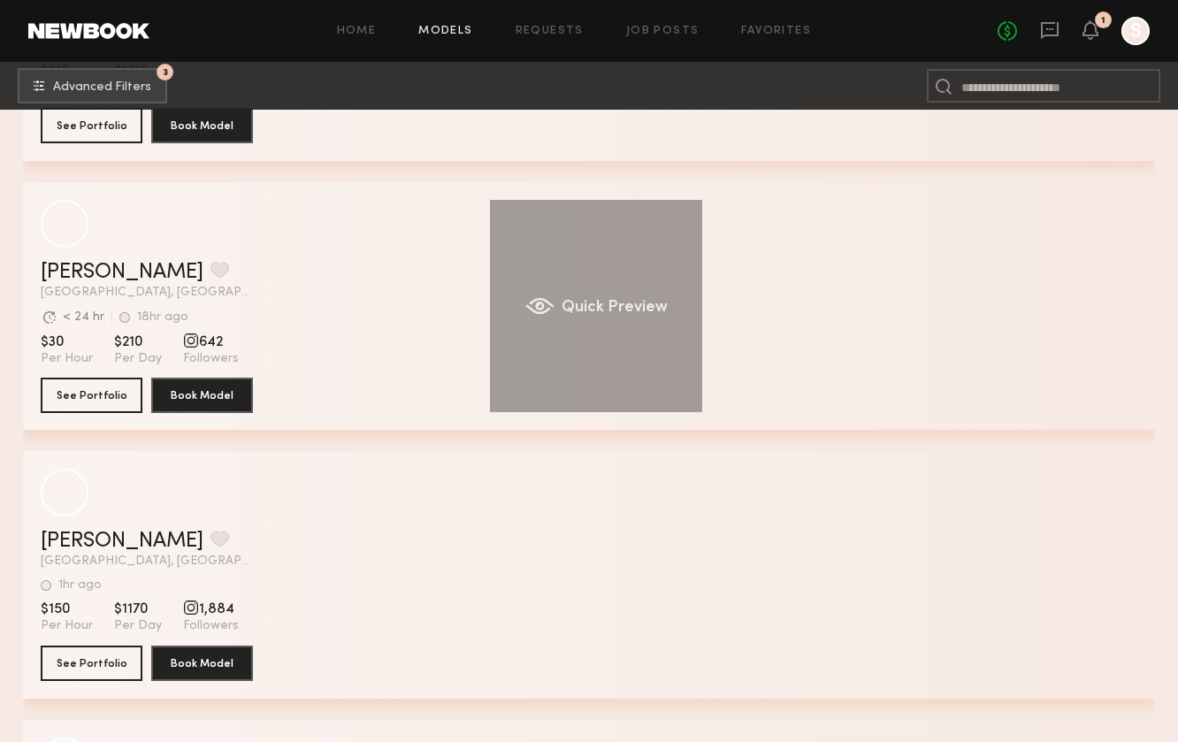
scroll to position [43791, 0]
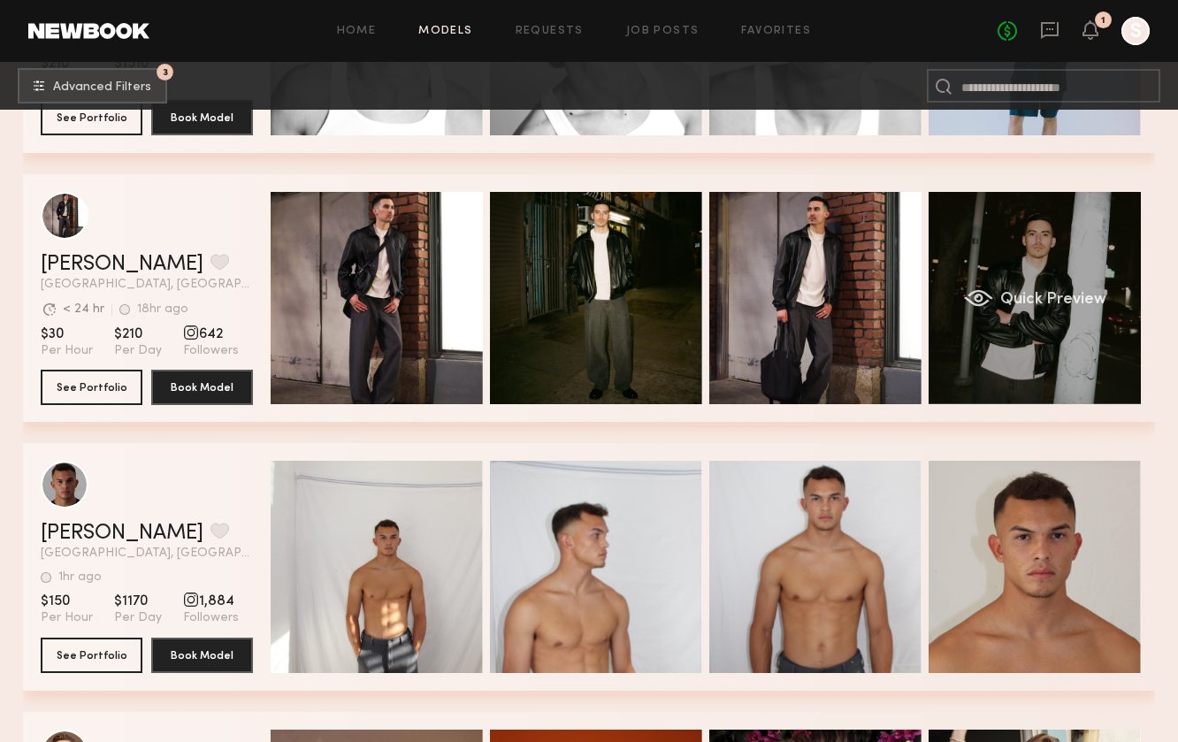
click at [999, 278] on div "Quick Preview" at bounding box center [1035, 298] width 212 height 212
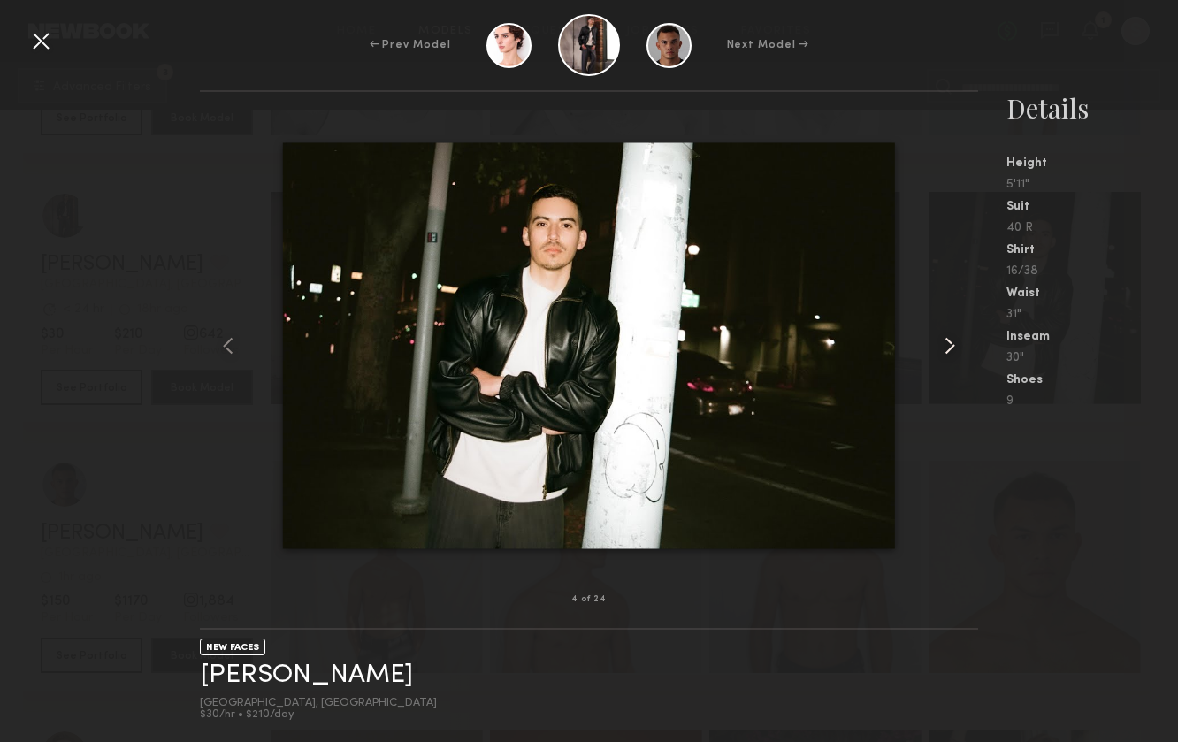
click at [941, 342] on common-icon at bounding box center [950, 346] width 28 height 28
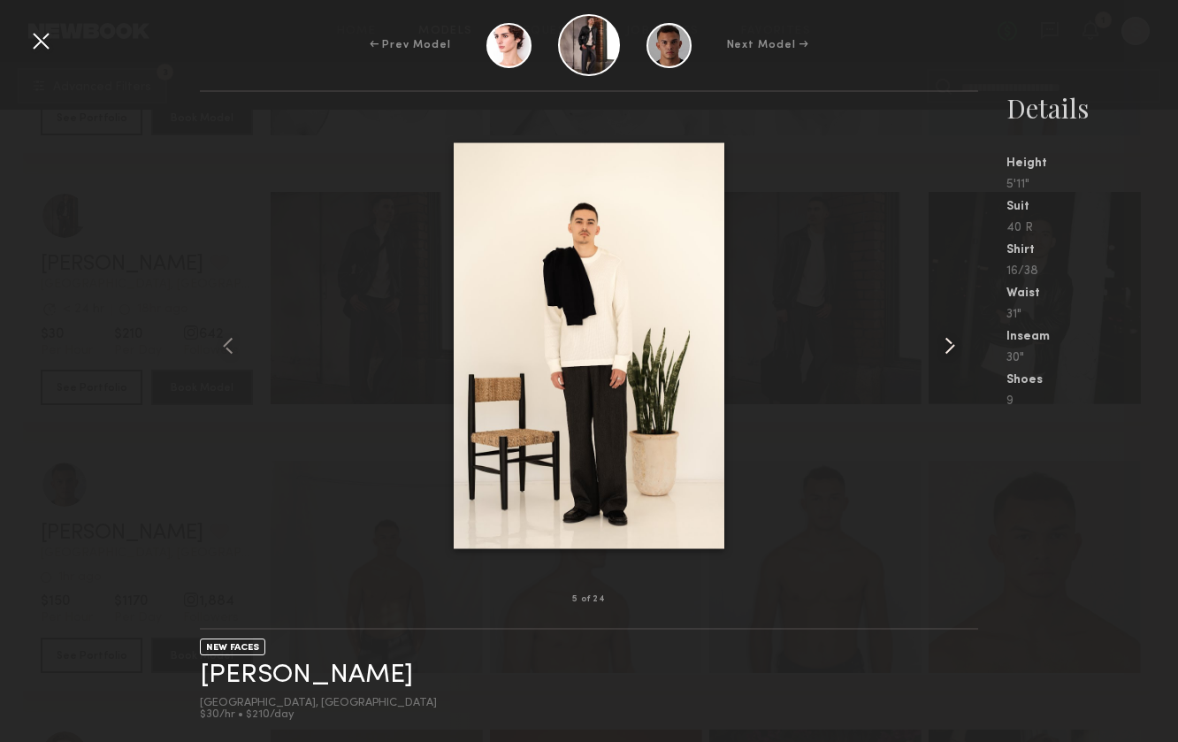
click at [941, 342] on common-icon at bounding box center [950, 346] width 28 height 28
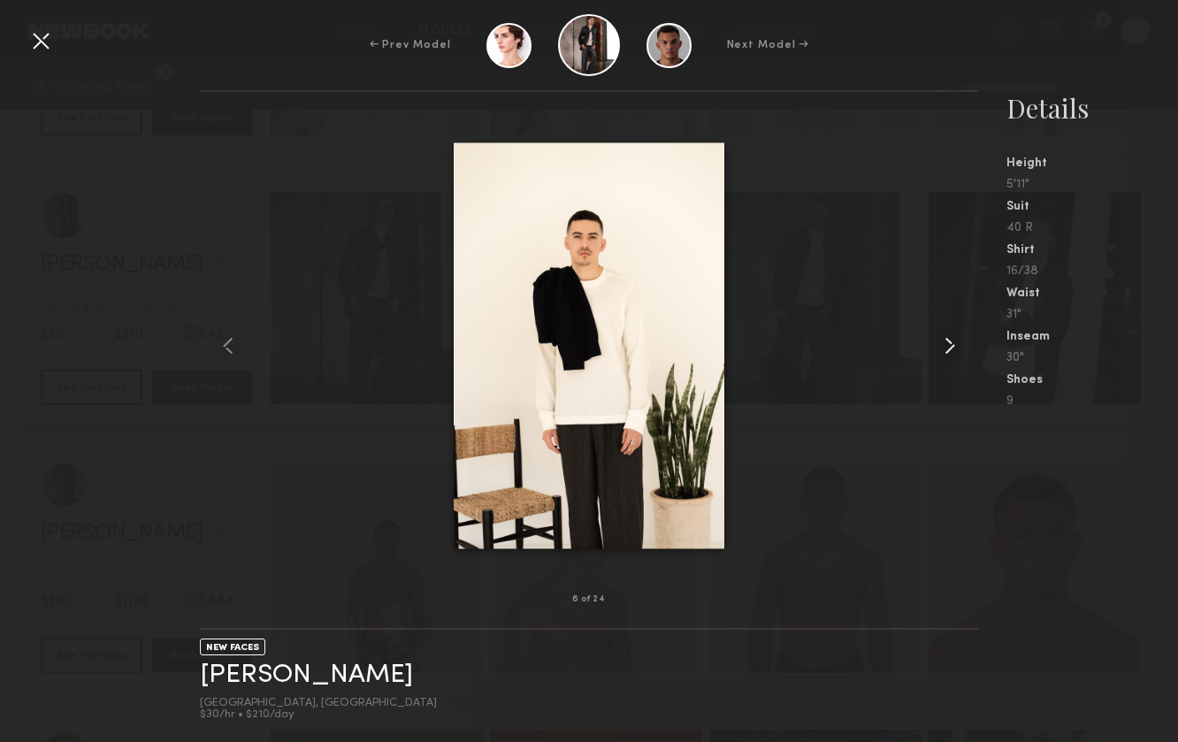
click at [941, 342] on common-icon at bounding box center [950, 346] width 28 height 28
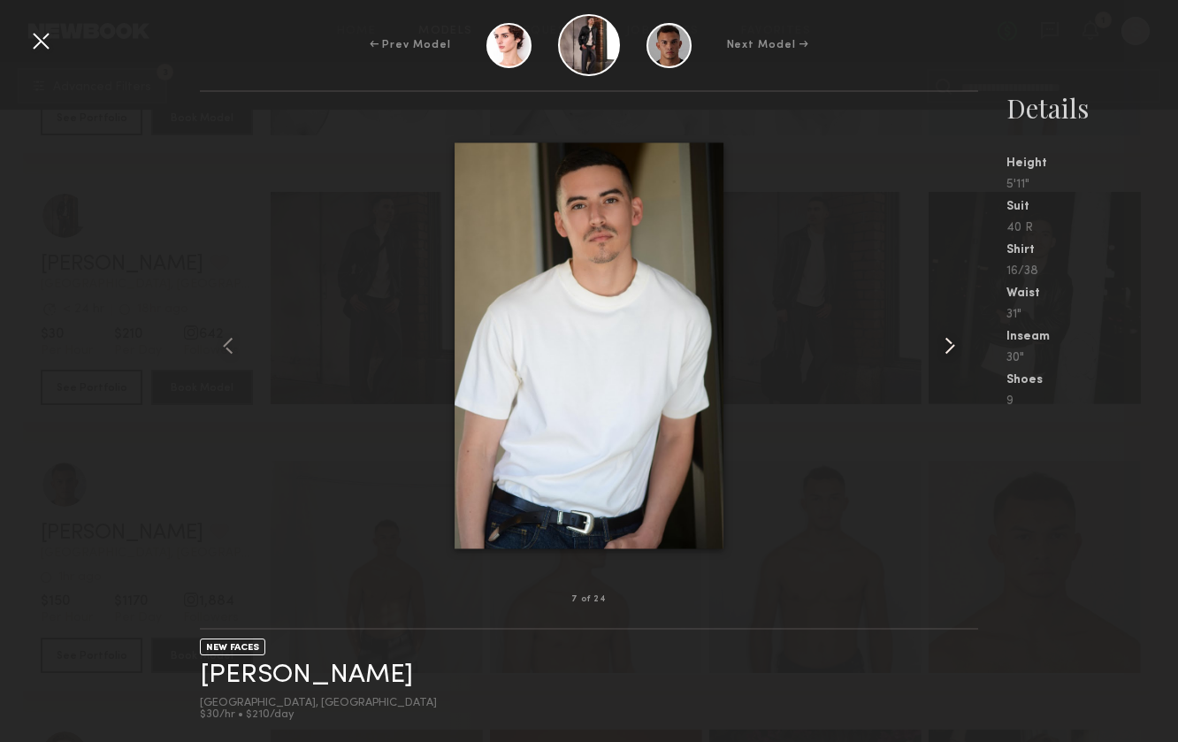
click at [941, 342] on common-icon at bounding box center [950, 346] width 28 height 28
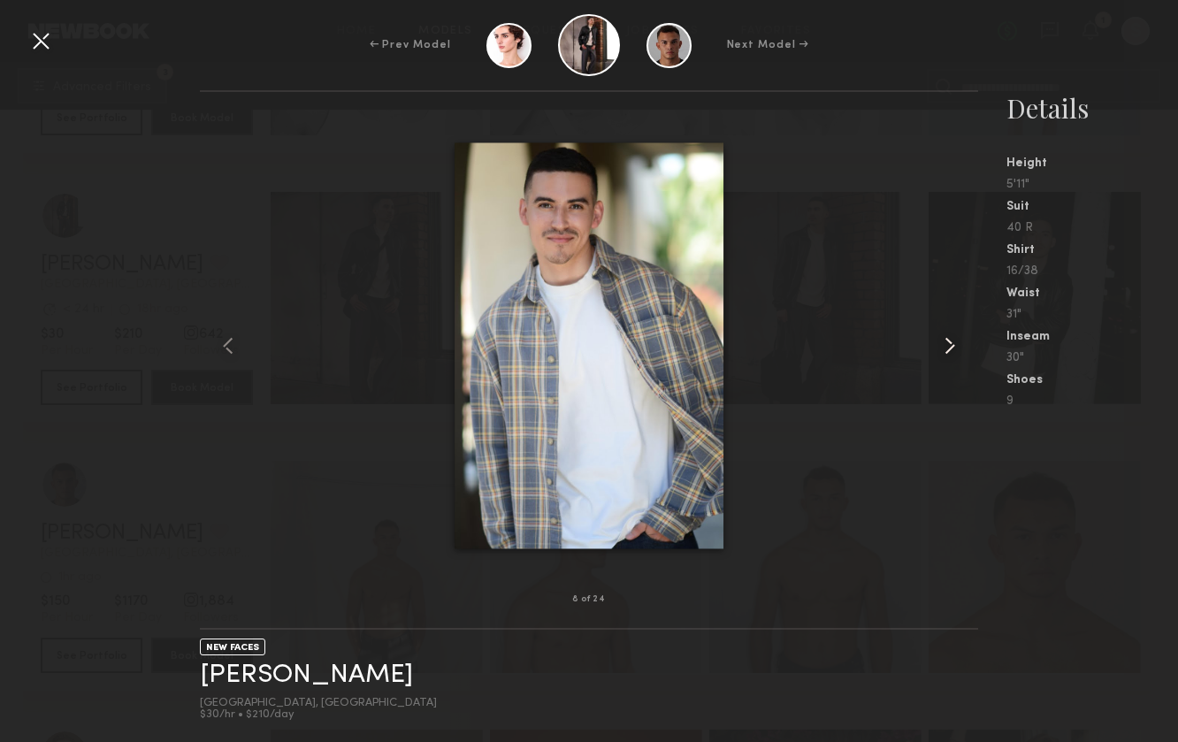
click at [941, 342] on common-icon at bounding box center [950, 346] width 28 height 28
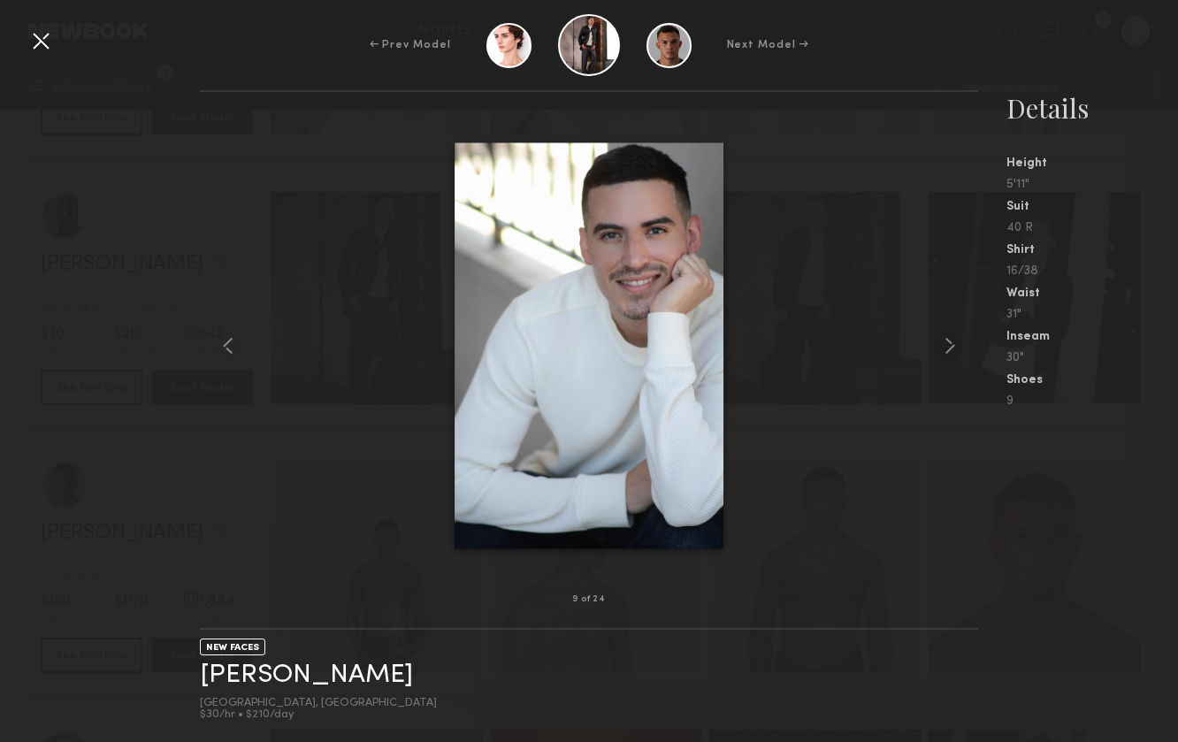
click at [34, 39] on div at bounding box center [41, 41] width 28 height 28
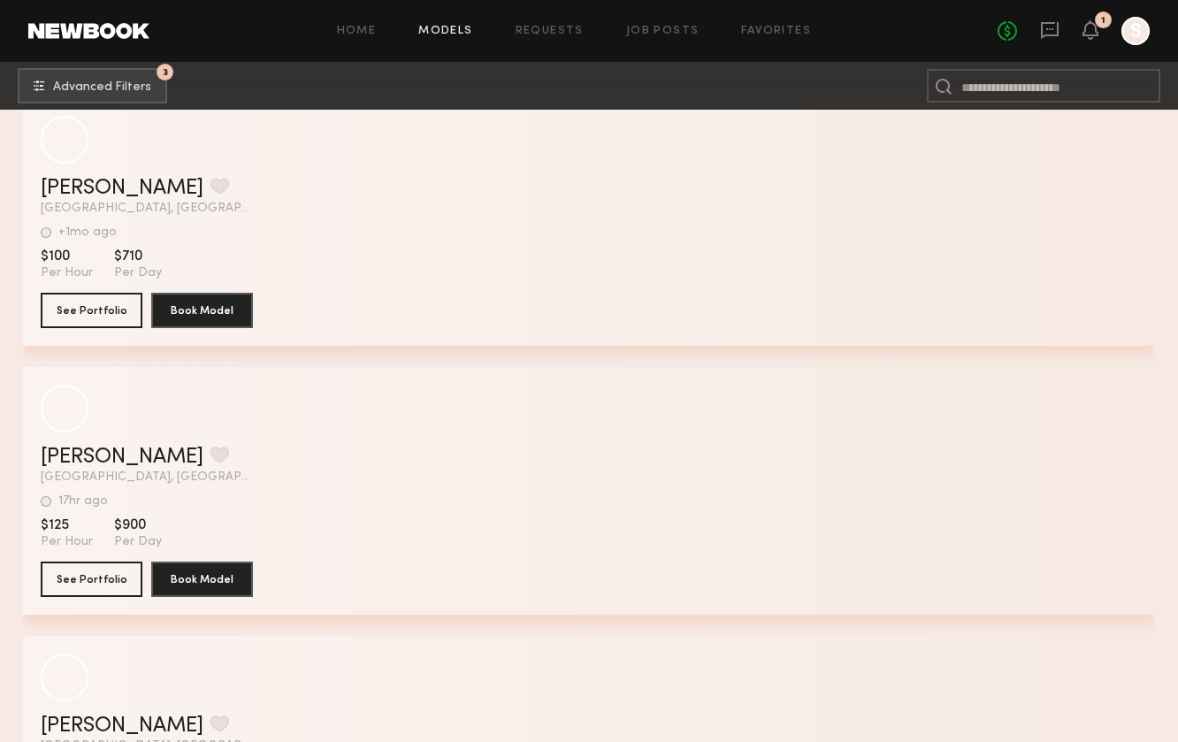
scroll to position [55976, 0]
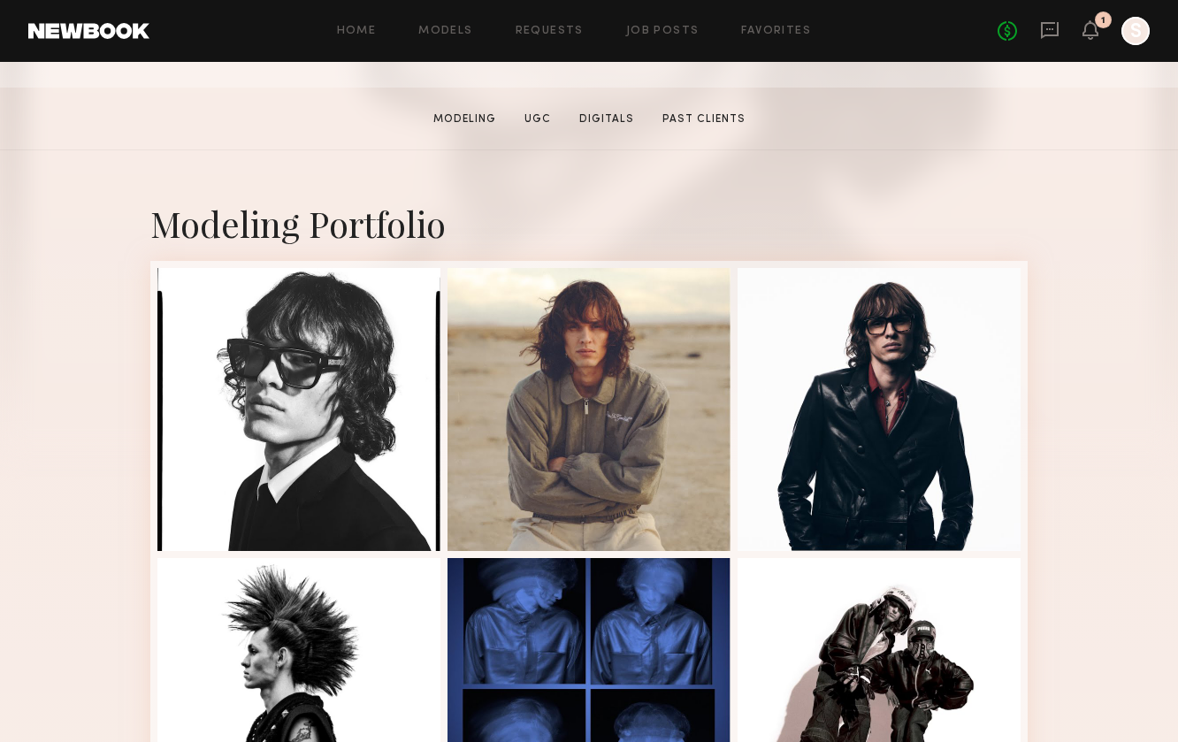
scroll to position [284, 0]
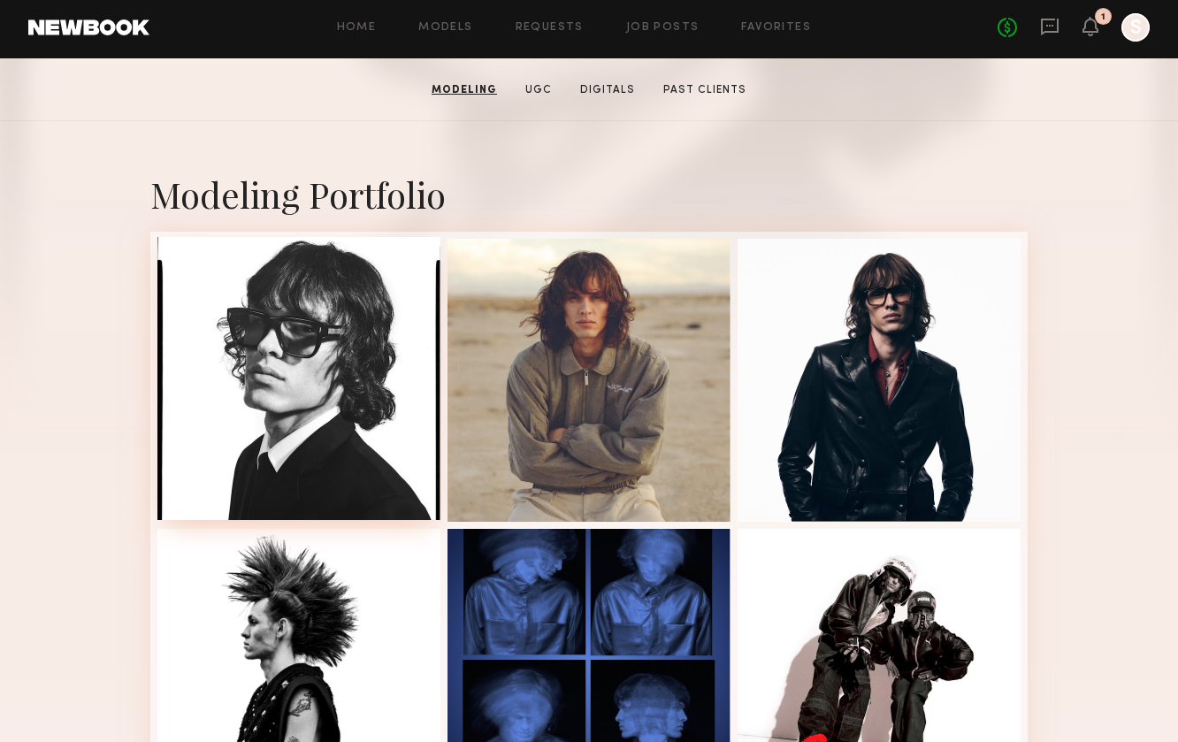
click at [331, 371] on div at bounding box center [298, 378] width 283 height 283
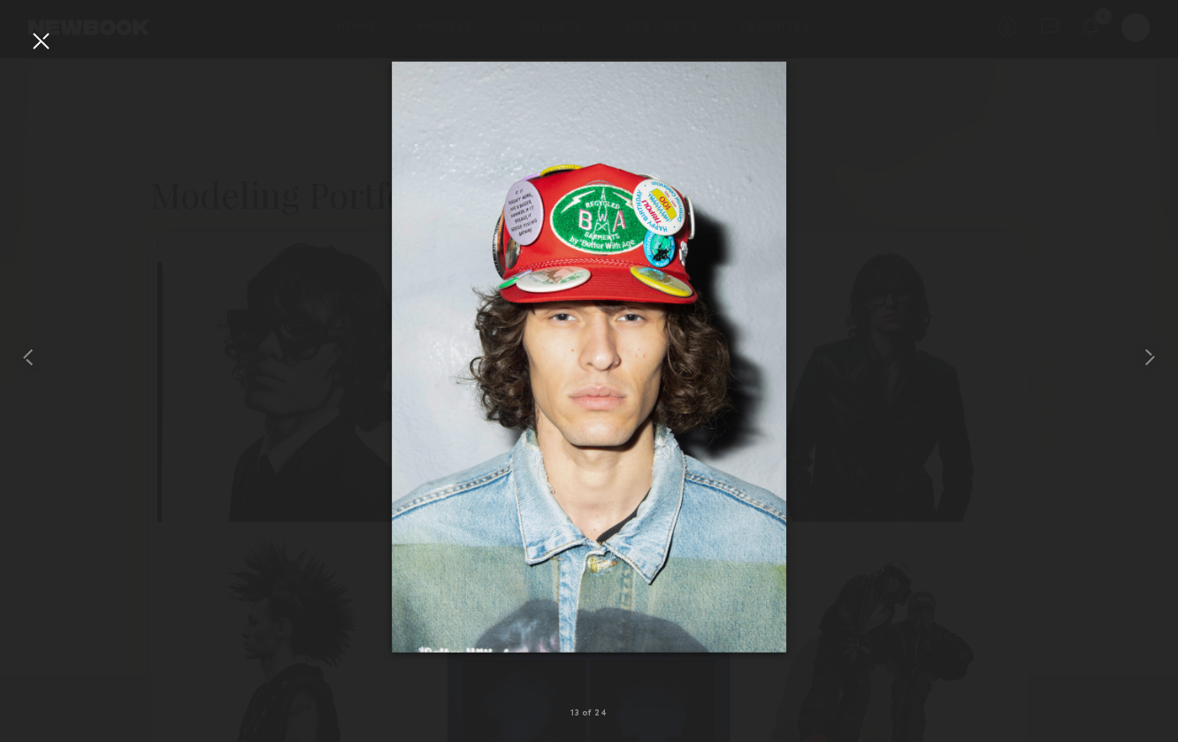
click at [837, 222] on div at bounding box center [589, 356] width 1178 height 657
click at [881, 154] on div at bounding box center [589, 356] width 1178 height 657
click at [28, 36] on div at bounding box center [41, 41] width 28 height 28
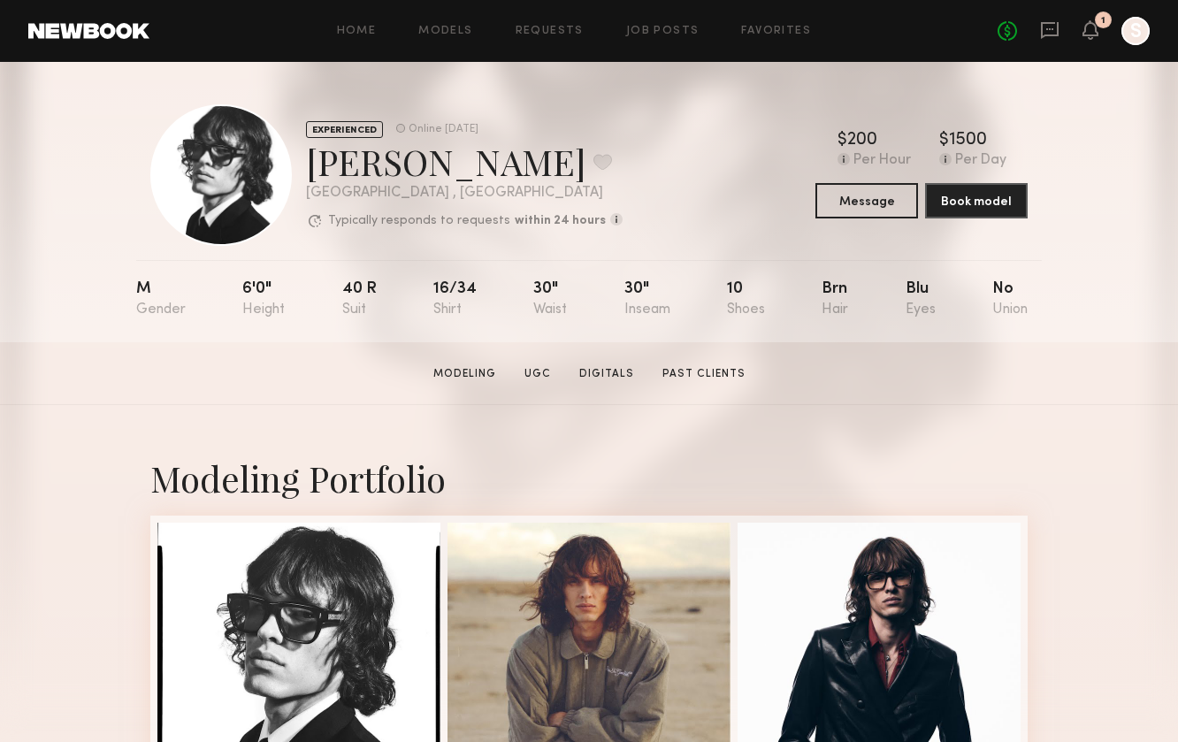
scroll to position [0, 0]
click at [593, 163] on button at bounding box center [602, 162] width 19 height 16
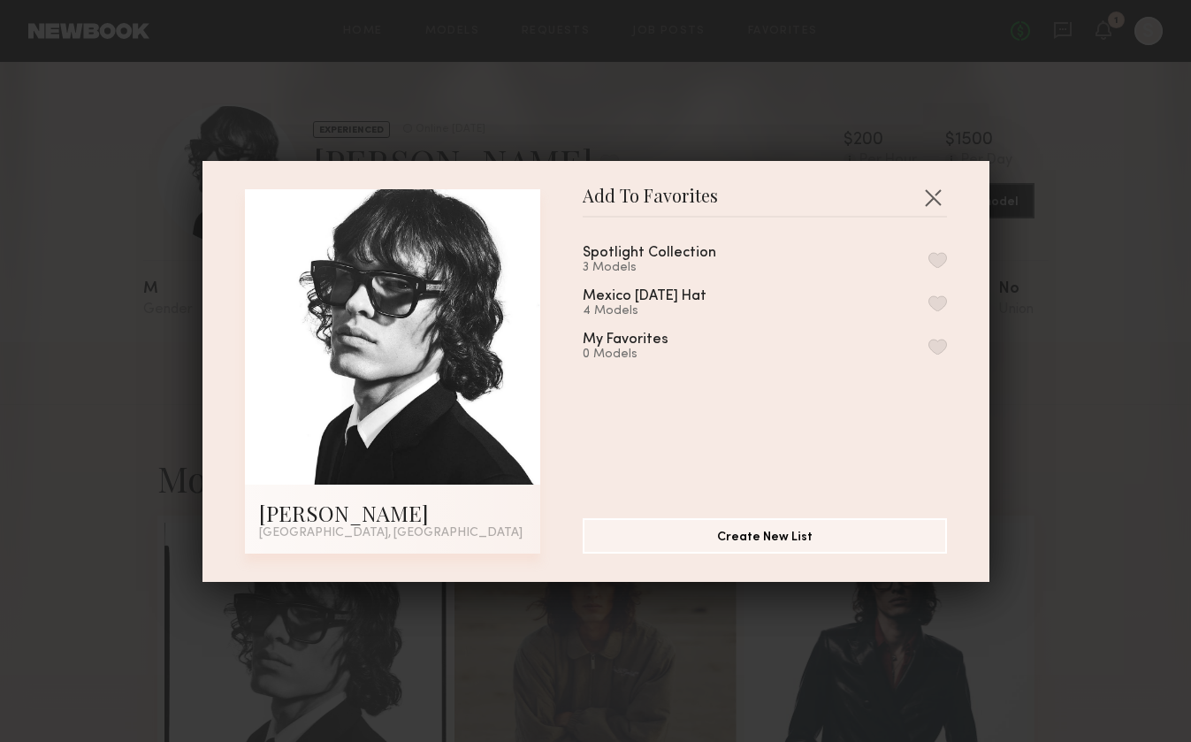
click at [929, 263] on button "button" at bounding box center [938, 260] width 19 height 16
click at [929, 199] on button "button" at bounding box center [933, 197] width 28 height 28
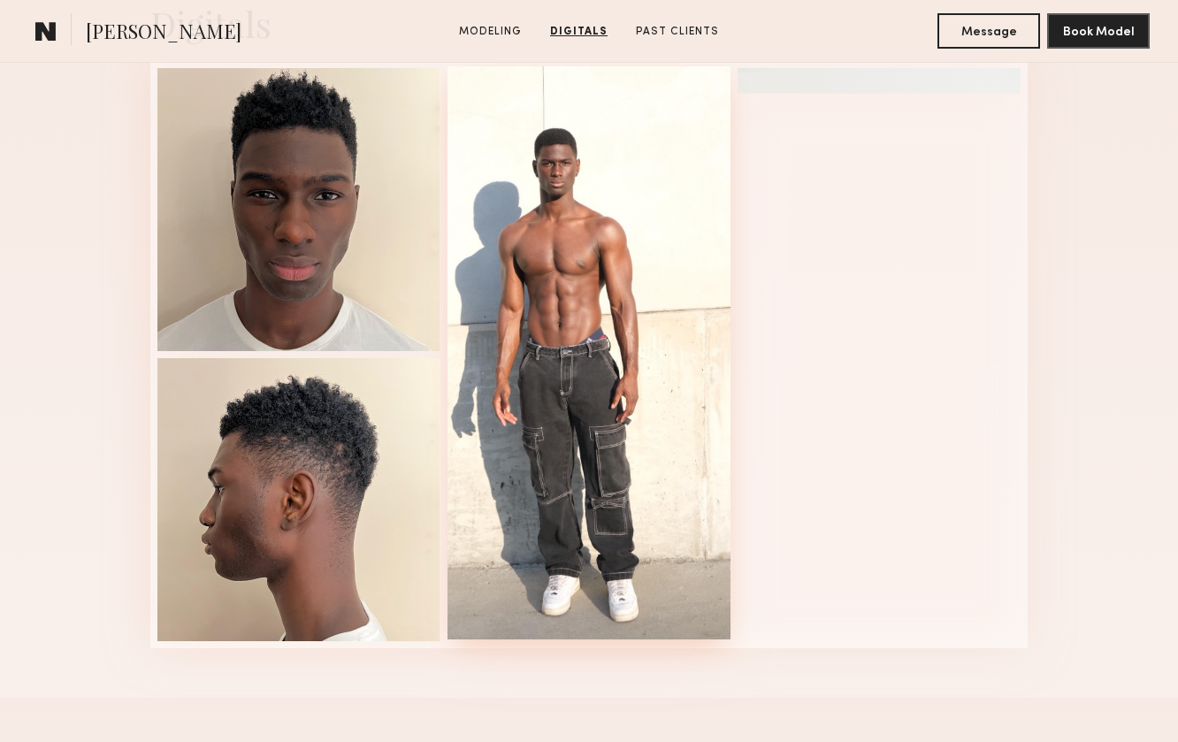
scroll to position [1492, 0]
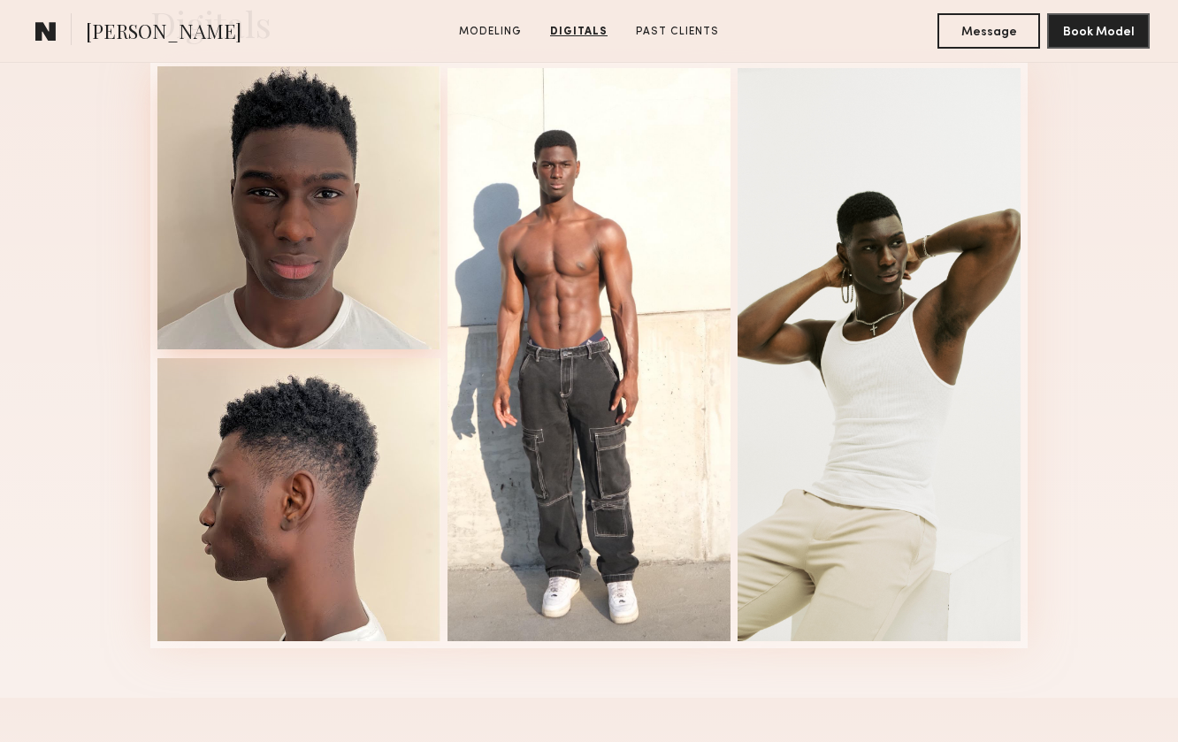
click at [259, 204] on div at bounding box center [298, 207] width 283 height 283
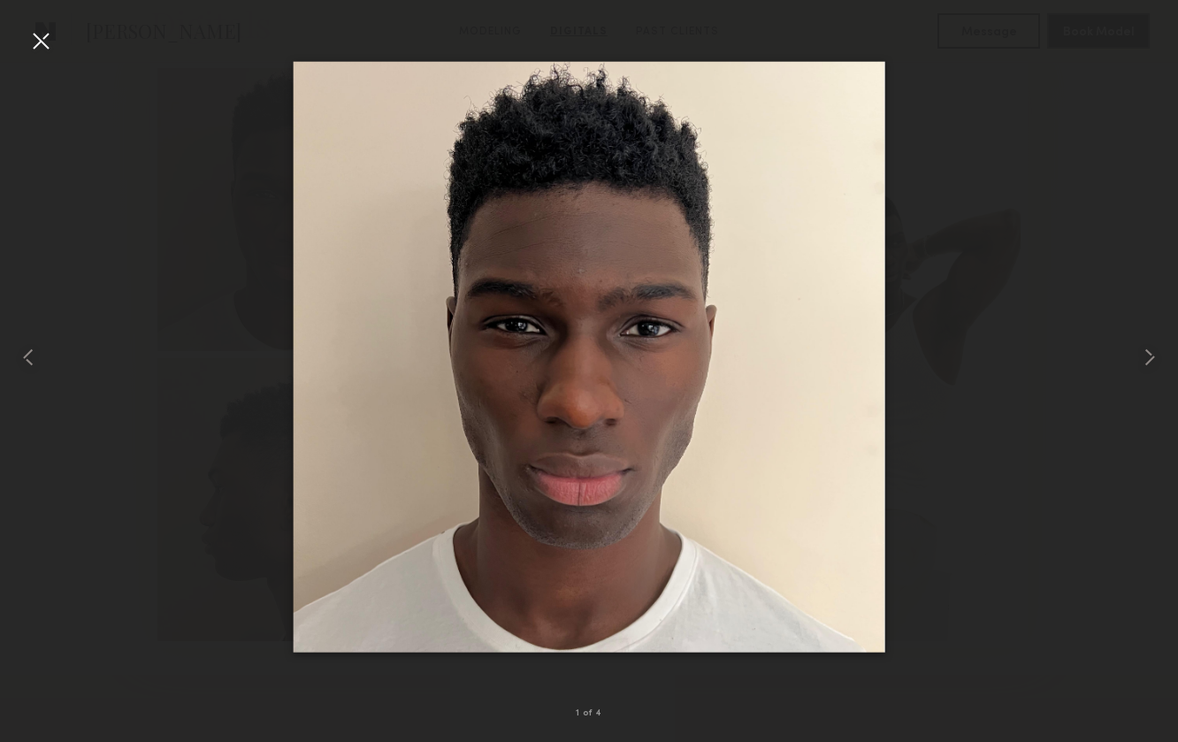
click at [40, 46] on div at bounding box center [41, 41] width 28 height 28
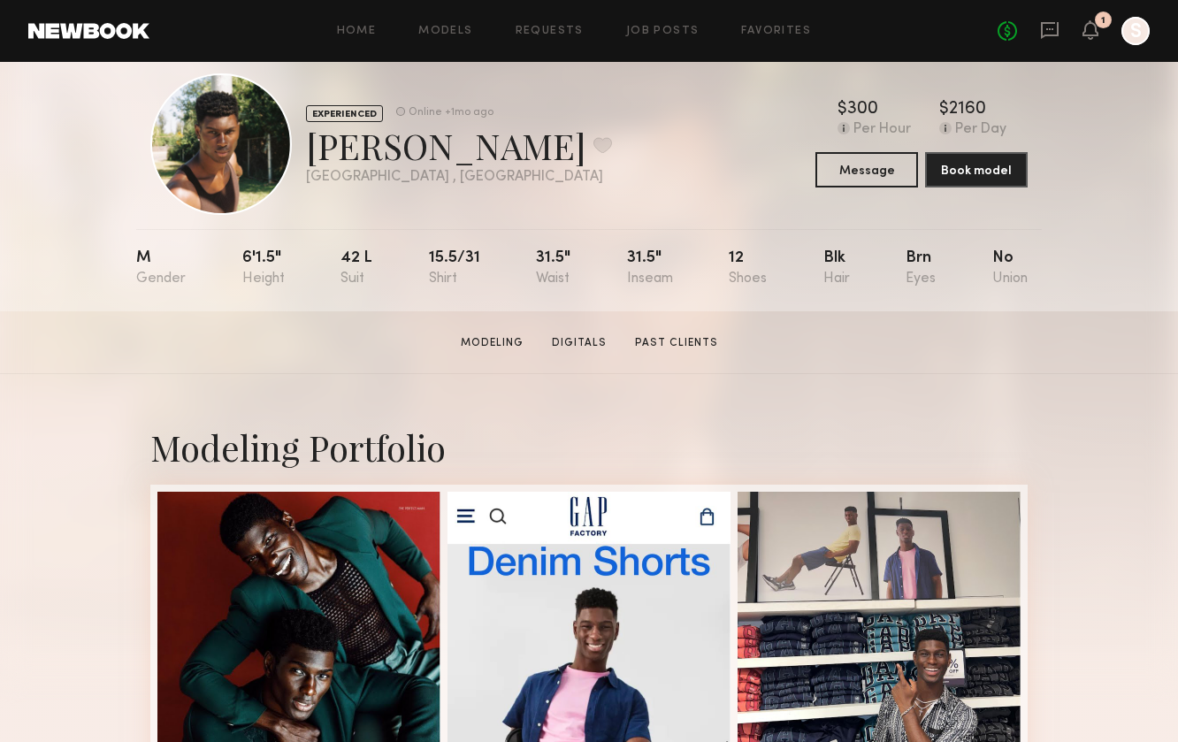
scroll to position [0, 0]
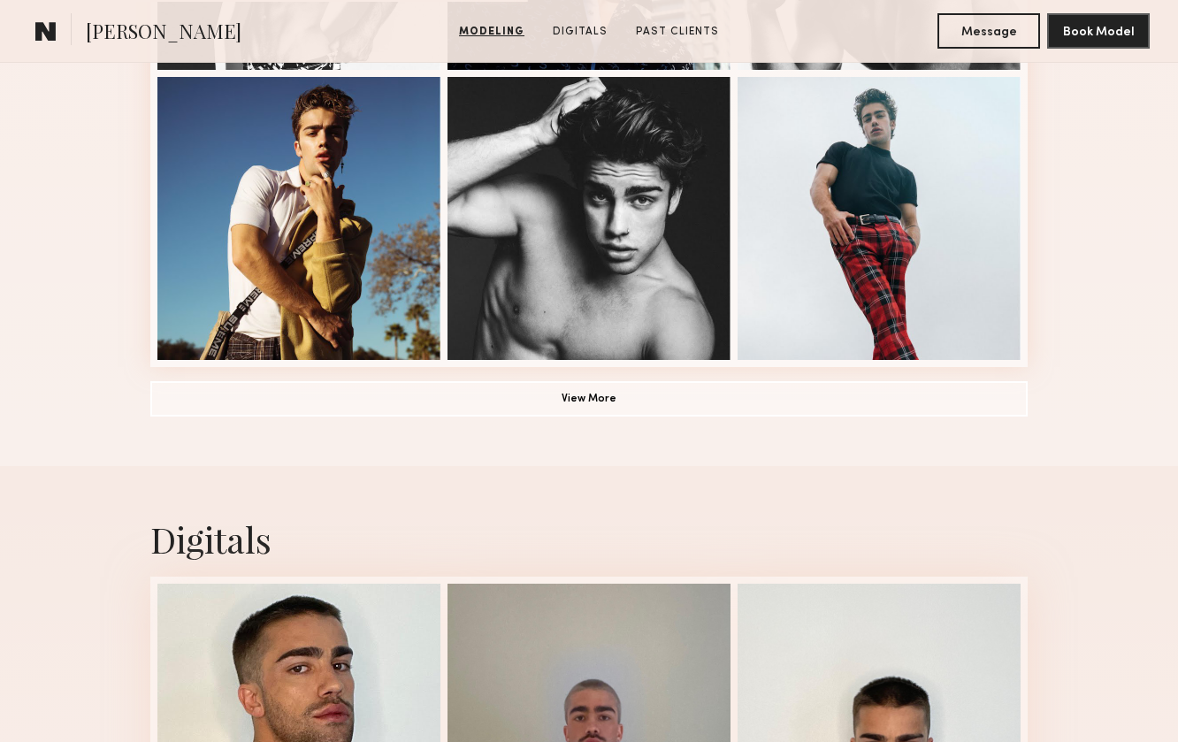
scroll to position [1161, 0]
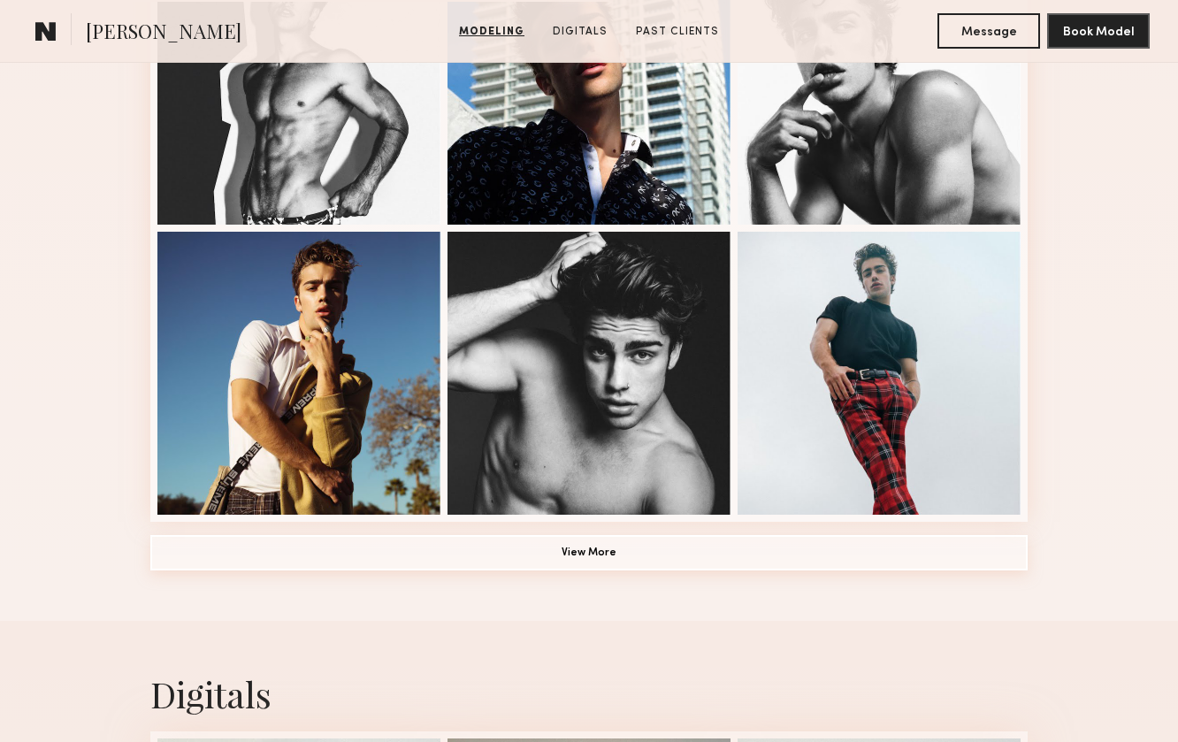
click at [393, 562] on button "View More" at bounding box center [588, 552] width 877 height 35
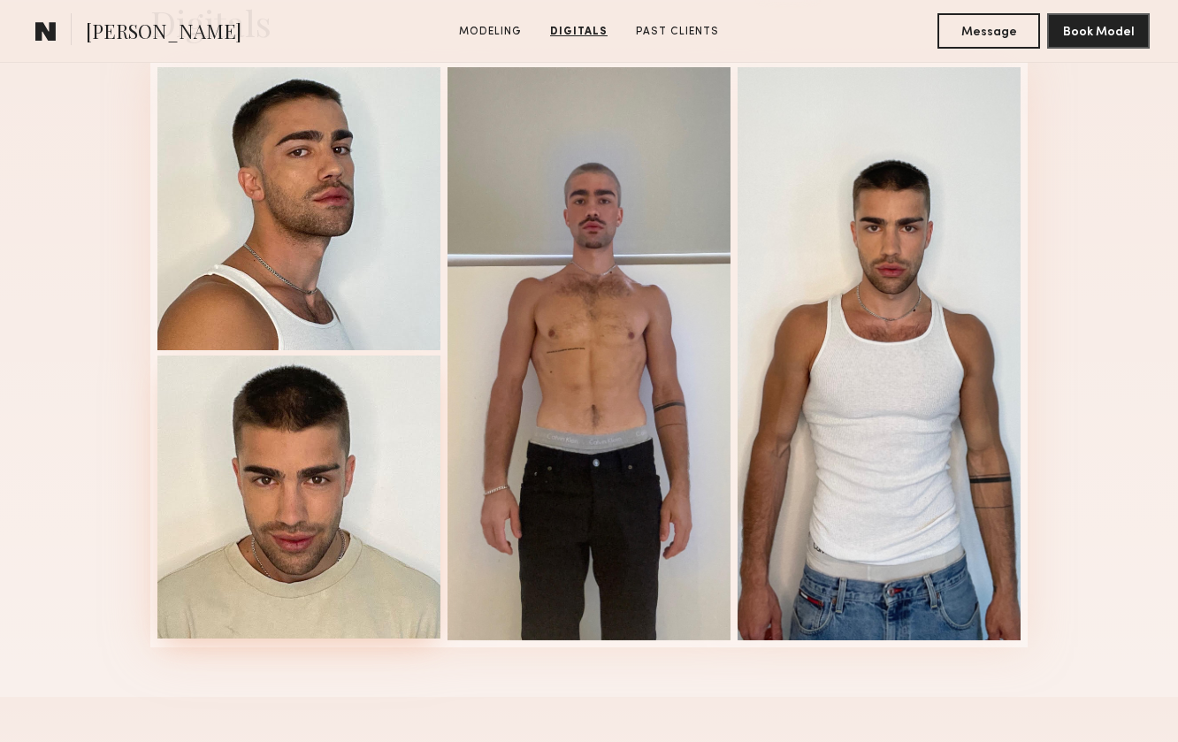
scroll to position [2365, 0]
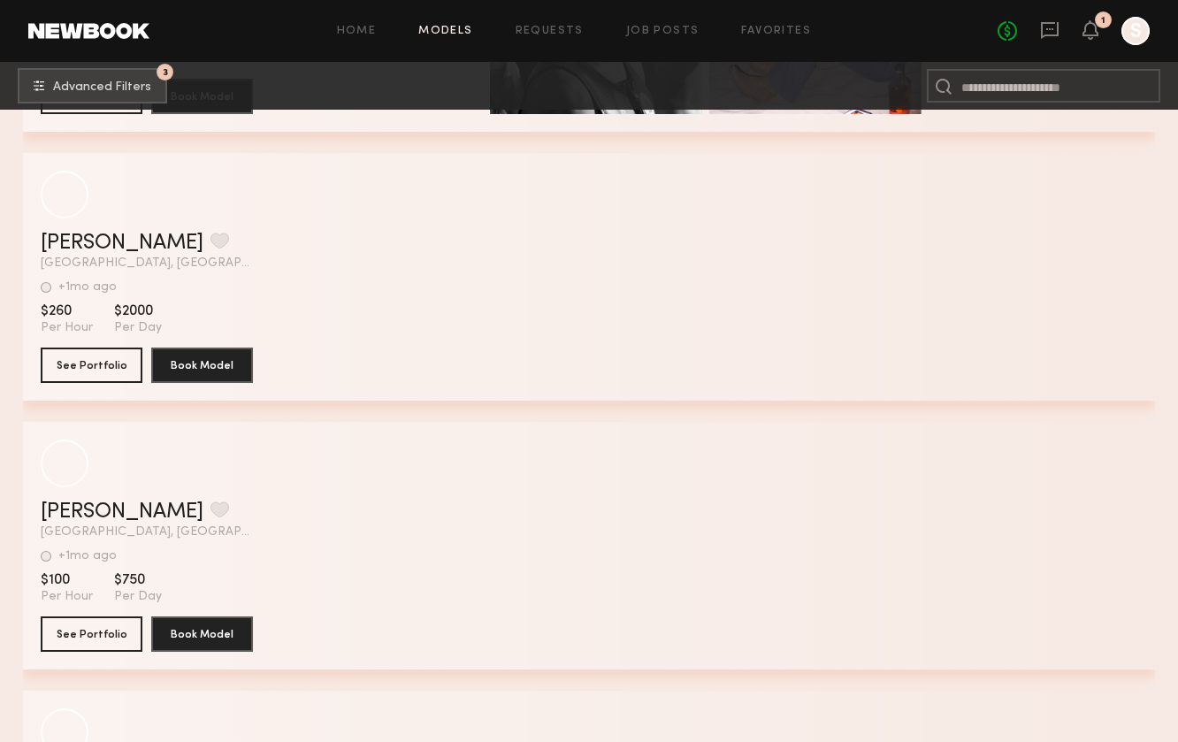
scroll to position [59528, 0]
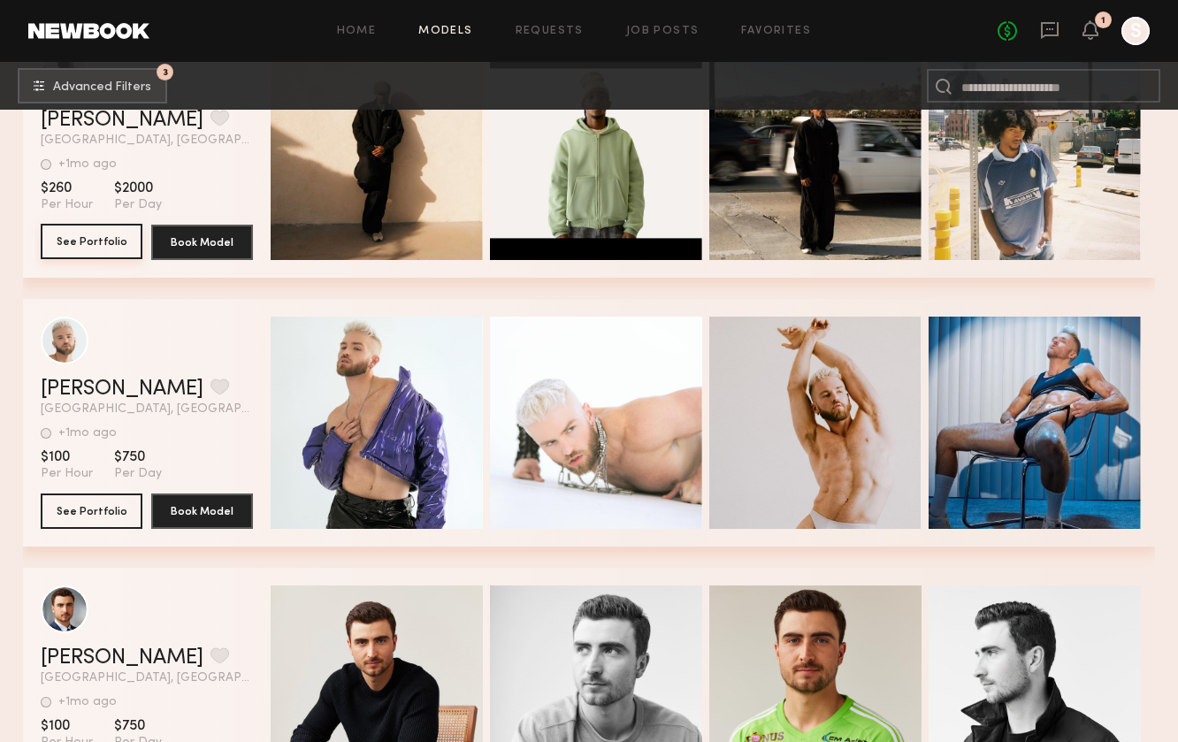
click at [100, 254] on button "See Portfolio" at bounding box center [92, 241] width 102 height 35
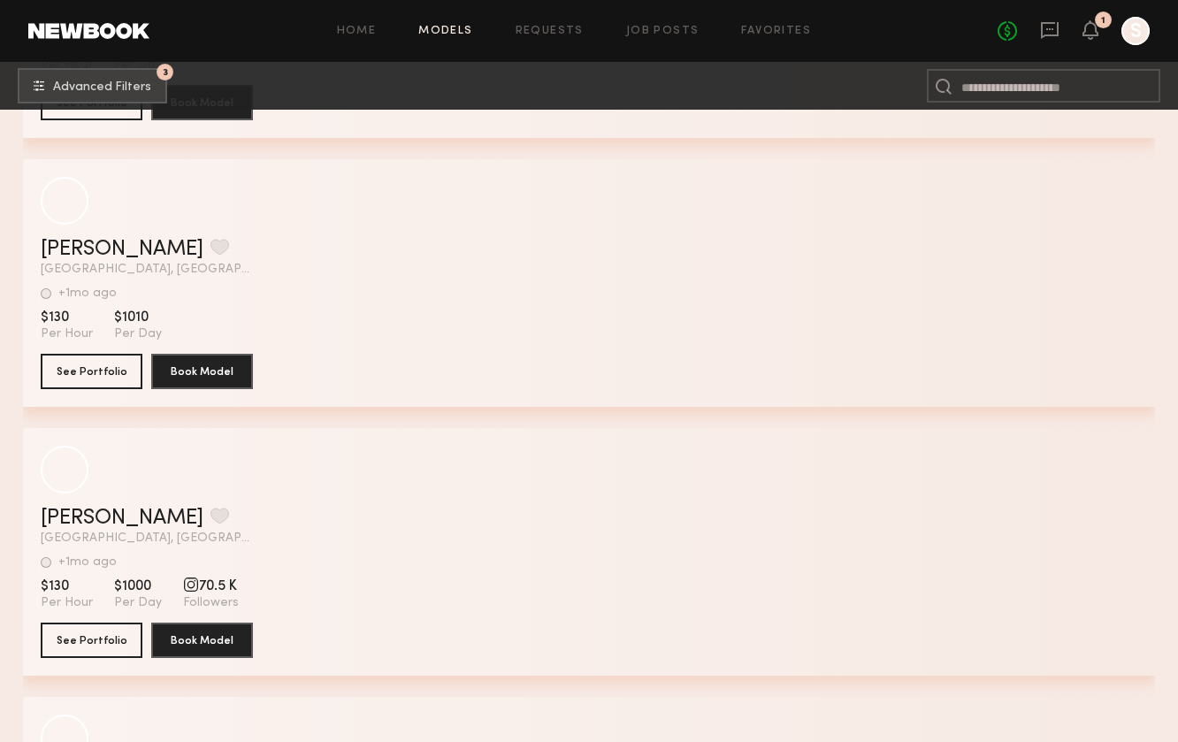
scroll to position [67187, 0]
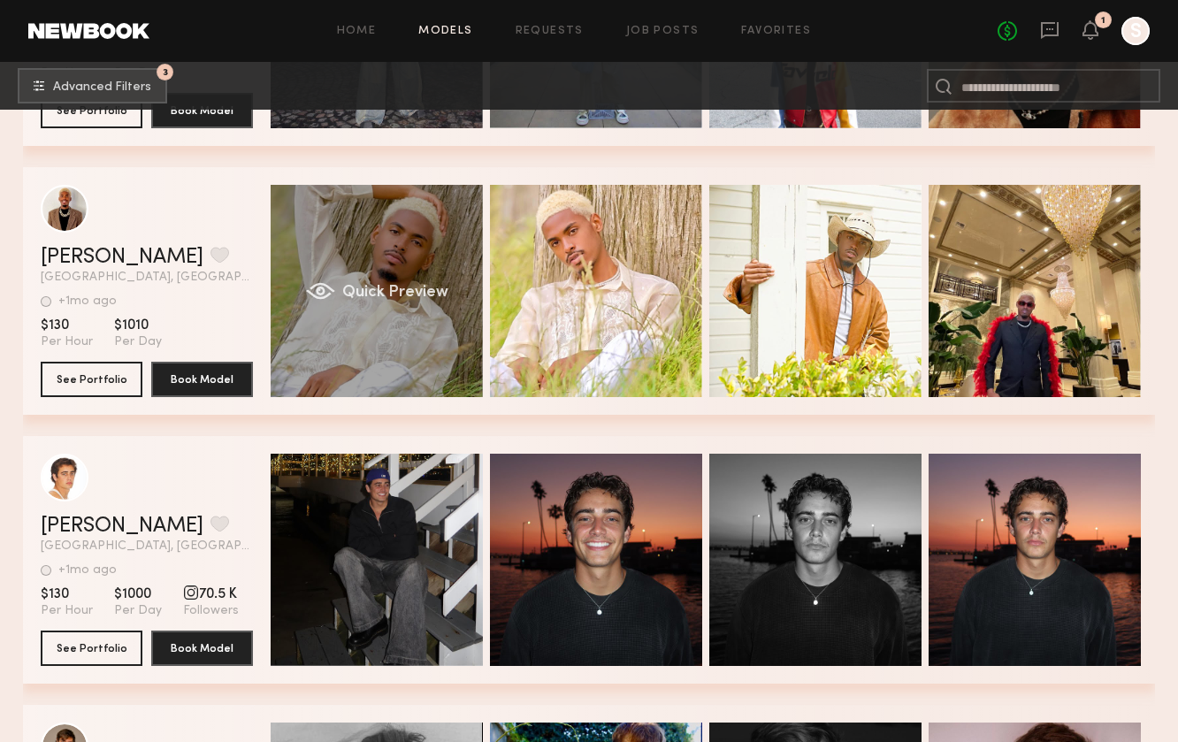
click at [406, 336] on div "Quick Preview" at bounding box center [377, 291] width 212 height 212
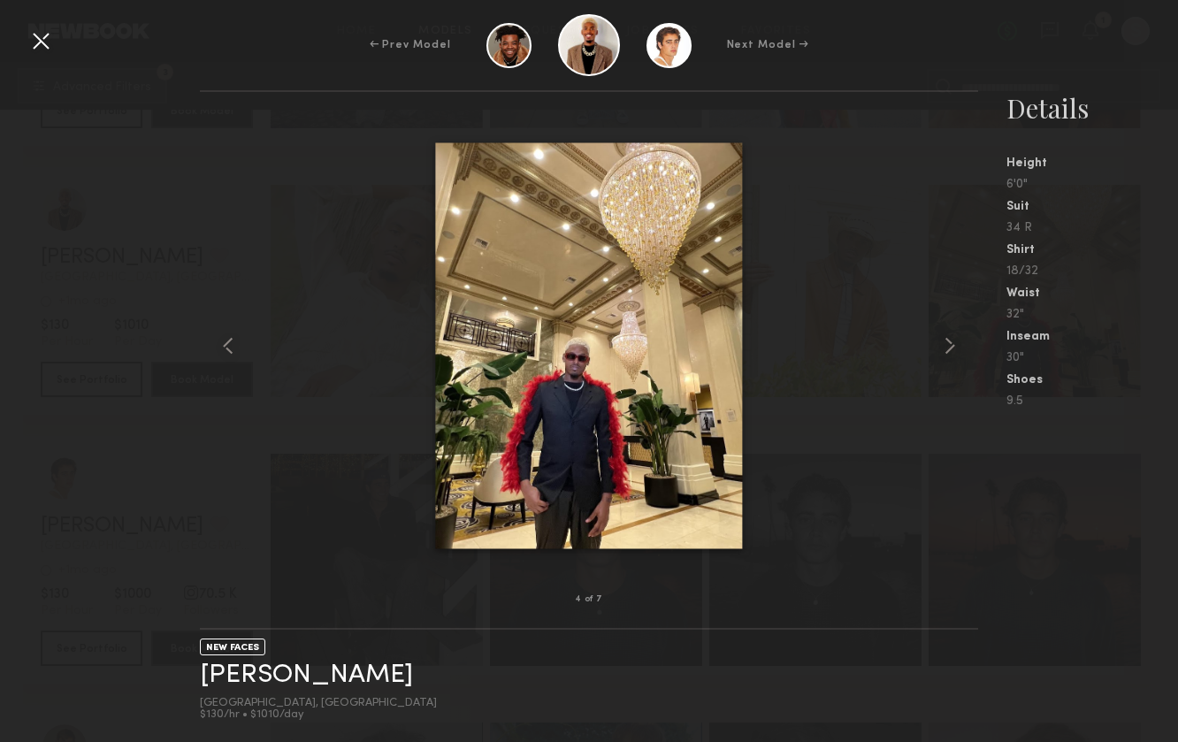
click at [42, 45] on div at bounding box center [41, 41] width 28 height 28
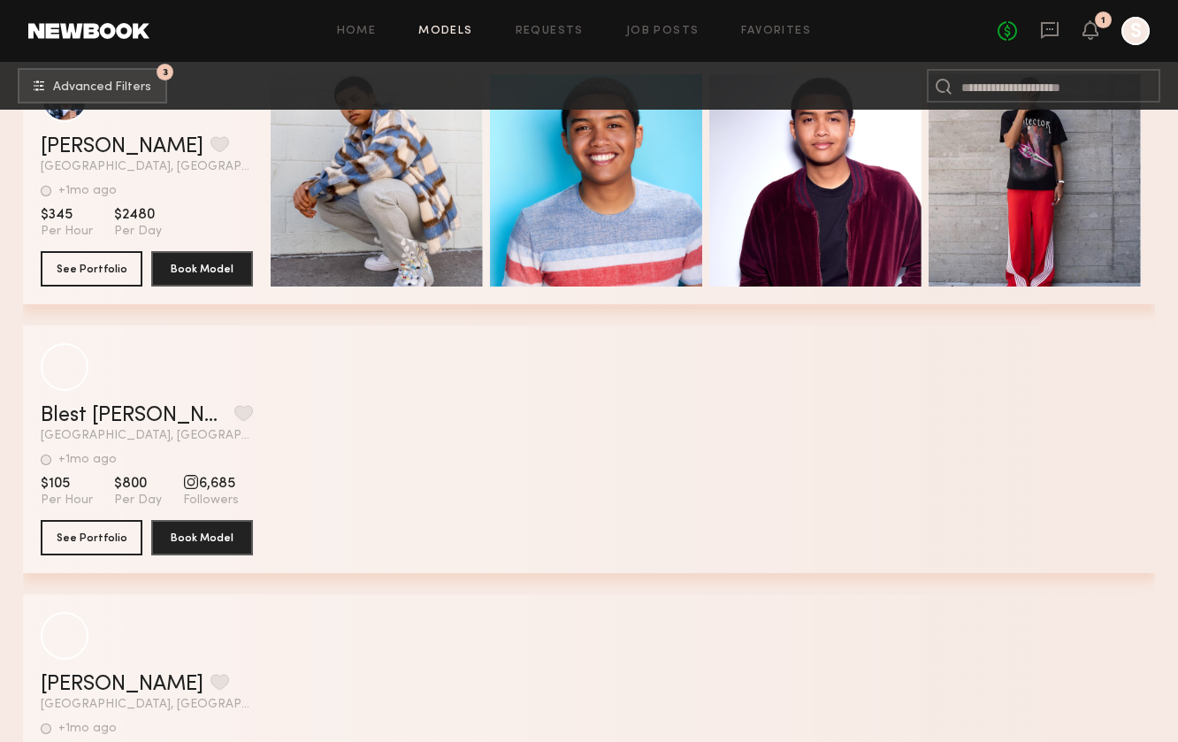
scroll to position [68107, 0]
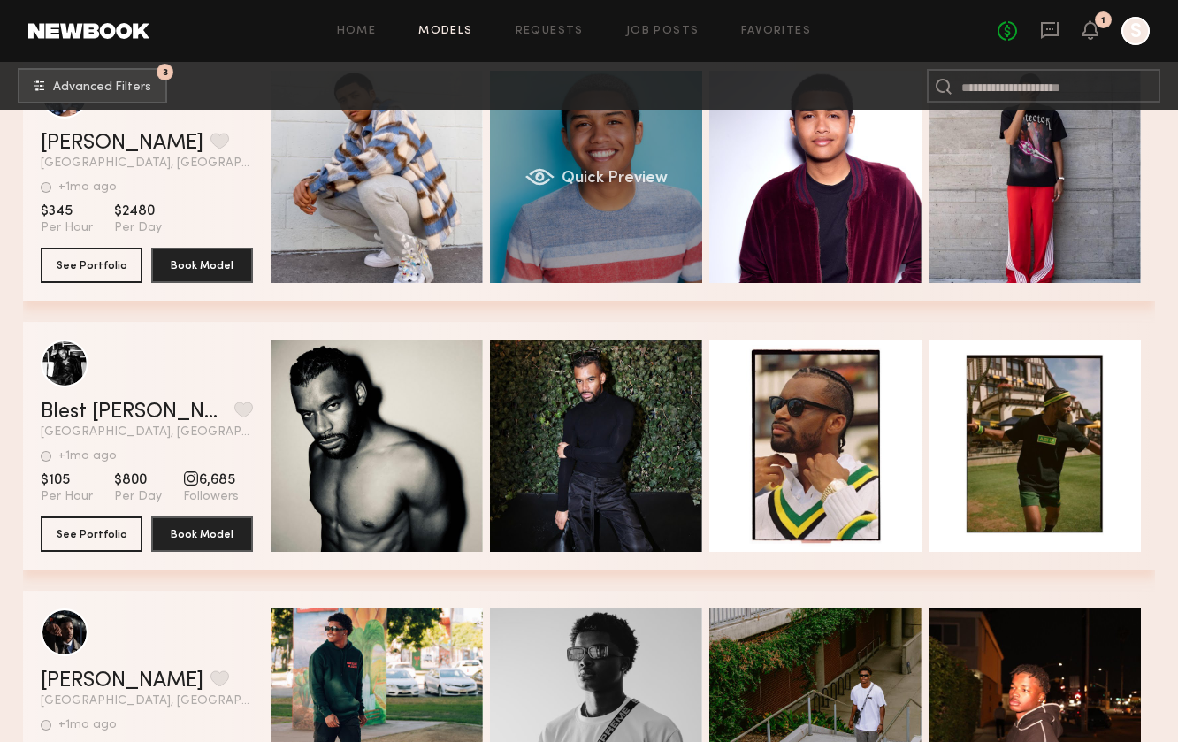
click at [635, 230] on div "Quick Preview" at bounding box center [596, 177] width 212 height 212
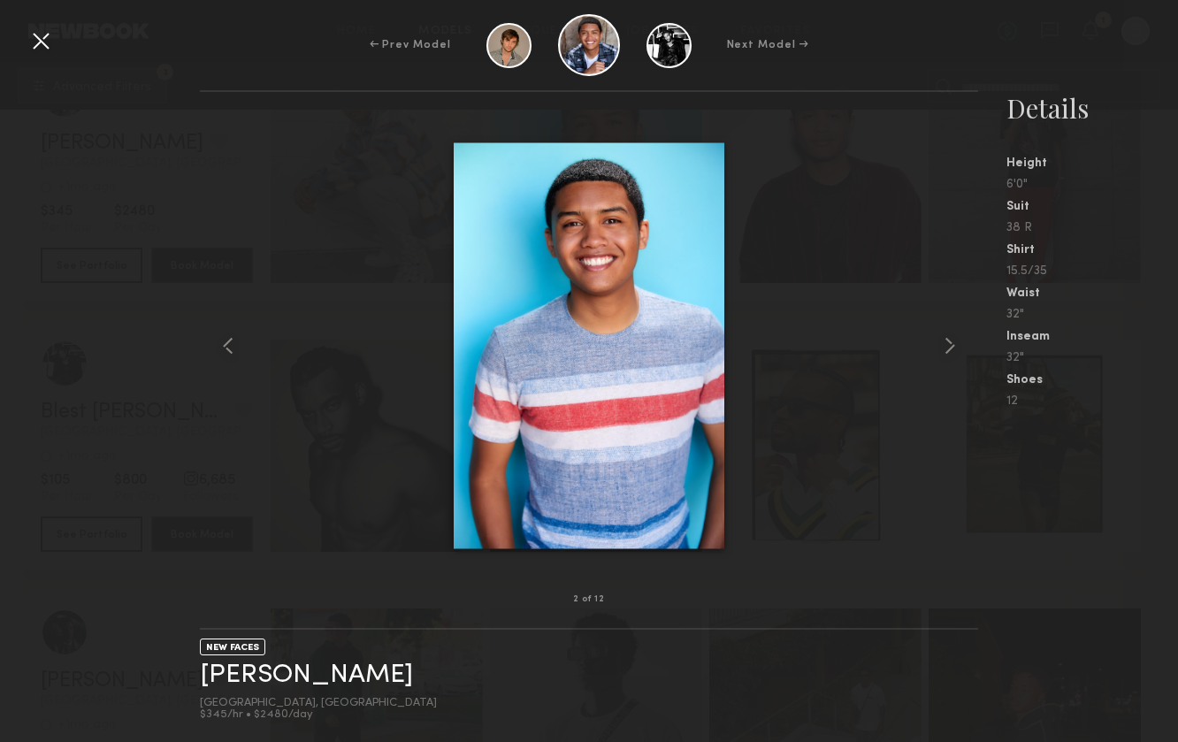
click at [31, 40] on div at bounding box center [41, 41] width 28 height 28
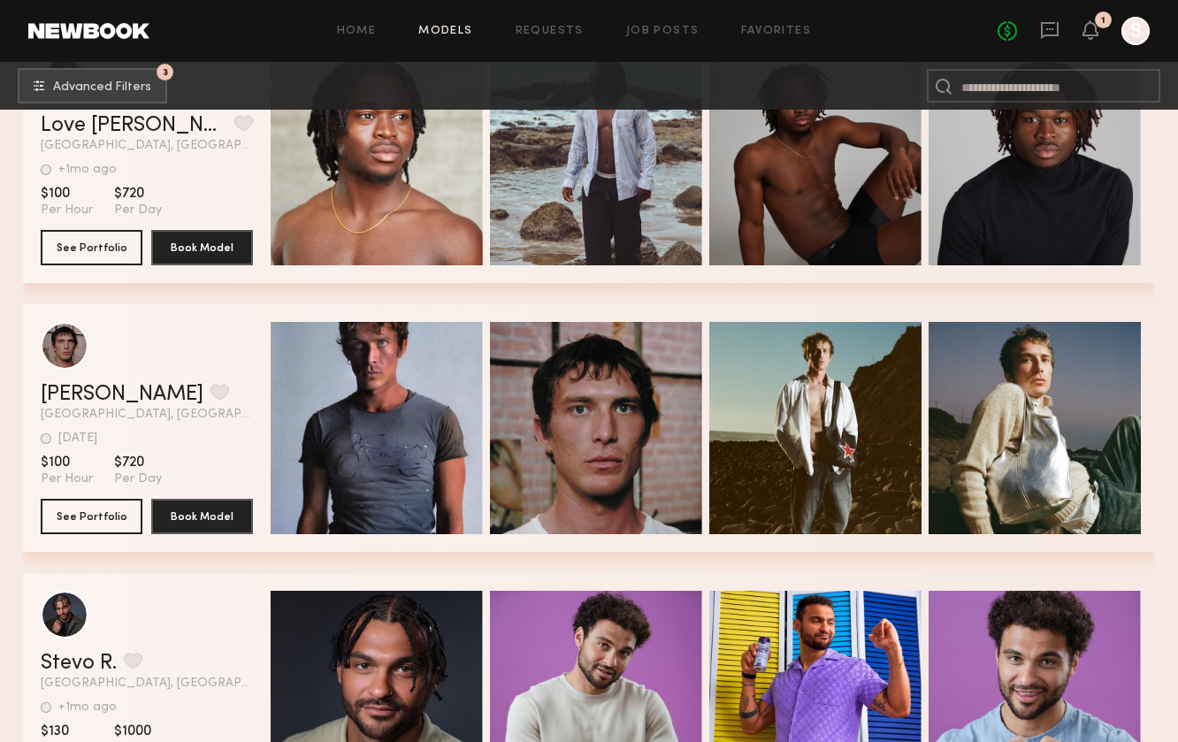
scroll to position [70814, 0]
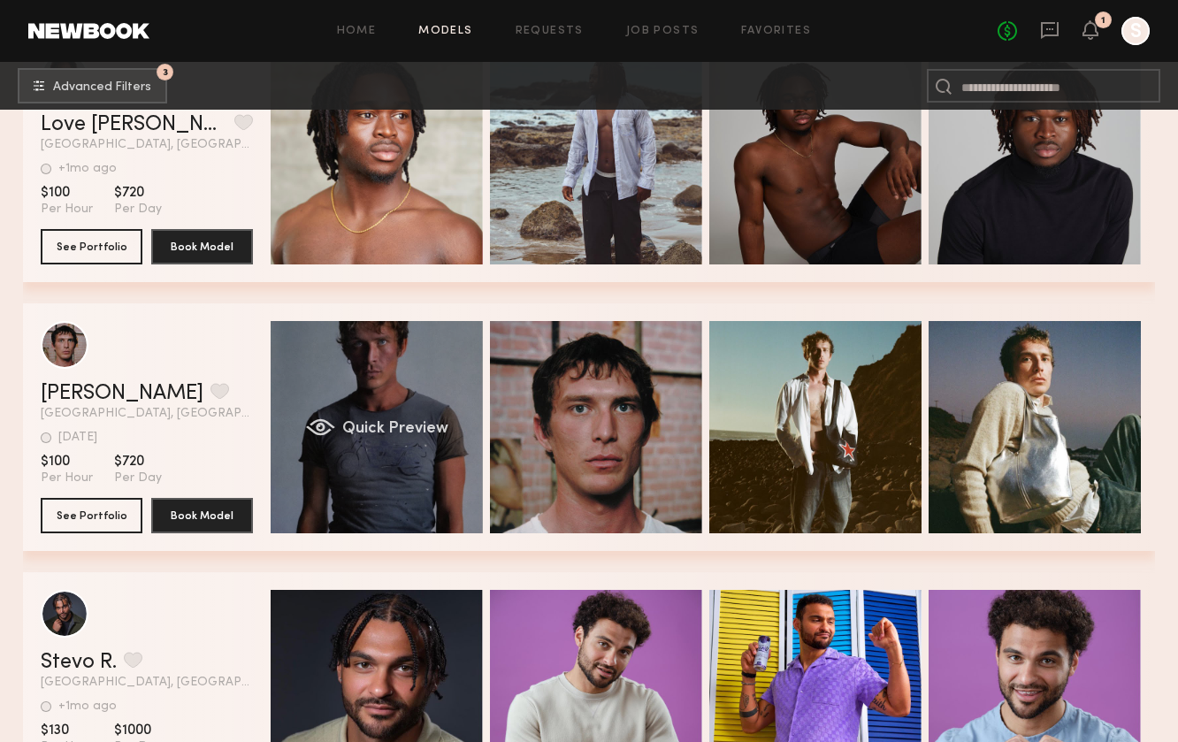
click at [392, 427] on span "Quick Preview" at bounding box center [395, 429] width 106 height 16
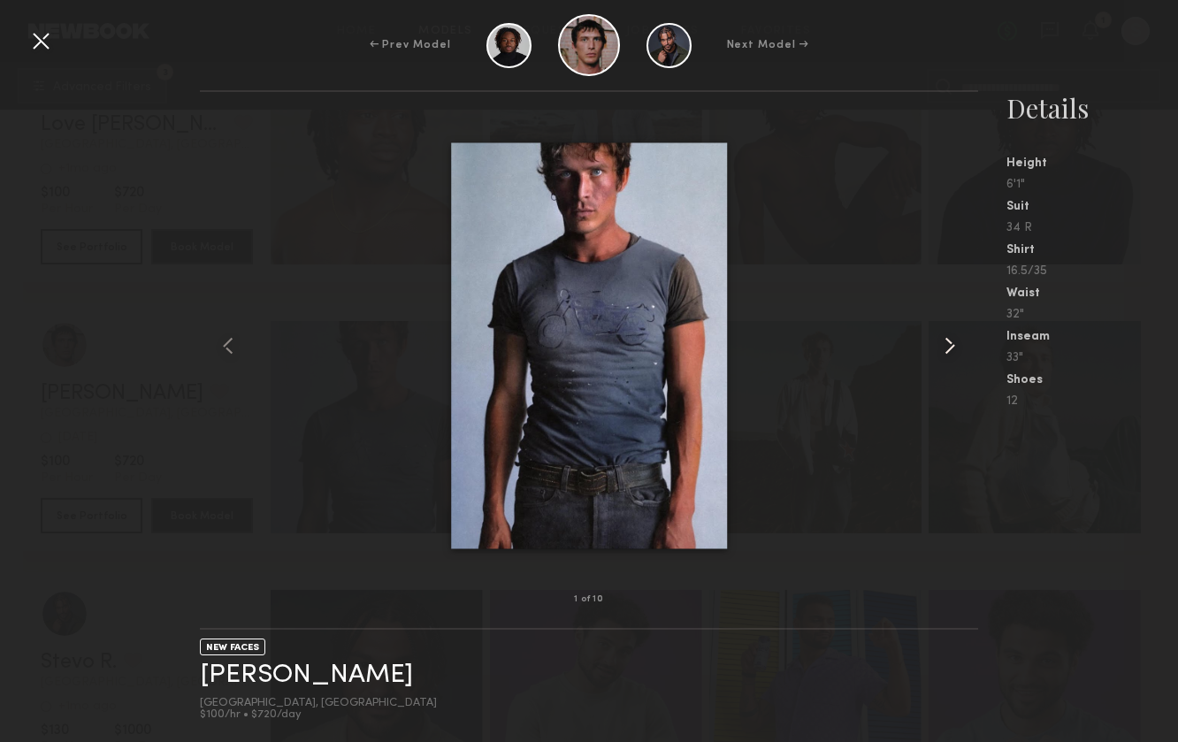
click at [952, 343] on common-icon at bounding box center [950, 346] width 28 height 28
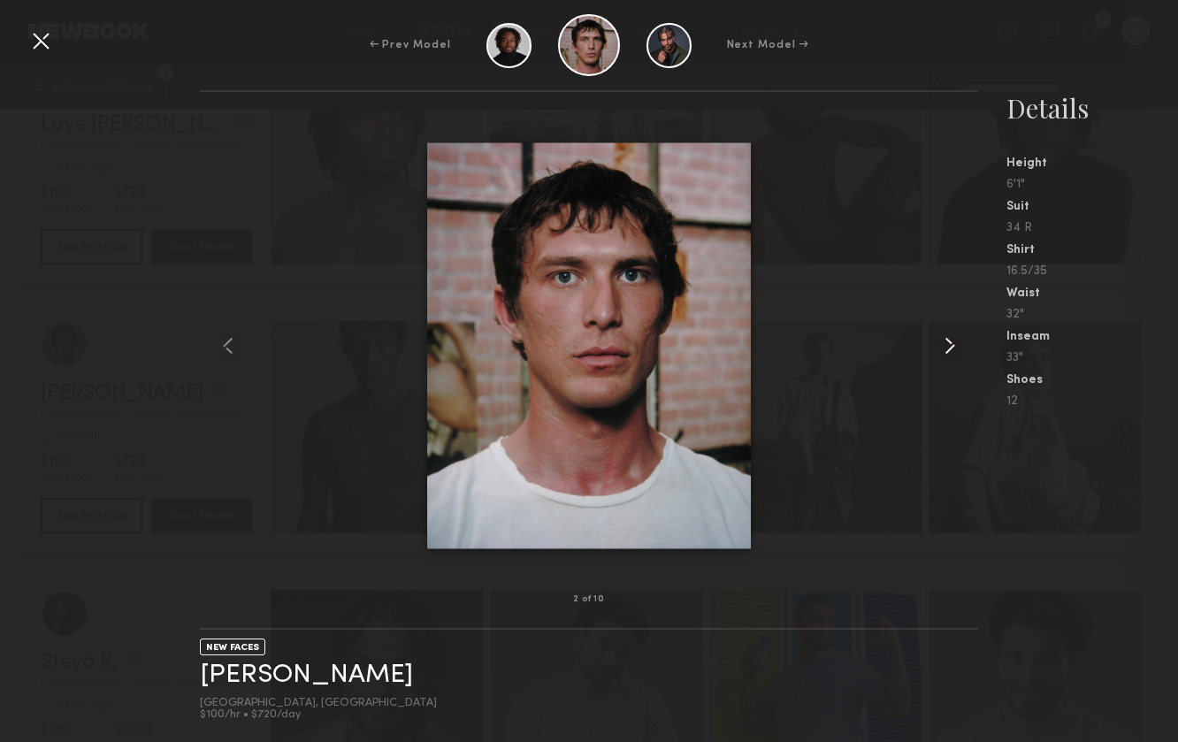
click at [952, 343] on common-icon at bounding box center [950, 346] width 28 height 28
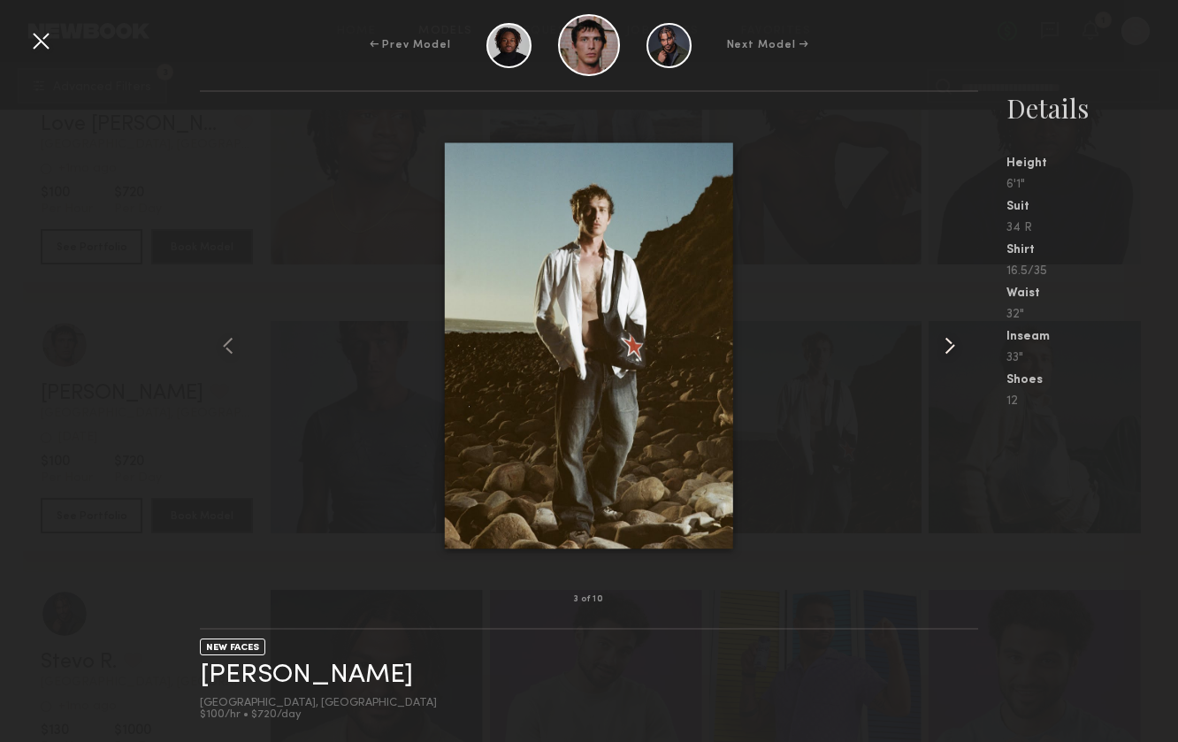
click at [952, 343] on common-icon at bounding box center [950, 346] width 28 height 28
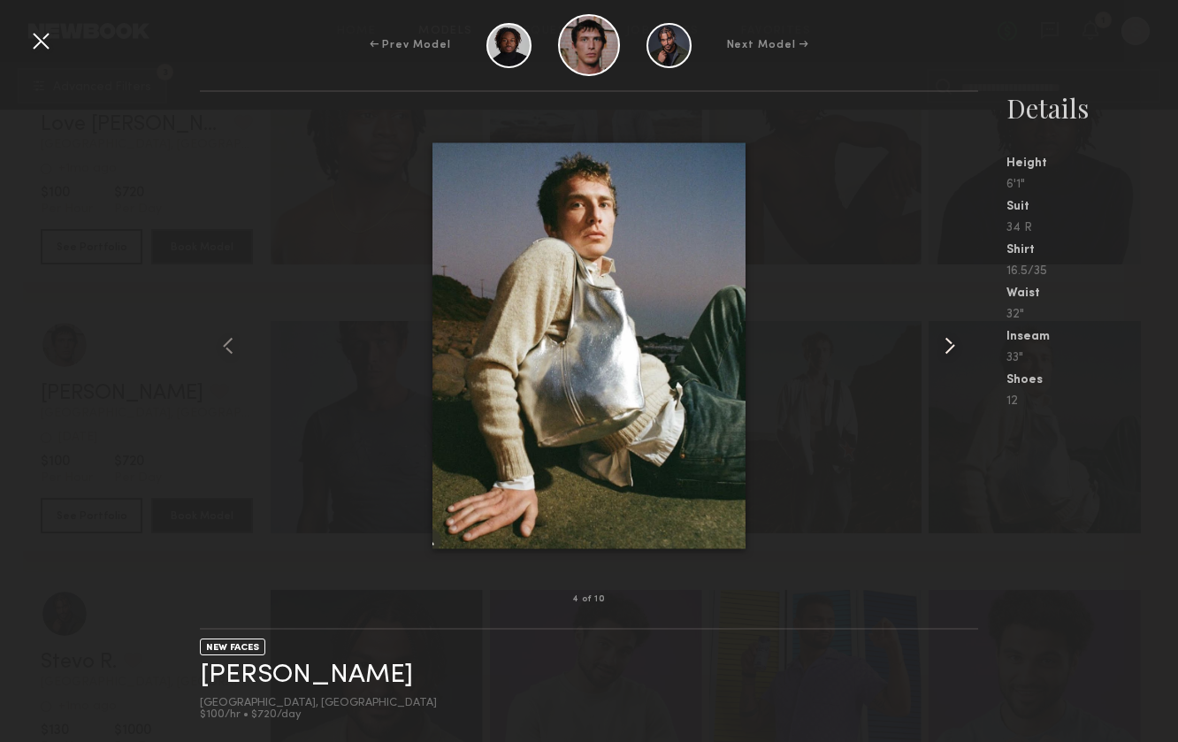
click at [952, 343] on common-icon at bounding box center [950, 346] width 28 height 28
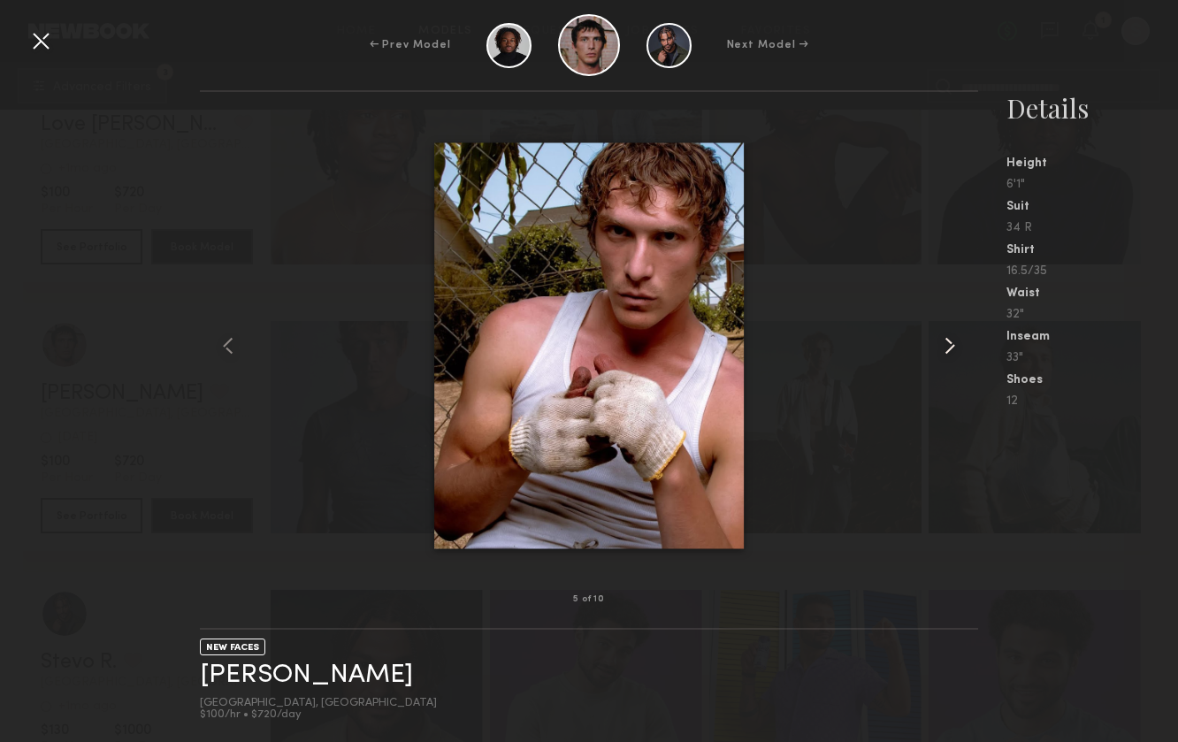
click at [952, 343] on common-icon at bounding box center [950, 346] width 28 height 28
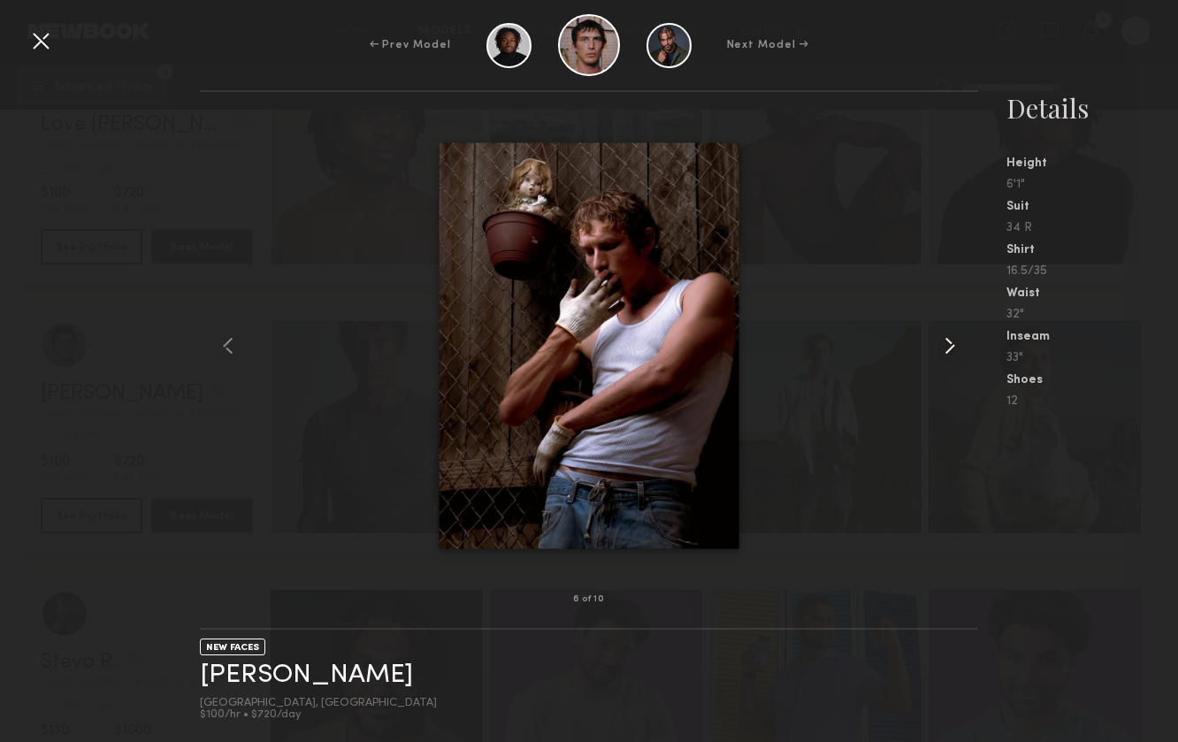
click at [952, 343] on common-icon at bounding box center [950, 346] width 28 height 28
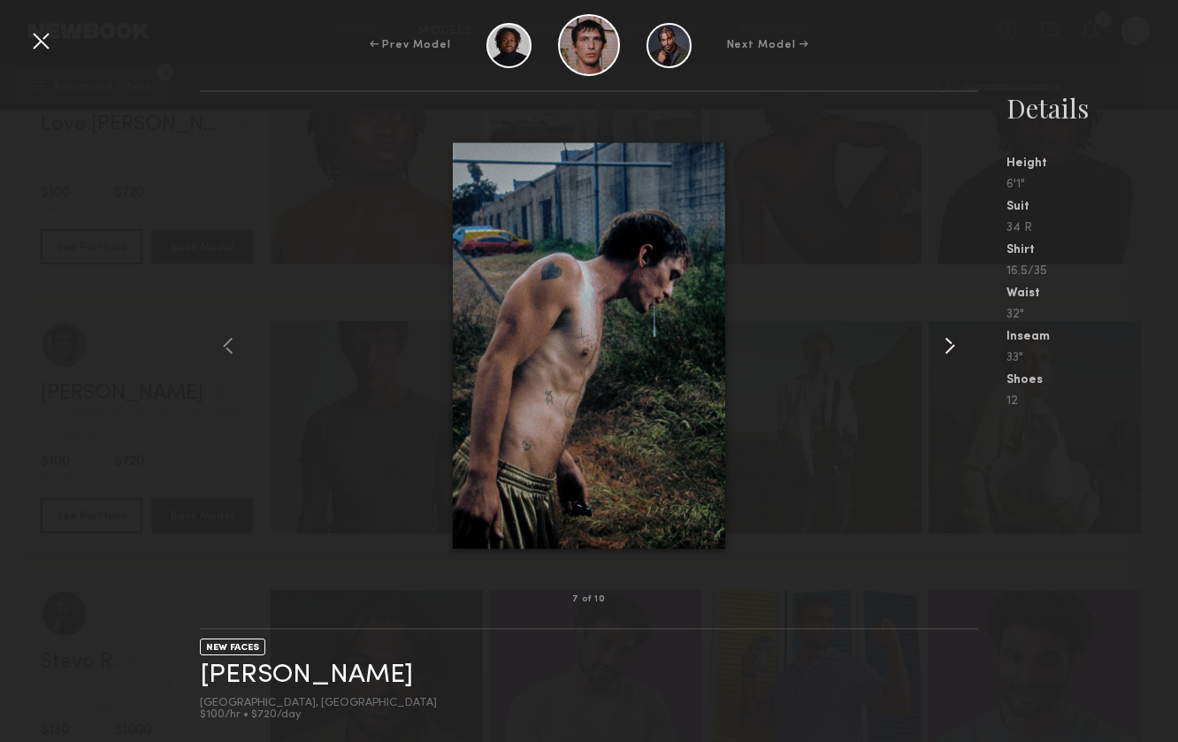
click at [952, 343] on common-icon at bounding box center [950, 346] width 28 height 28
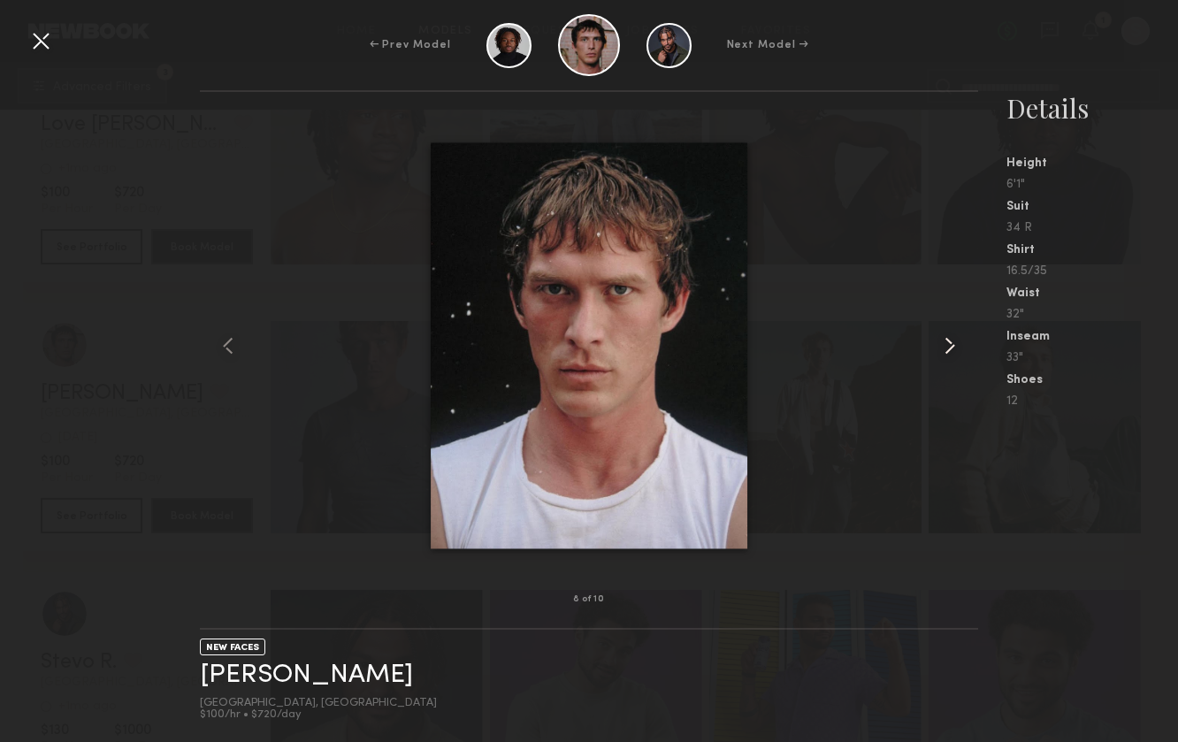
click at [952, 343] on common-icon at bounding box center [950, 346] width 28 height 28
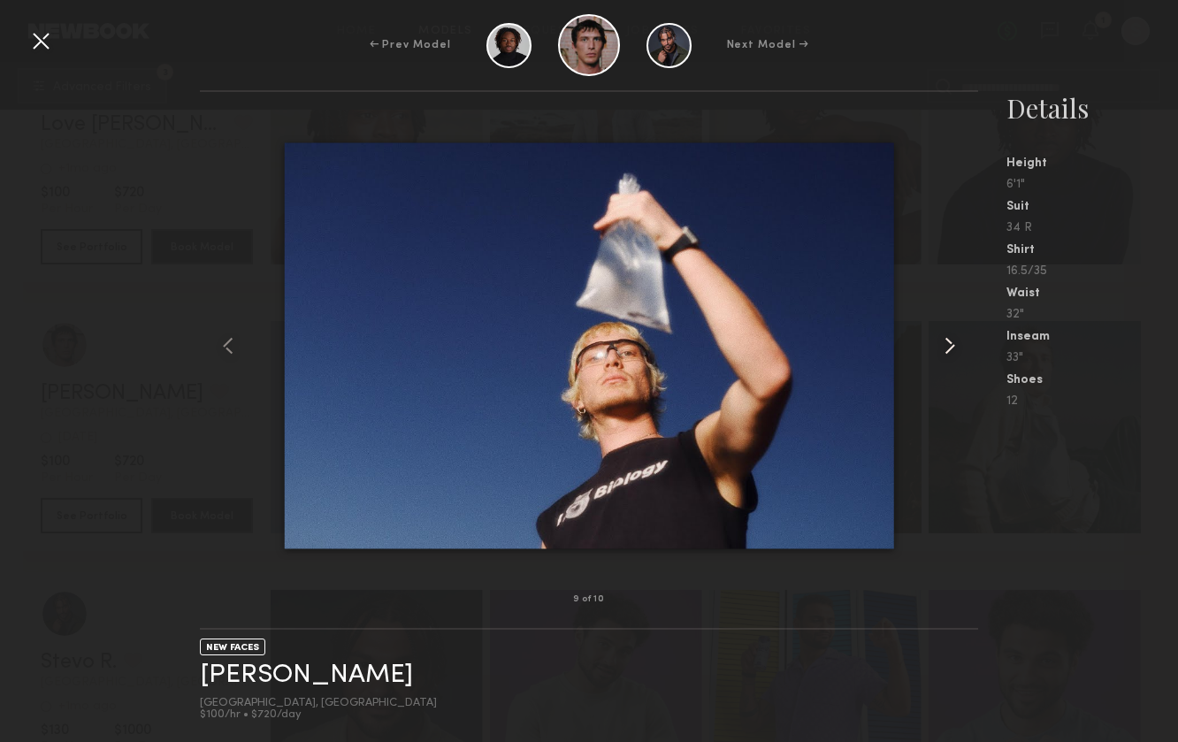
click at [952, 343] on common-icon at bounding box center [950, 346] width 28 height 28
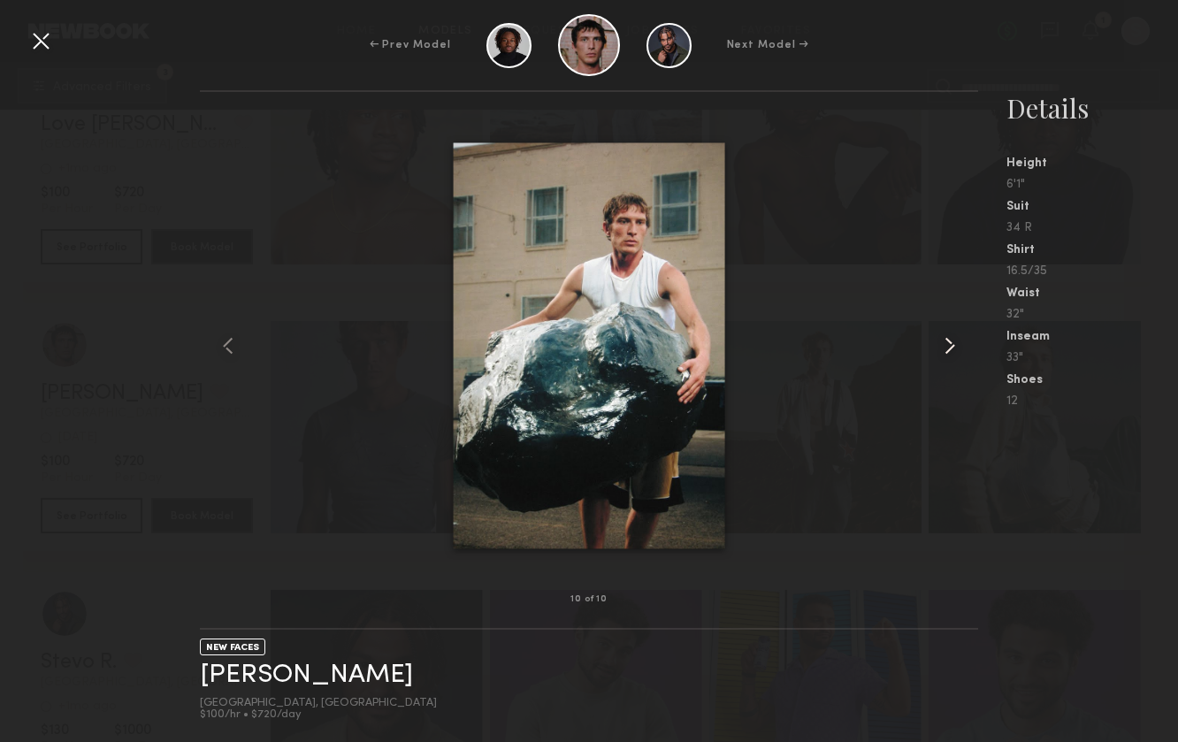
click at [952, 343] on common-icon at bounding box center [950, 346] width 28 height 28
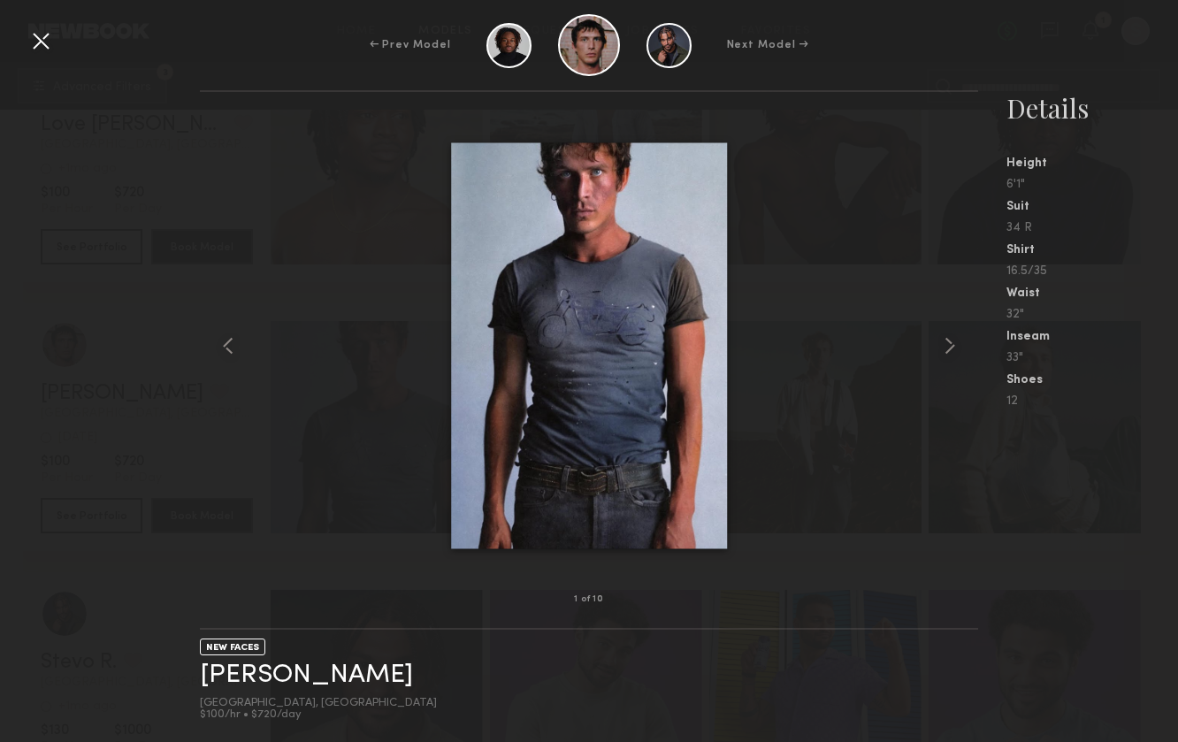
click at [268, 265] on div at bounding box center [588, 345] width 777 height 451
click at [32, 34] on div at bounding box center [41, 41] width 28 height 28
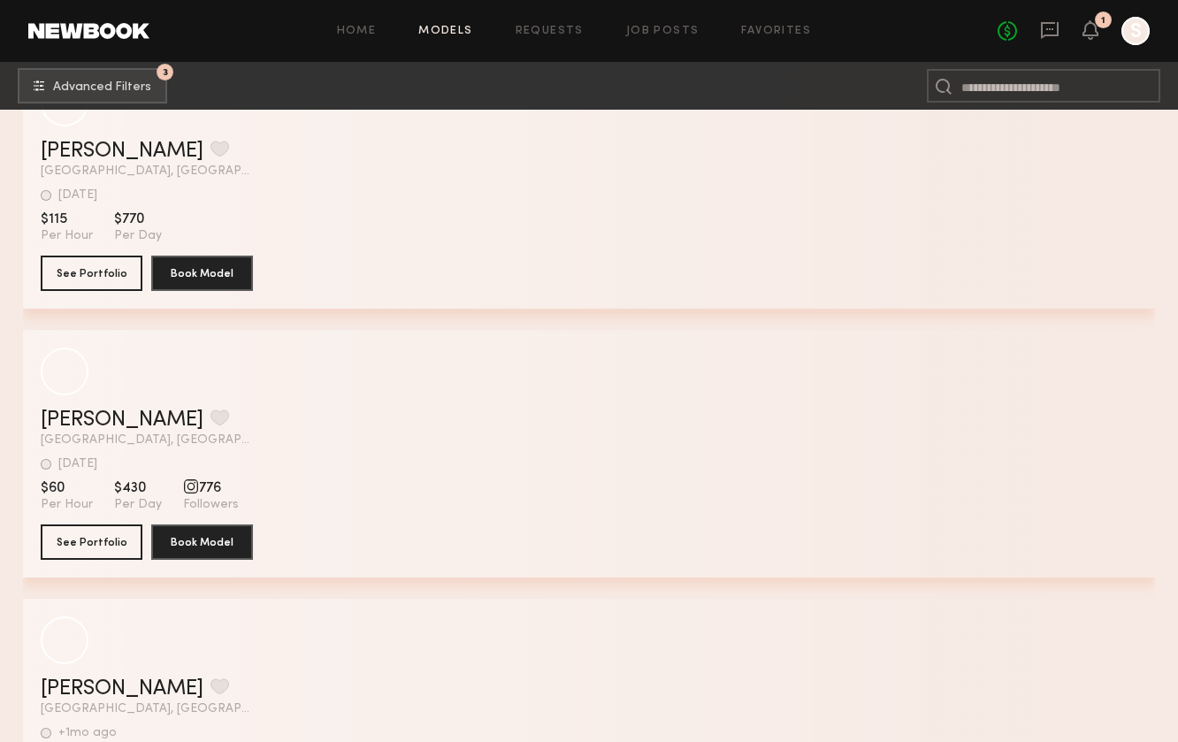
scroll to position [79789, 0]
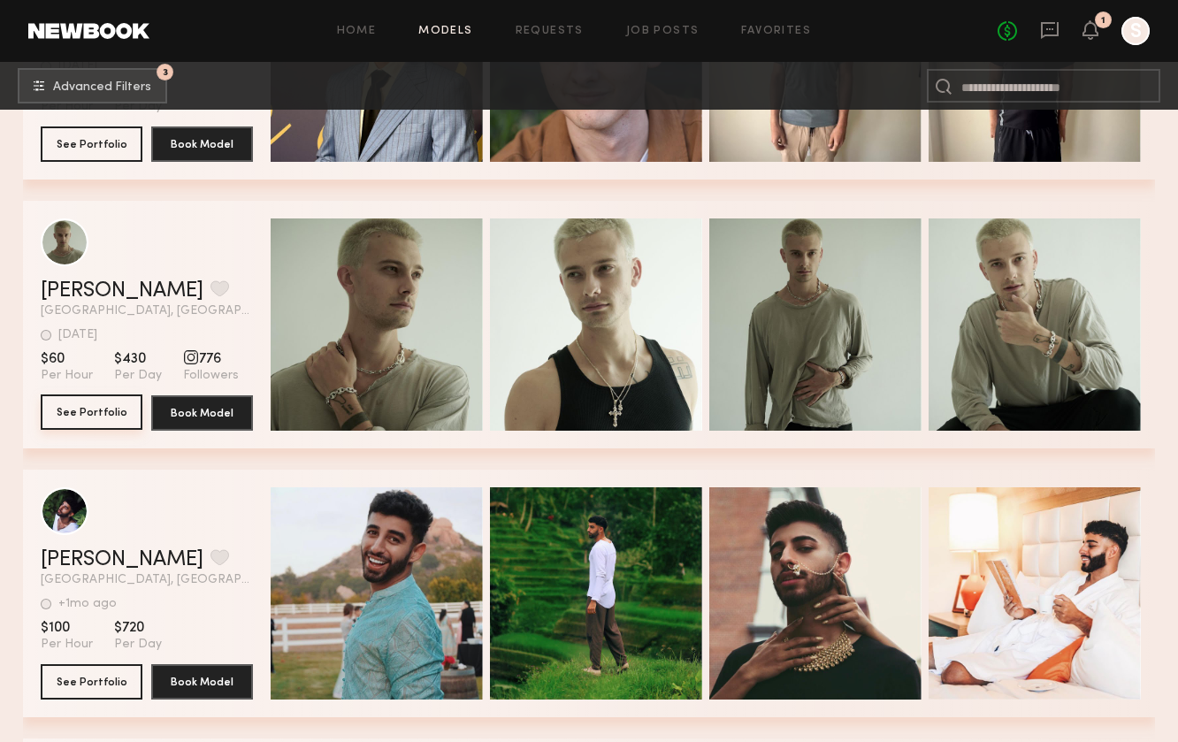
click at [70, 408] on button "See Portfolio" at bounding box center [92, 411] width 102 height 35
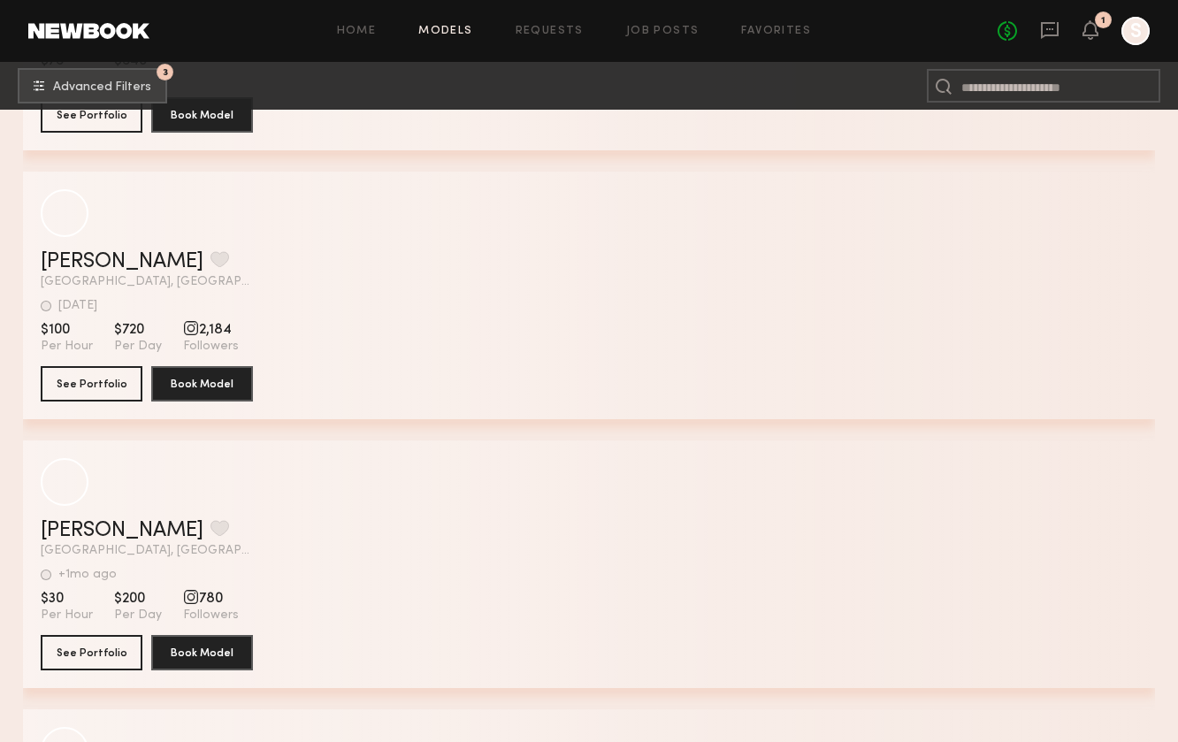
scroll to position [95353, 0]
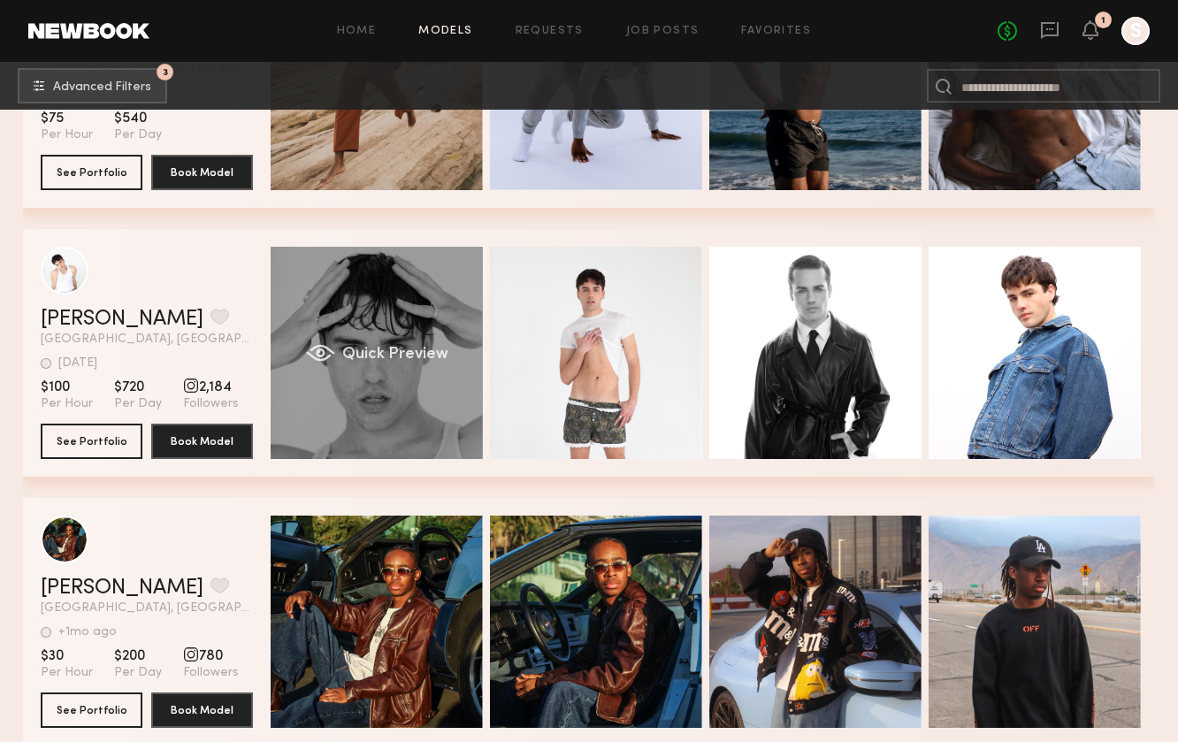
click at [410, 323] on div "Quick Preview" at bounding box center [377, 353] width 212 height 212
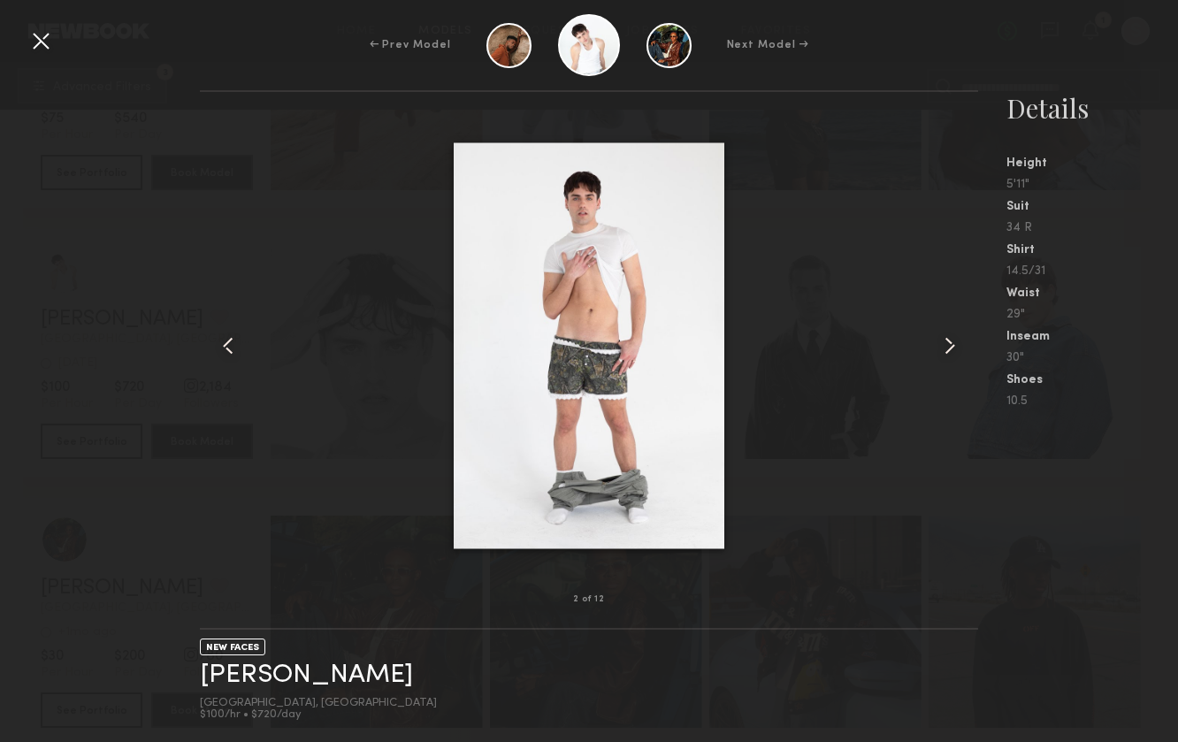
click at [42, 47] on div at bounding box center [41, 41] width 28 height 28
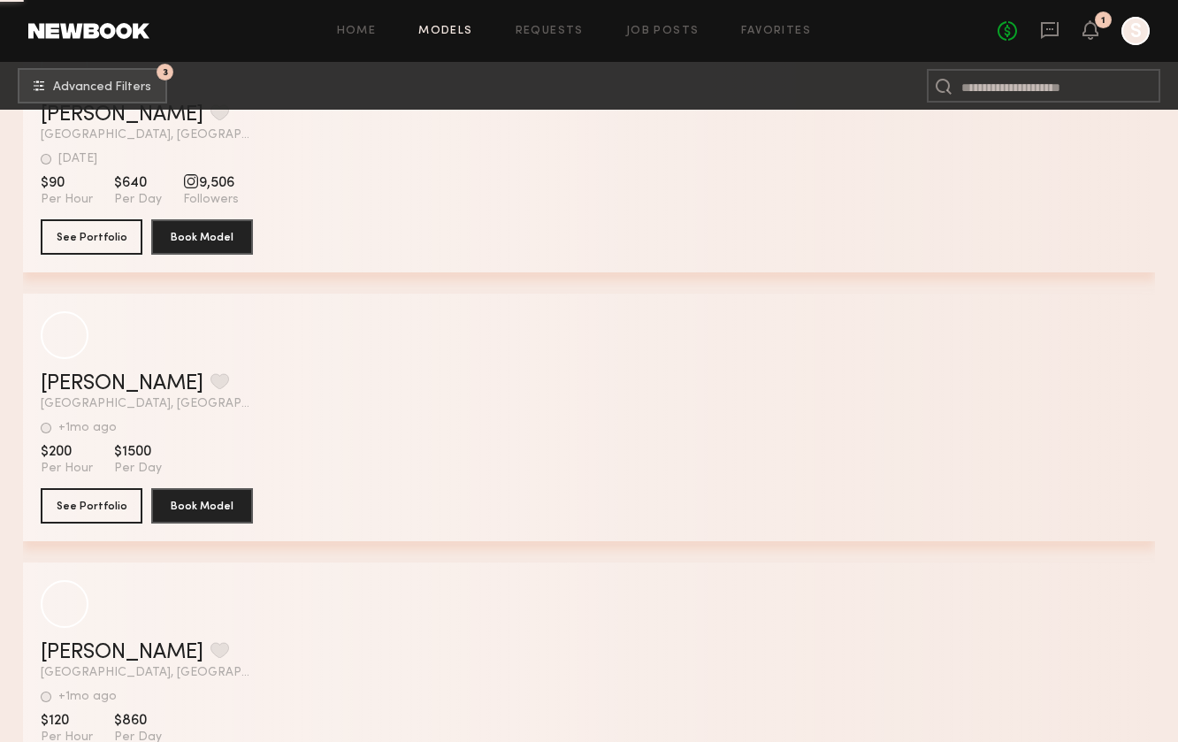
scroll to position [99326, 0]
